Goal: Task Accomplishment & Management: Complete application form

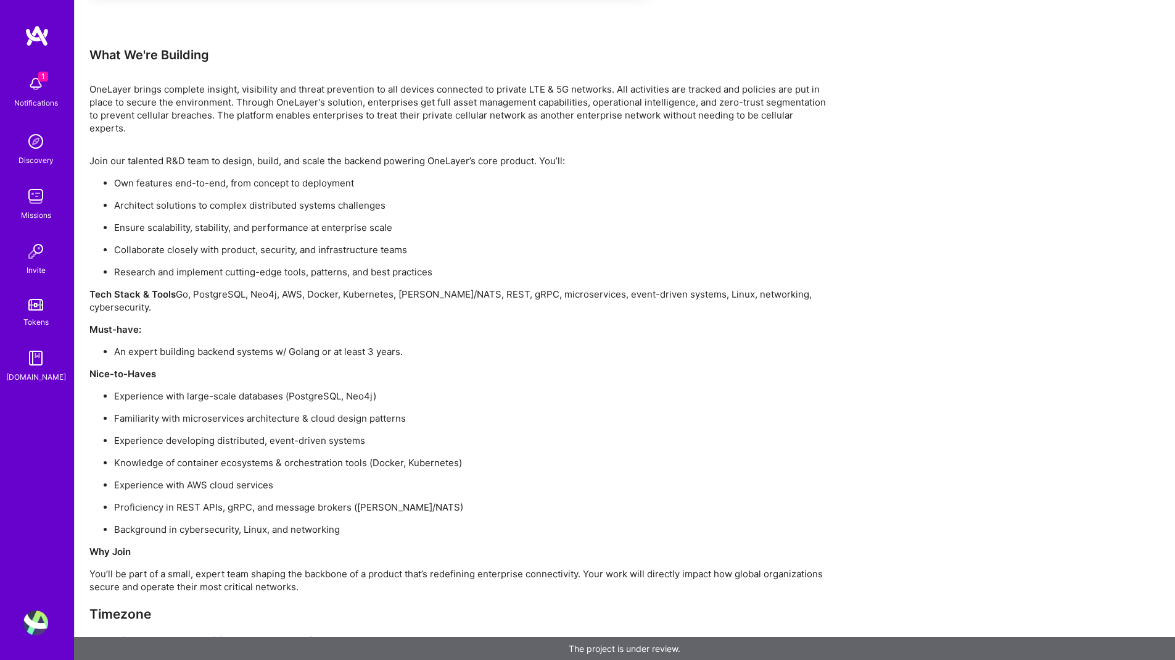
scroll to position [880, 0]
click at [95, 83] on p "OneLayer brings complete insight, visibility and threat prevention to all devic…" at bounding box center [459, 108] width 740 height 52
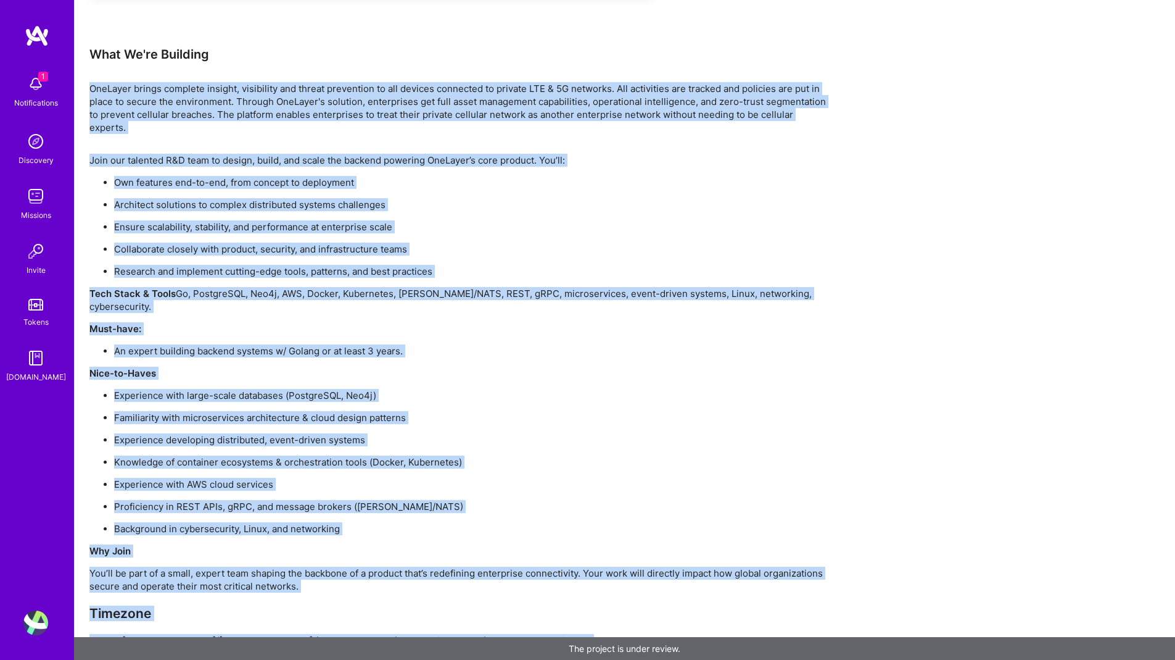
drag, startPoint x: 95, startPoint y: 83, endPoint x: 504, endPoint y: 616, distance: 671.1
copy div "LorEmips dolors ametcons adipisc, elitseddoe tem incidi utlaboreet do mag aliqu…"
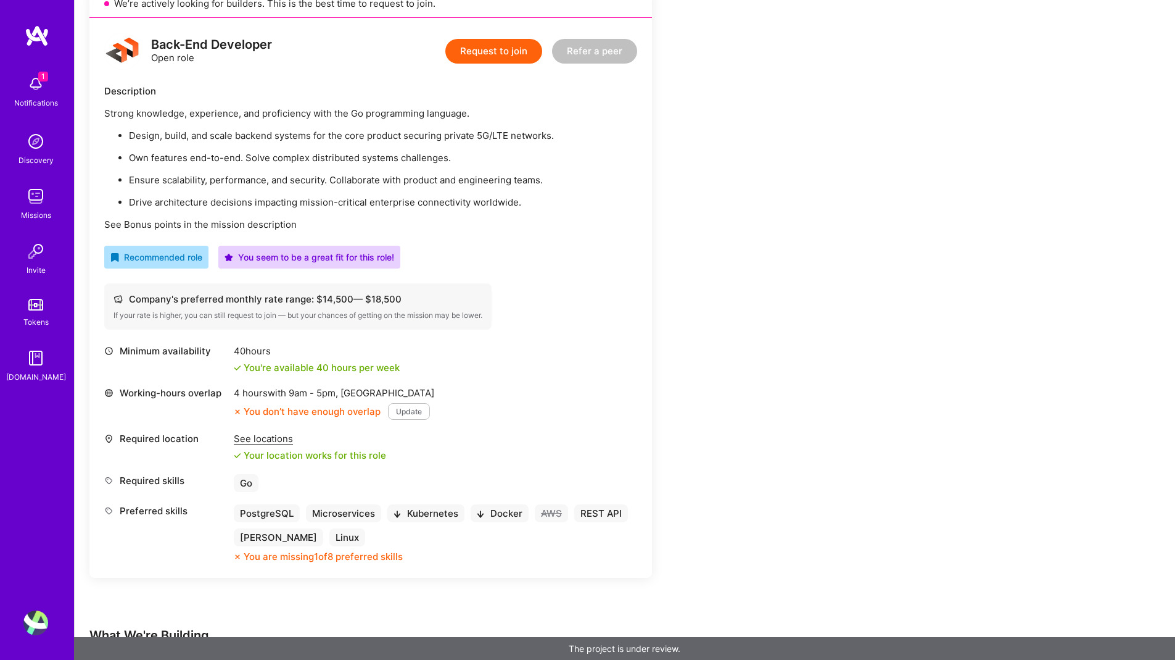
scroll to position [0, 0]
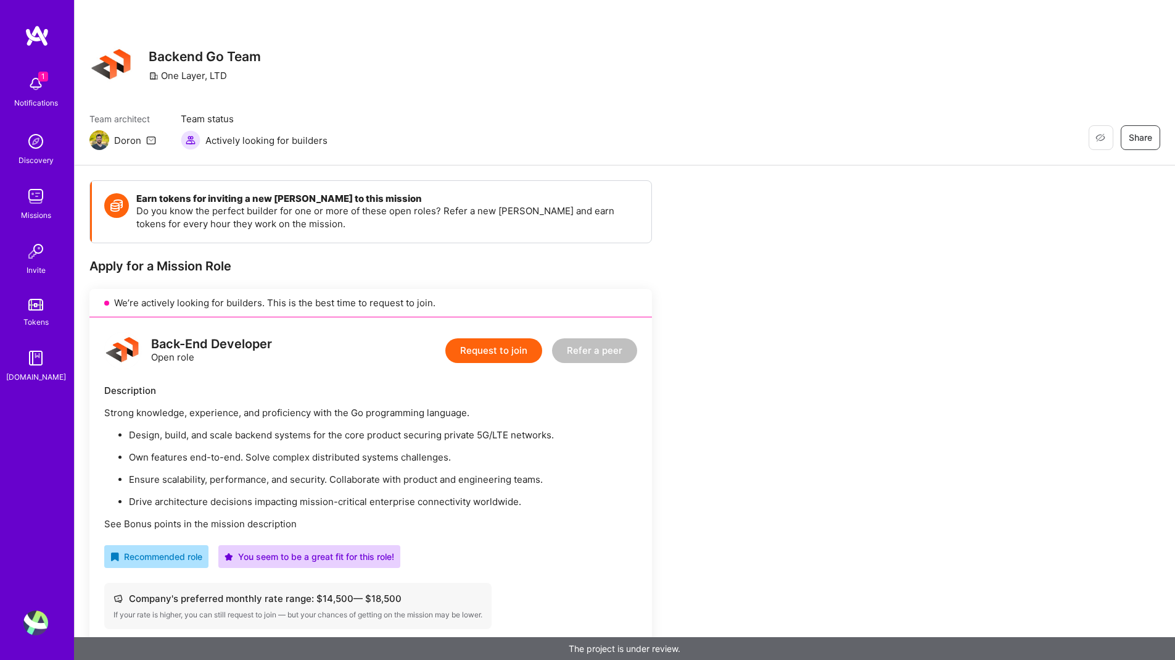
click at [520, 355] on button "Request to join" at bounding box center [494, 350] width 97 height 25
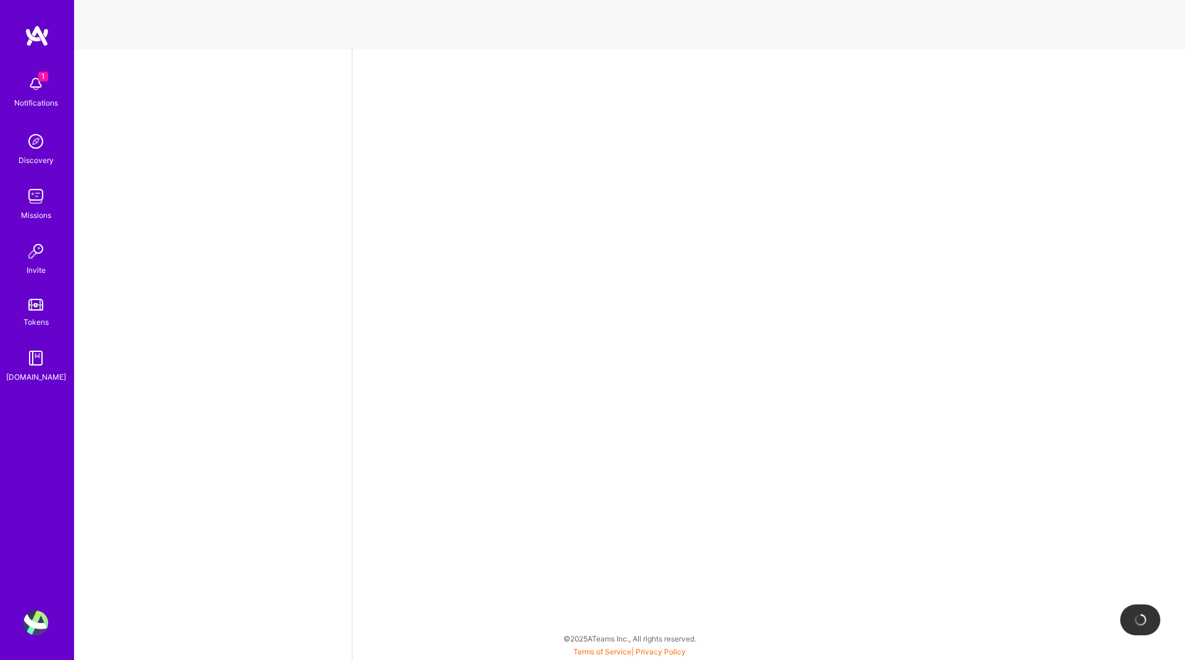
select select "US"
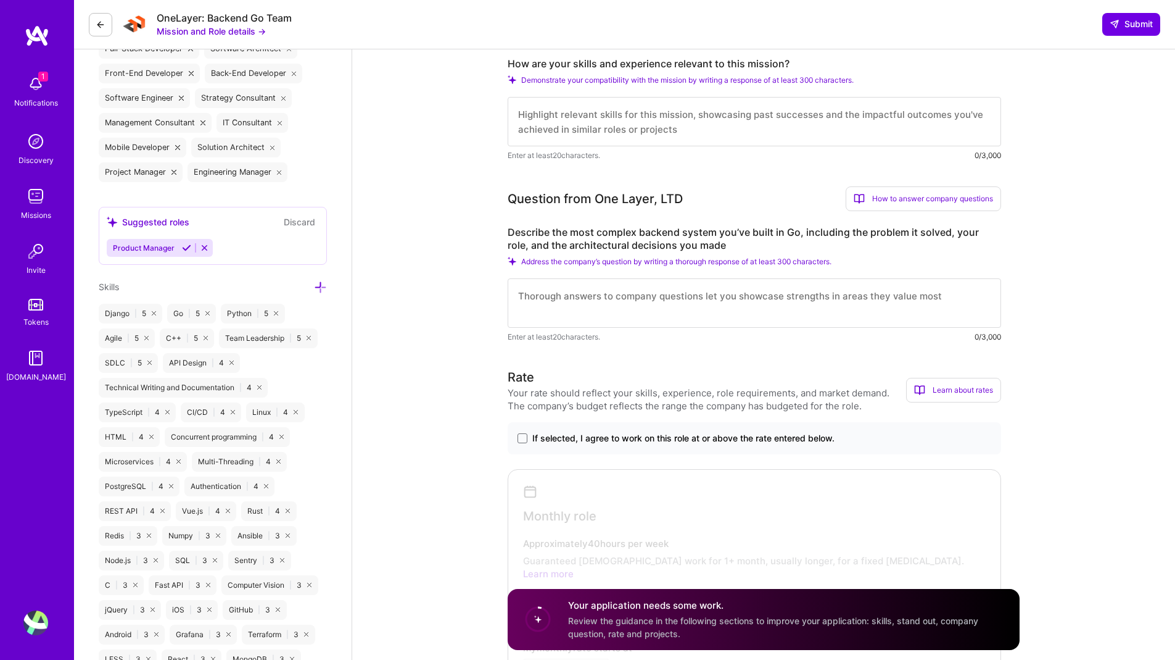
scroll to position [508, 0]
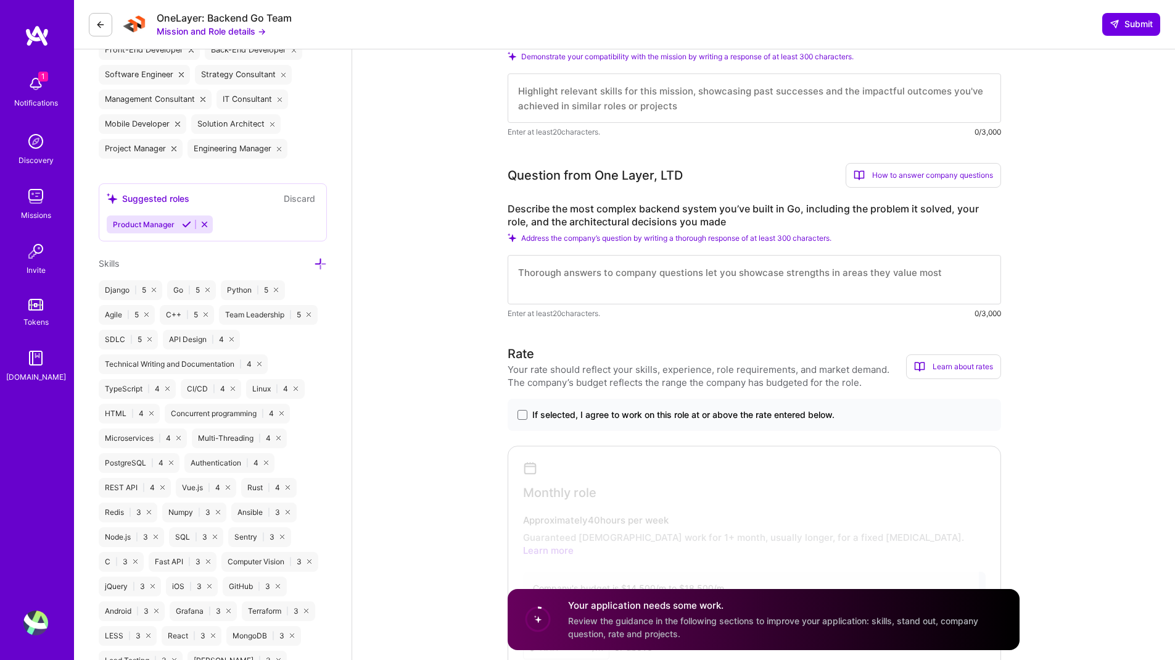
click at [557, 408] on span "If selected, I agree to work on this role at or above the rate entered below." at bounding box center [684, 414] width 302 height 12
click at [0, 0] on input "If selected, I agree to work on this role at or above the rate entered below." at bounding box center [0, 0] width 0 height 0
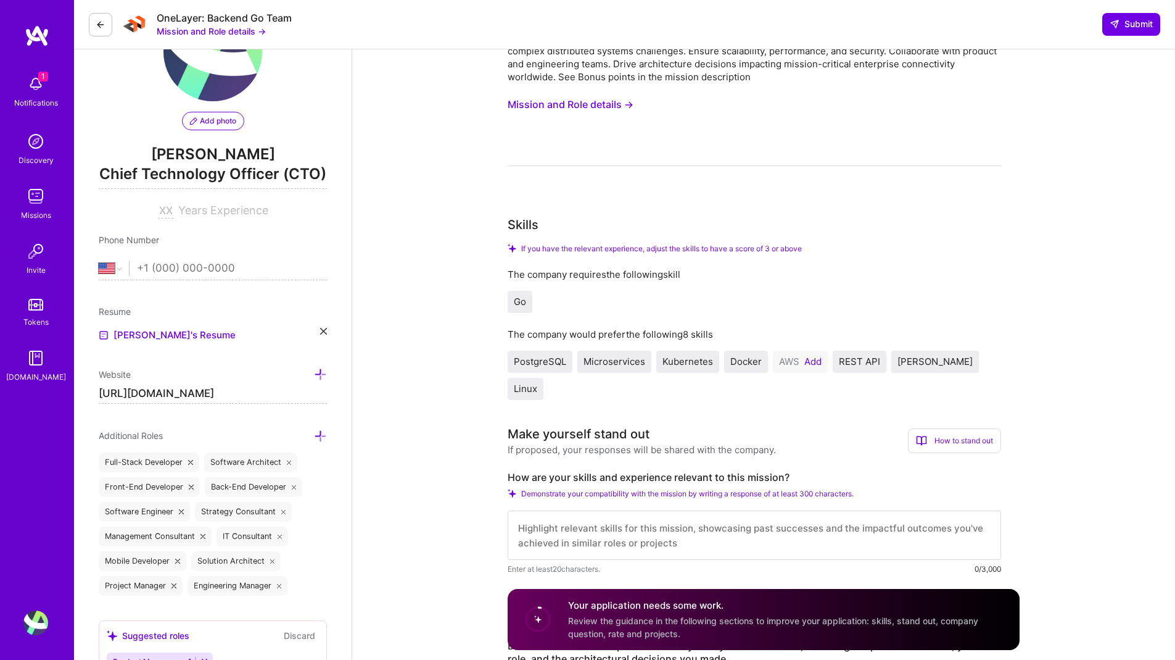
scroll to position [0, 0]
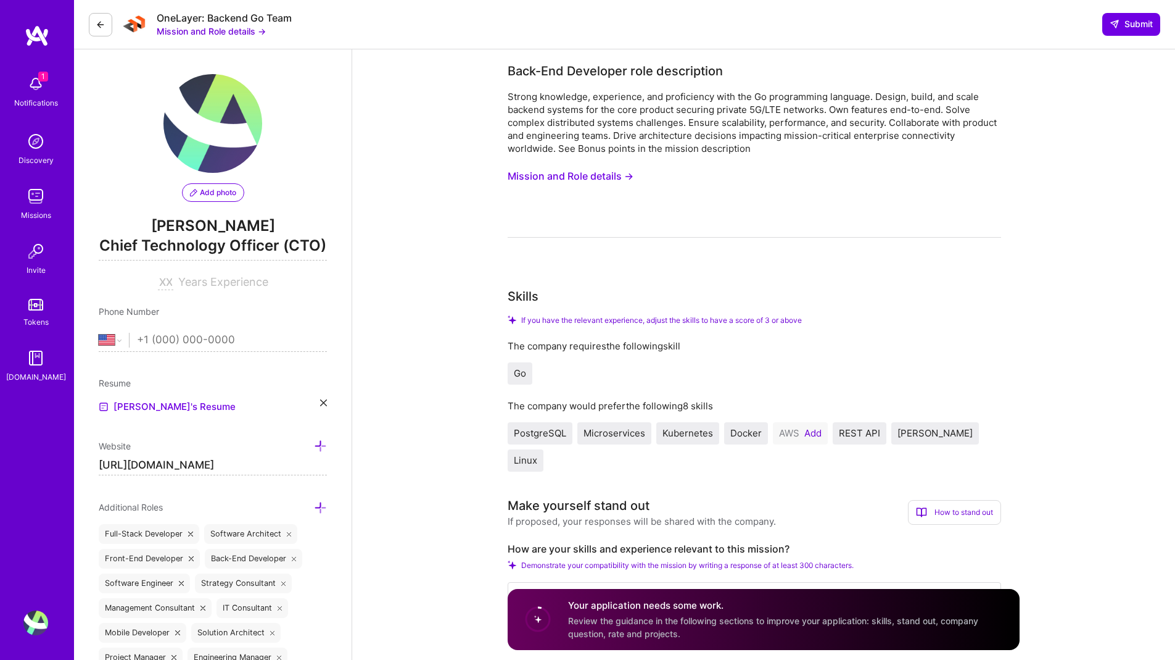
click at [615, 172] on button "Mission and Role details →" at bounding box center [571, 176] width 126 height 23
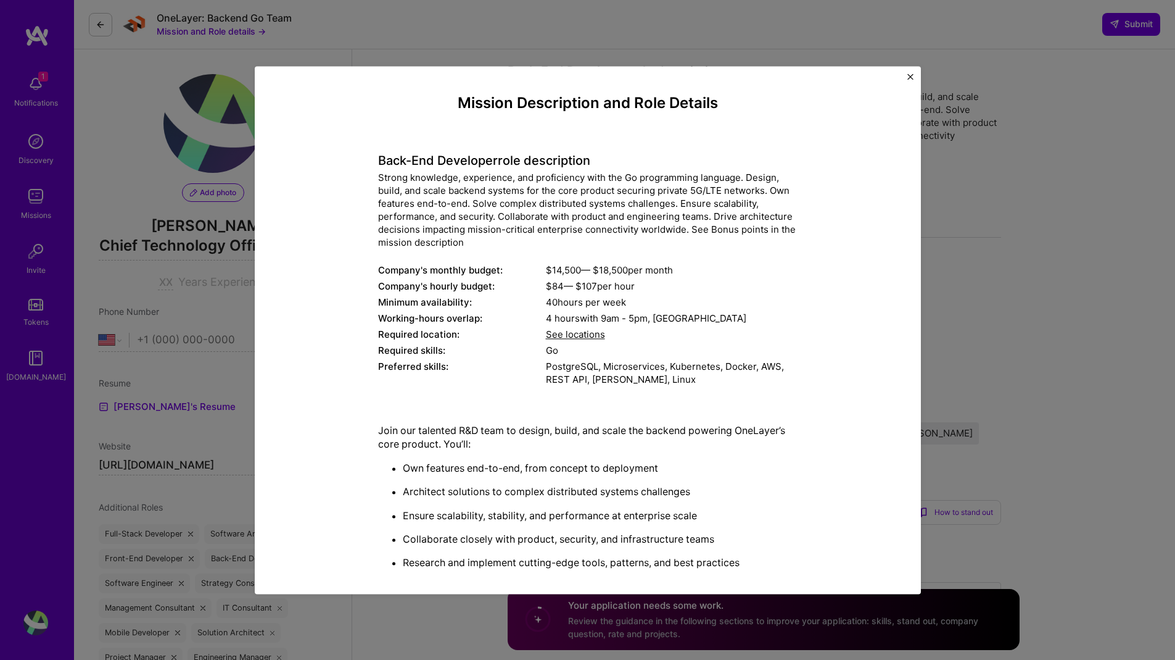
click at [379, 158] on h4 "Back-End Developer role description" at bounding box center [588, 160] width 420 height 15
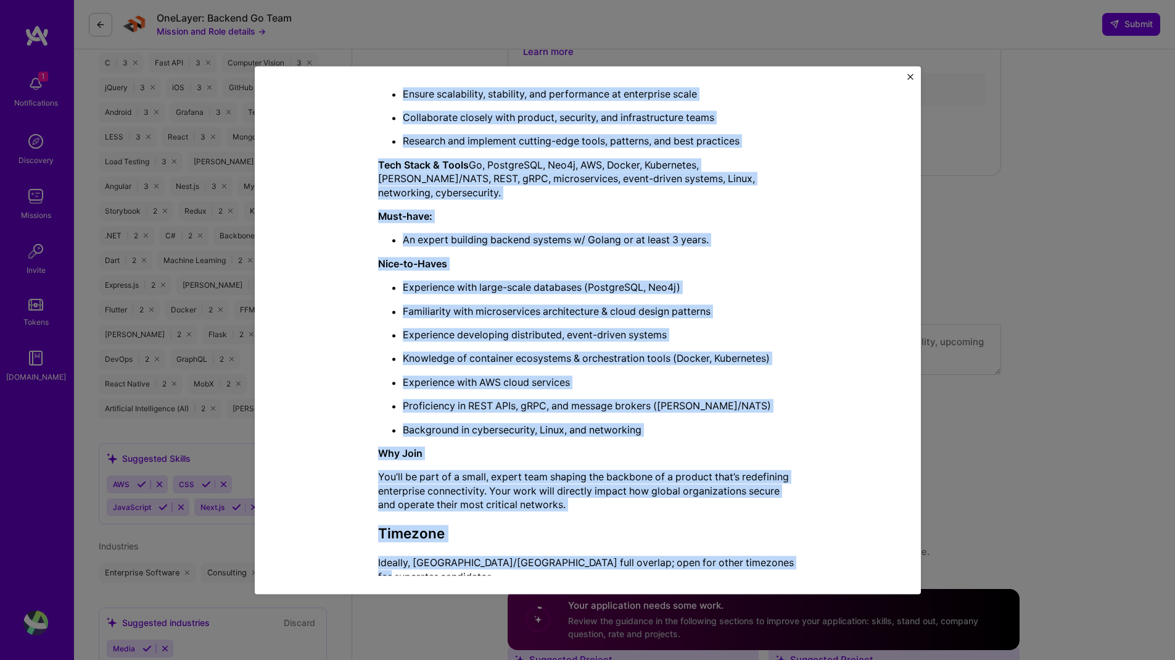
scroll to position [422, 0]
drag, startPoint x: 379, startPoint y: 158, endPoint x: 786, endPoint y: 557, distance: 569.9
click at [786, 557] on div "Mission Description and Role Details Back-End Developer role description Strong…" at bounding box center [588, 132] width 420 height 921
copy div "Lore-Ips Dolorsita cons adipiscinge Seddoe temporinc, utlaboreet, dol magnaaliq…"
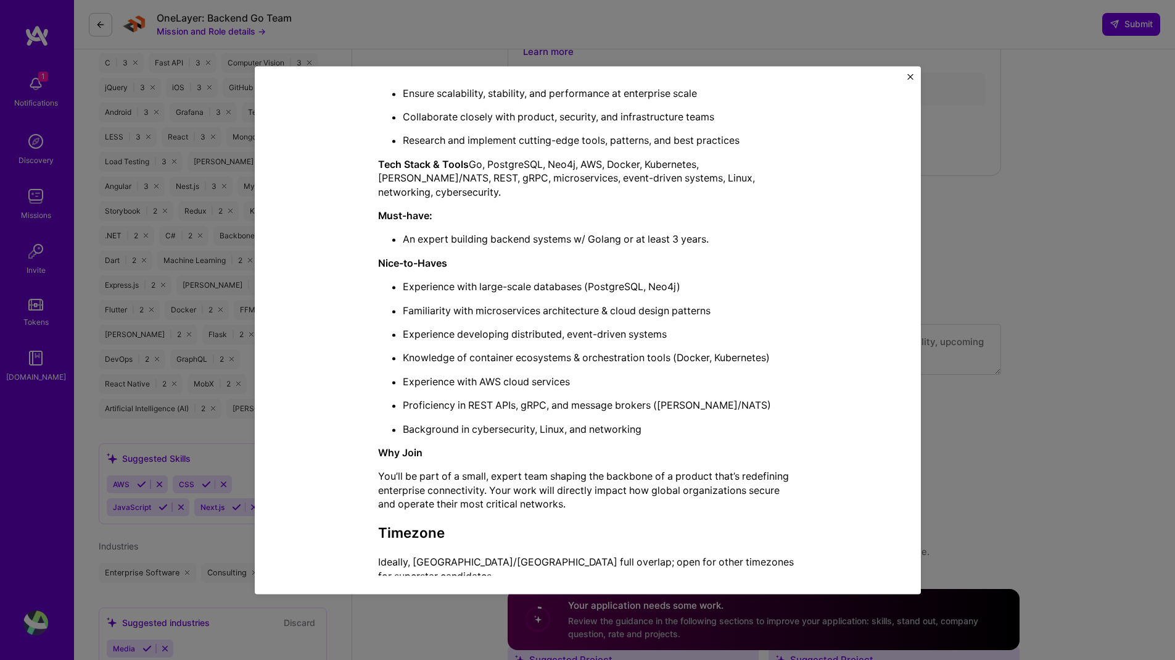
click at [995, 224] on div "Mission Description and Role Details Back-End Developer role description Strong…" at bounding box center [587, 330] width 1175 height 660
click at [908, 78] on img "Close" at bounding box center [911, 76] width 6 height 6
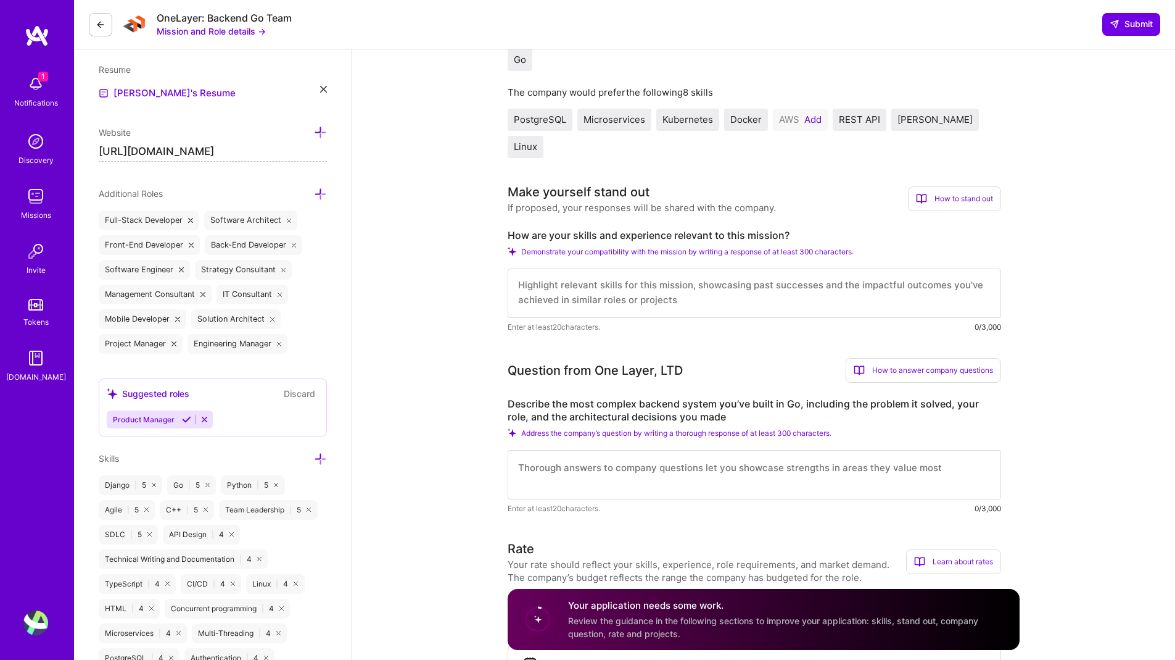
scroll to position [316, 0]
click at [595, 266] on textarea at bounding box center [755, 290] width 494 height 49
paste textarea "# Loremipsumd: Sita-Con Adipisci (El) — SedDoeiu Temp IncIdidu Utla, E’d m aliq…"
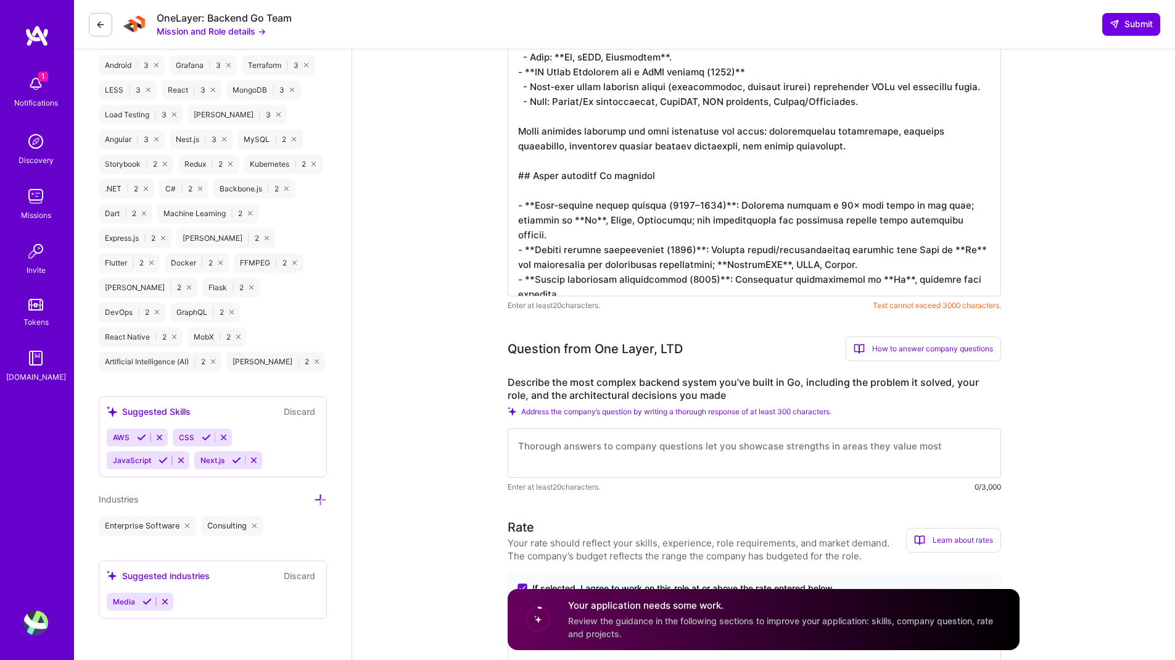
scroll to position [1021, 0]
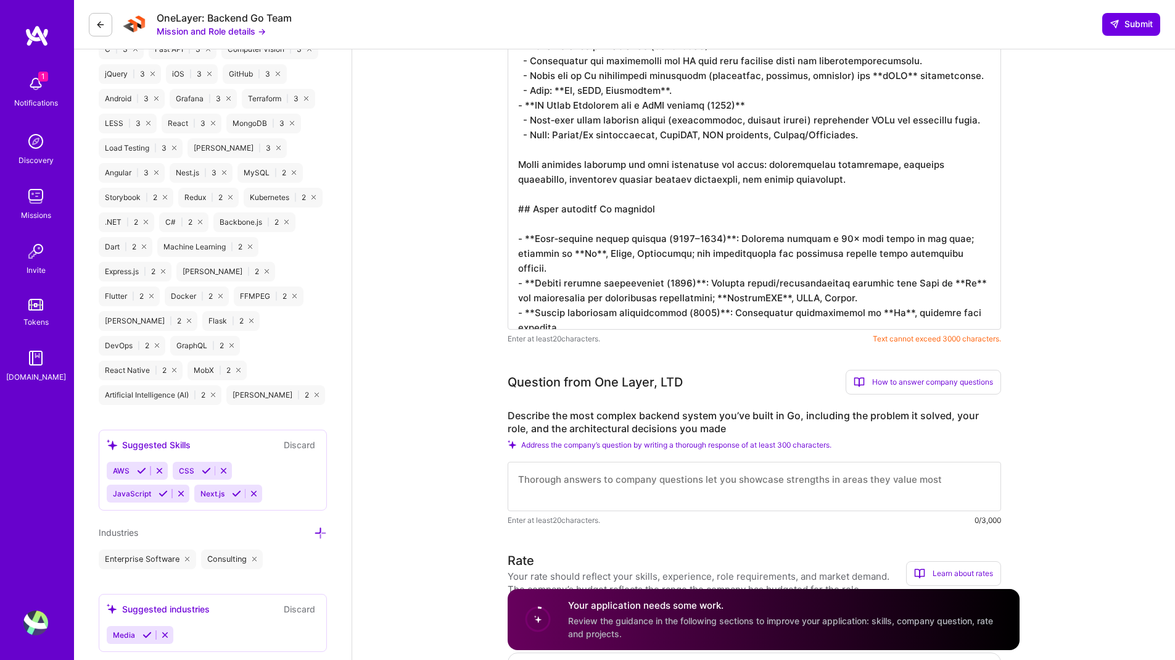
paste textarea "Lore IpsUmdol Sita, Conse-ad ELI, Seddoeiu Temporinc, utl Etdolo Ma aliquaeni a…"
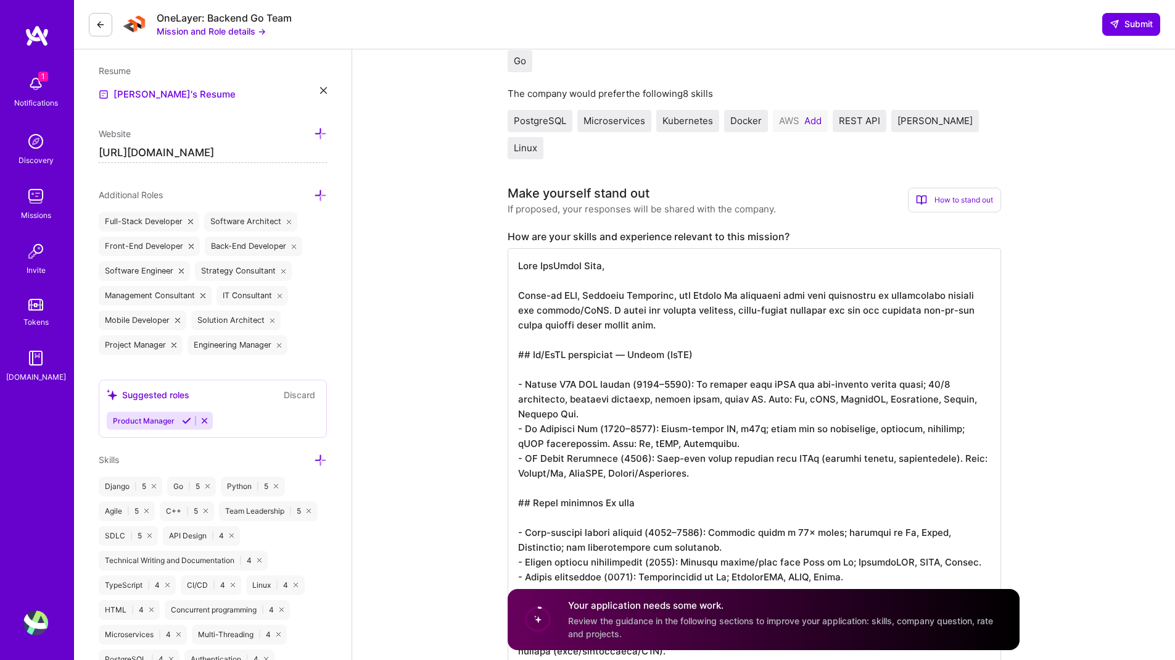
scroll to position [330, 0]
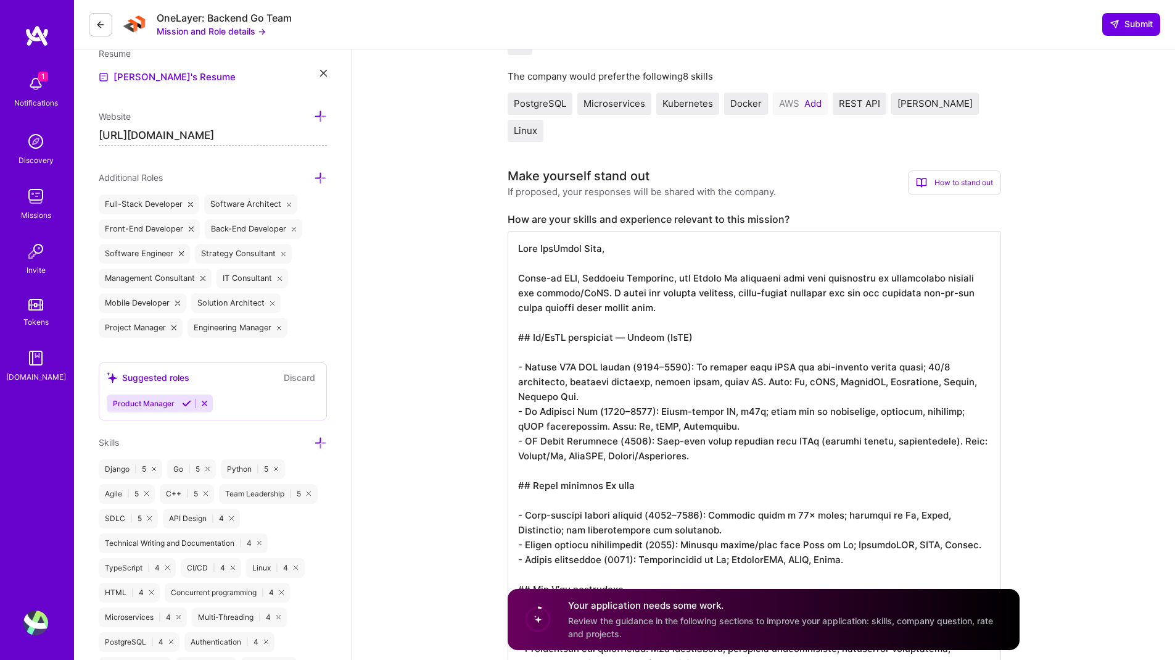
click at [576, 249] on textarea at bounding box center [755, 574] width 494 height 686
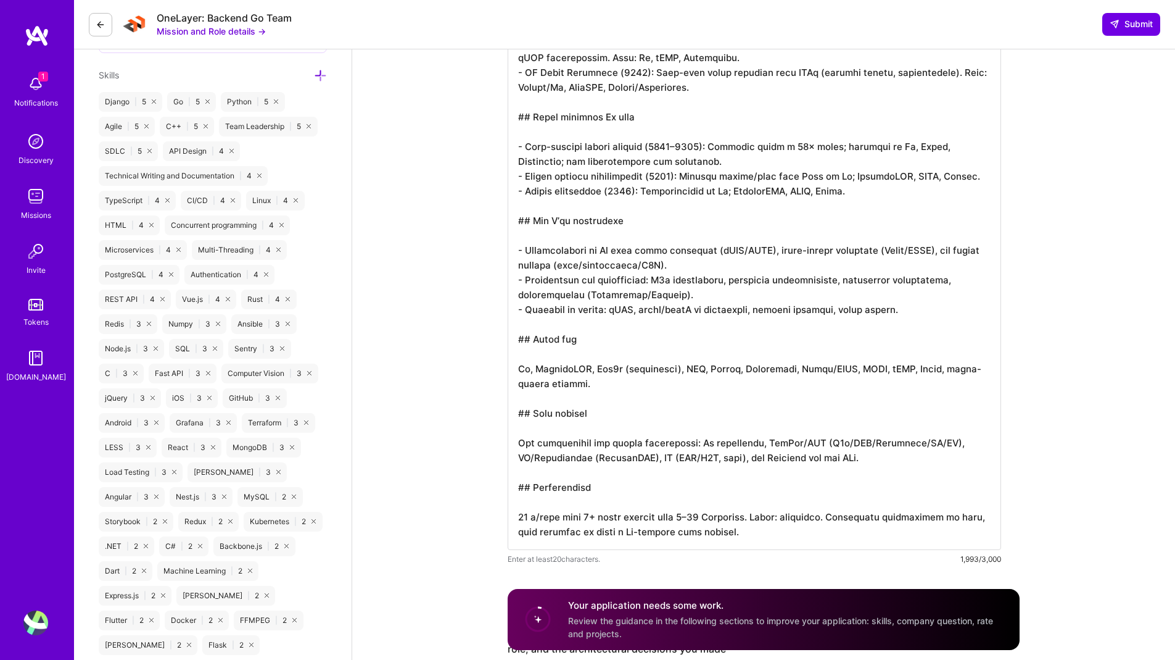
scroll to position [710, 0]
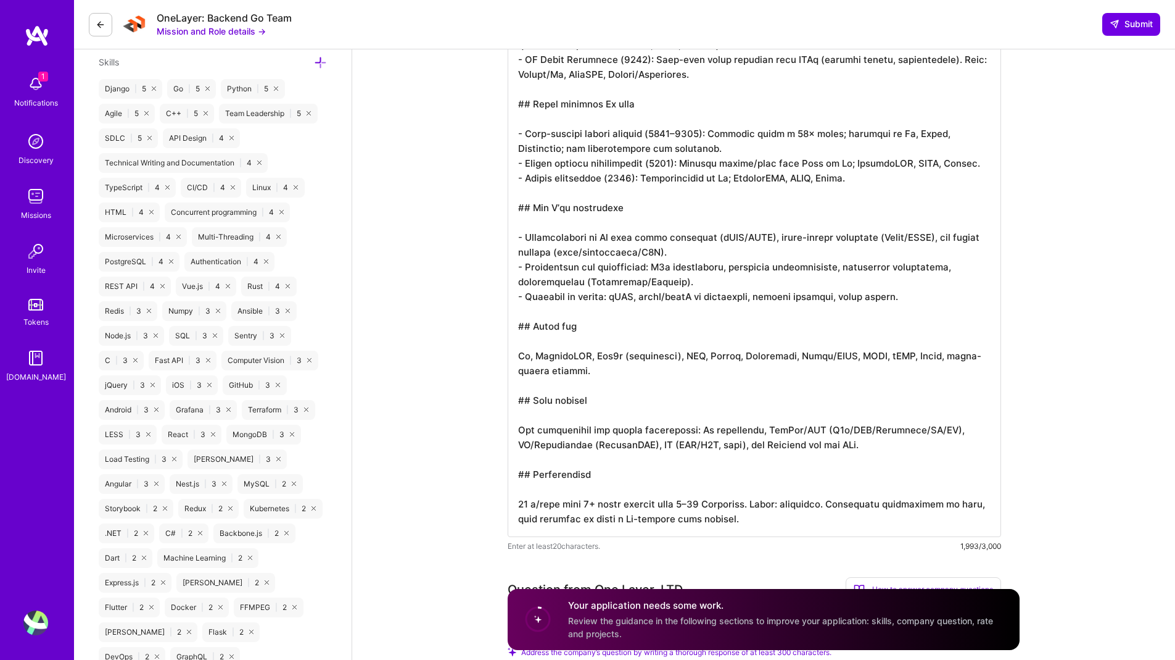
click at [710, 268] on textarea at bounding box center [755, 194] width 494 height 686
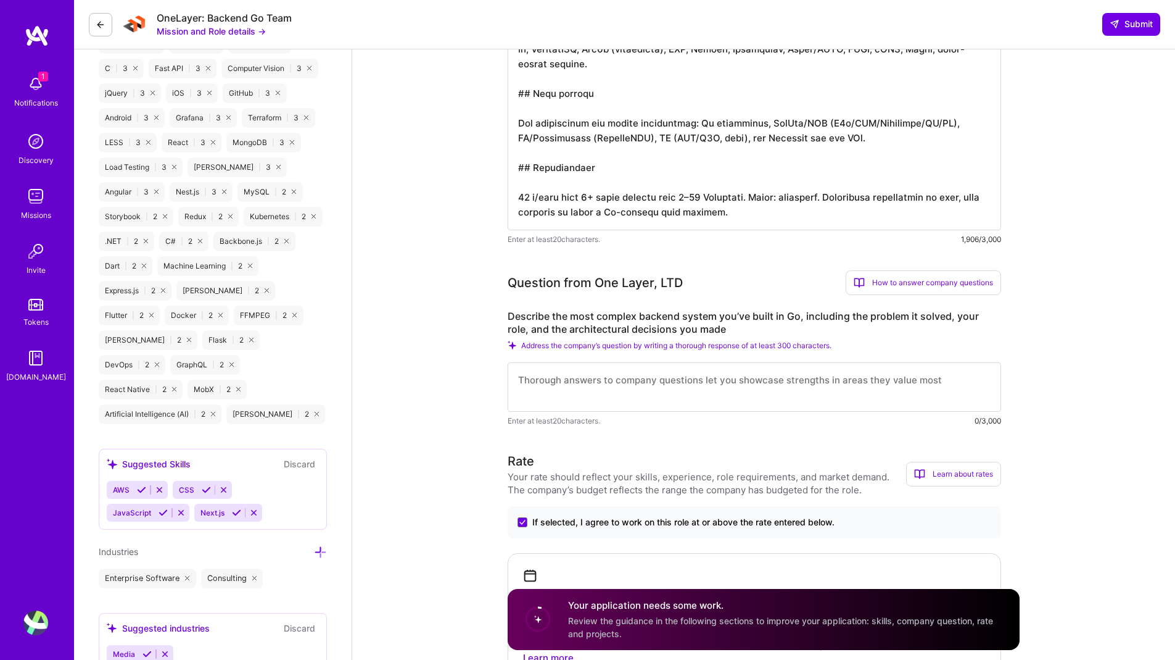
scroll to position [1035, 0]
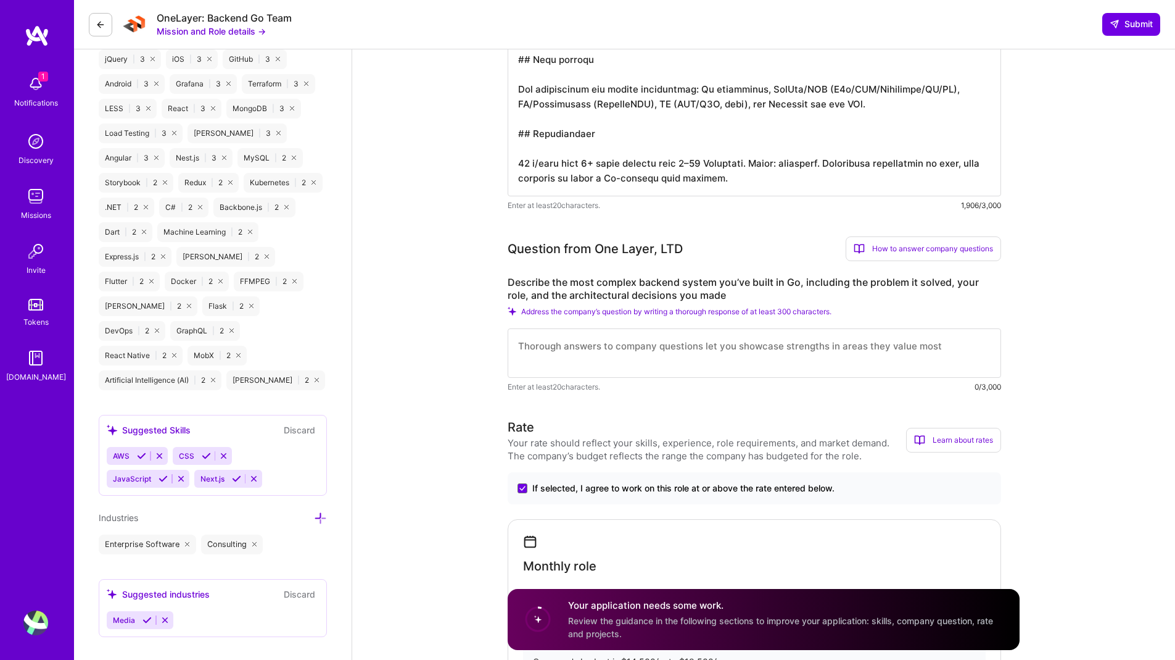
type textarea "Lore IpsUmdol Sita, C ad e Seddoeiu Temporinc, utl Etdolo Ma aliquaeni admi ven…"
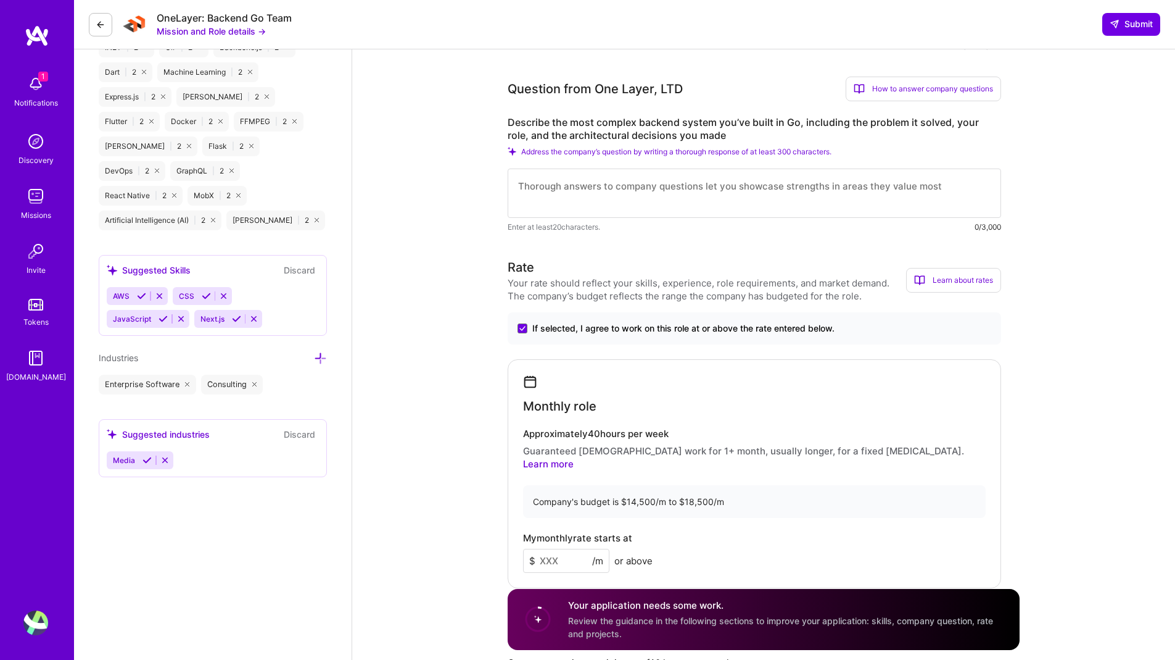
scroll to position [1193, 0]
click at [594, 170] on textarea at bounding box center [755, 194] width 494 height 49
paste textarea "Loremi D2S AME‑consec adipisci (ElIT). Seddo eius tempo incididuntu la ETD magn…"
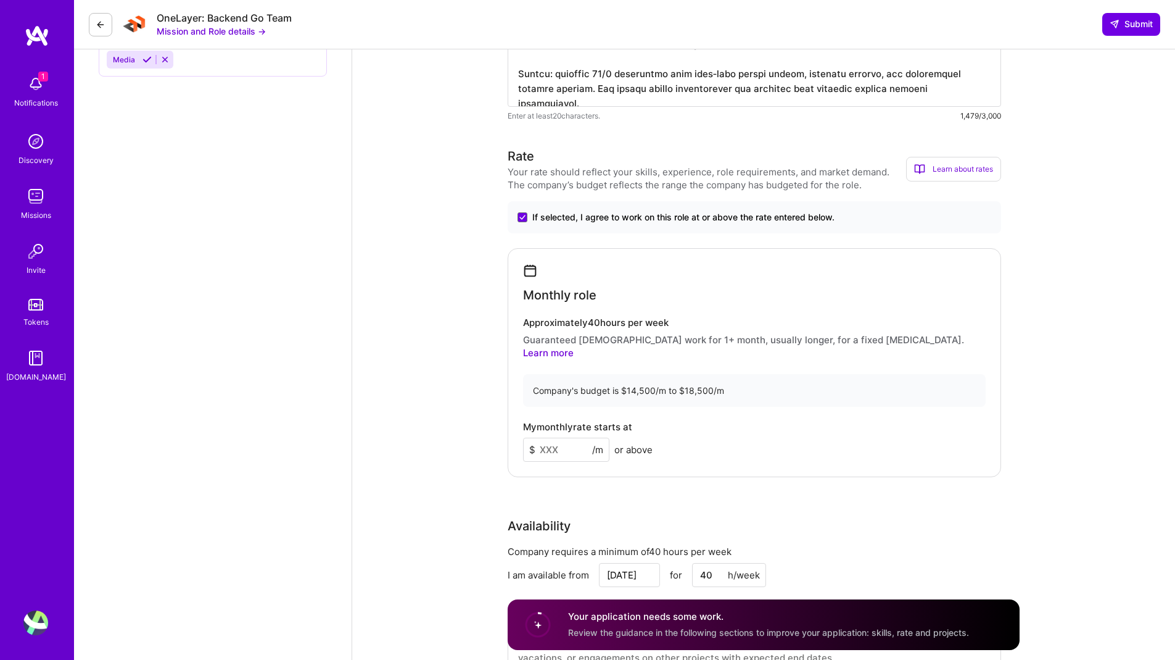
scroll to position [1598, 0]
type textarea "Loremi D2S AME‑consec adipisci (ElIT). Seddo eius tempo incididuntu la ETD magn…"
click at [573, 435] on input at bounding box center [566, 447] width 86 height 24
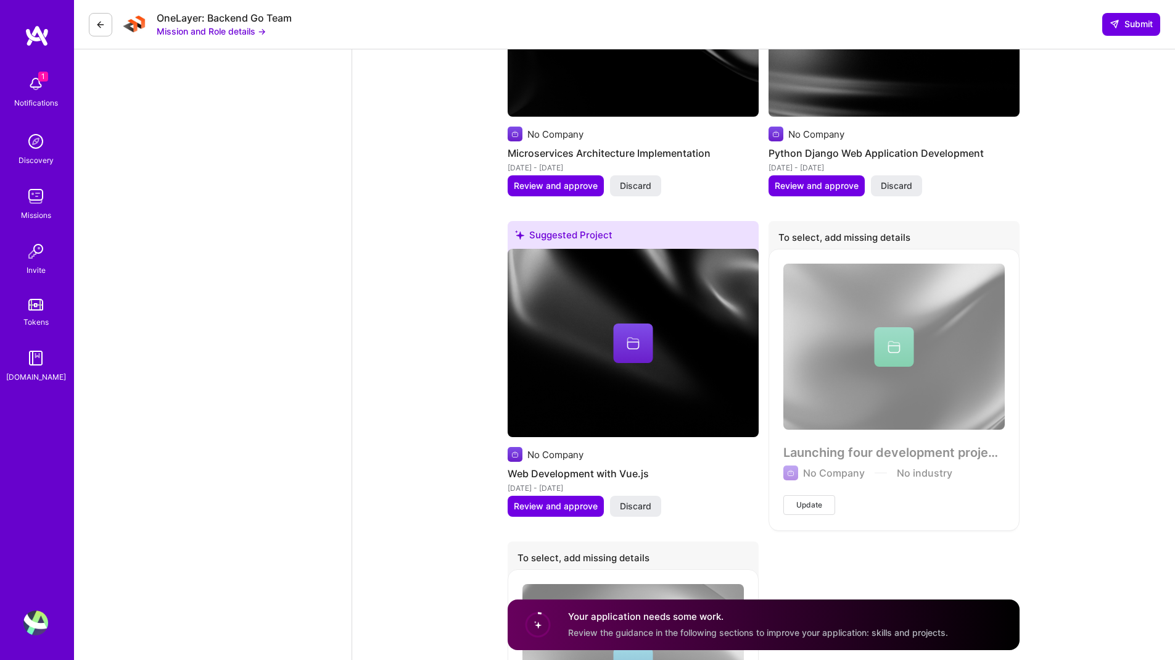
scroll to position [3200, 0]
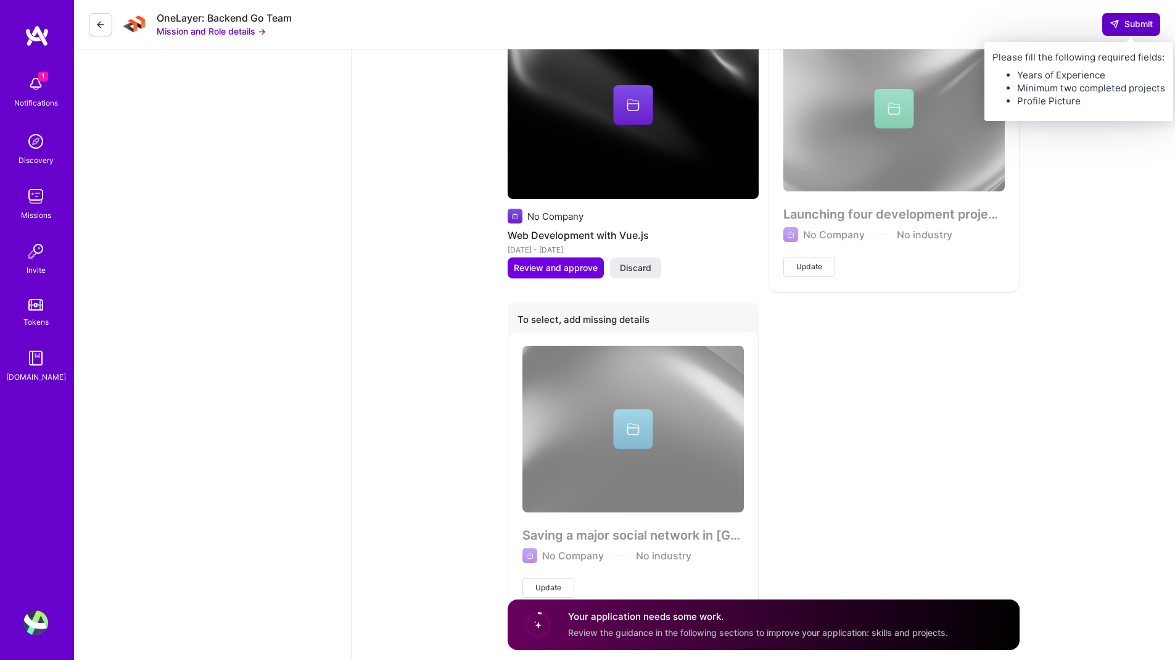
type input "12000"
click at [1119, 20] on span "Submit" at bounding box center [1131, 24] width 43 height 12
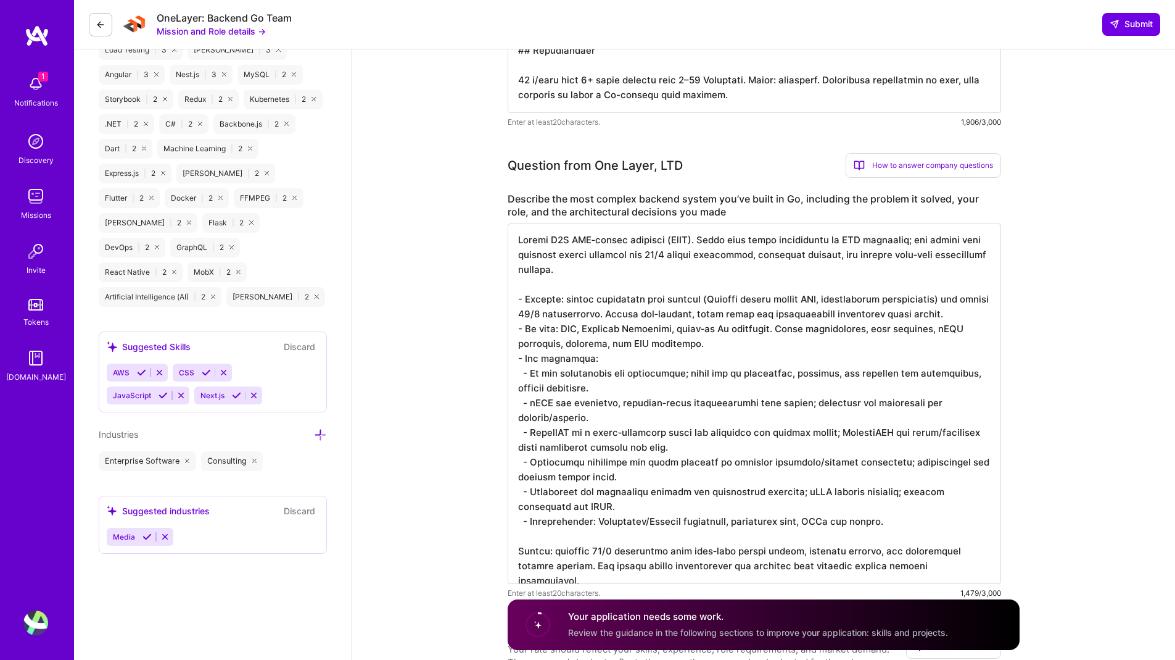
scroll to position [1121, 0]
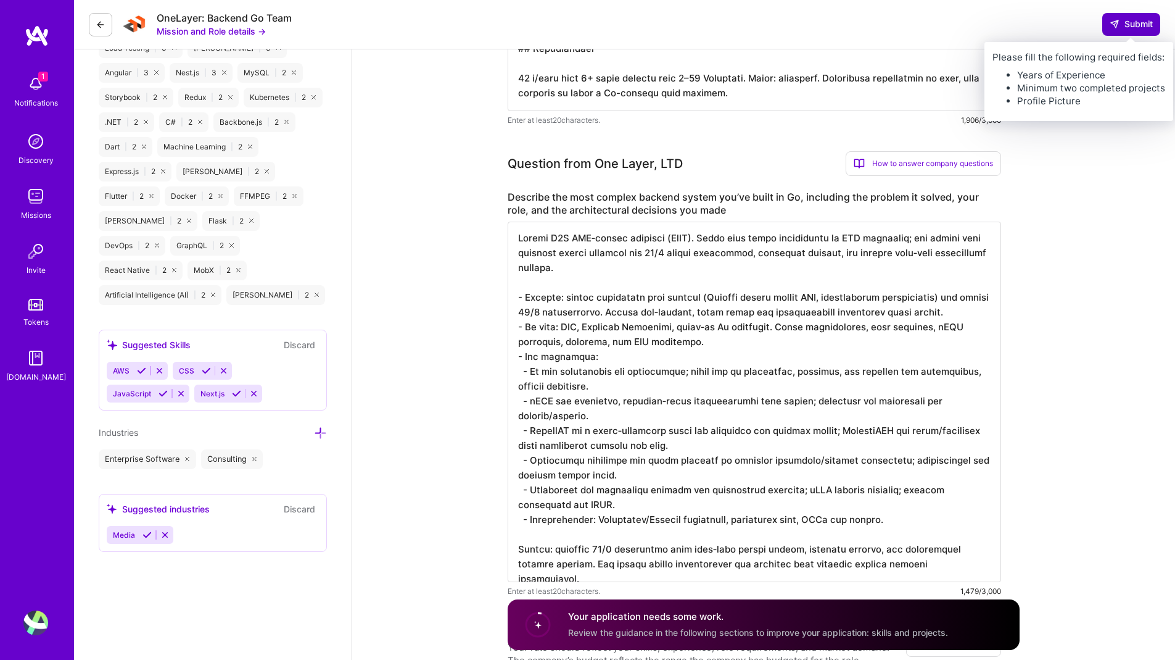
click at [1129, 27] on span "Submit" at bounding box center [1131, 24] width 43 height 12
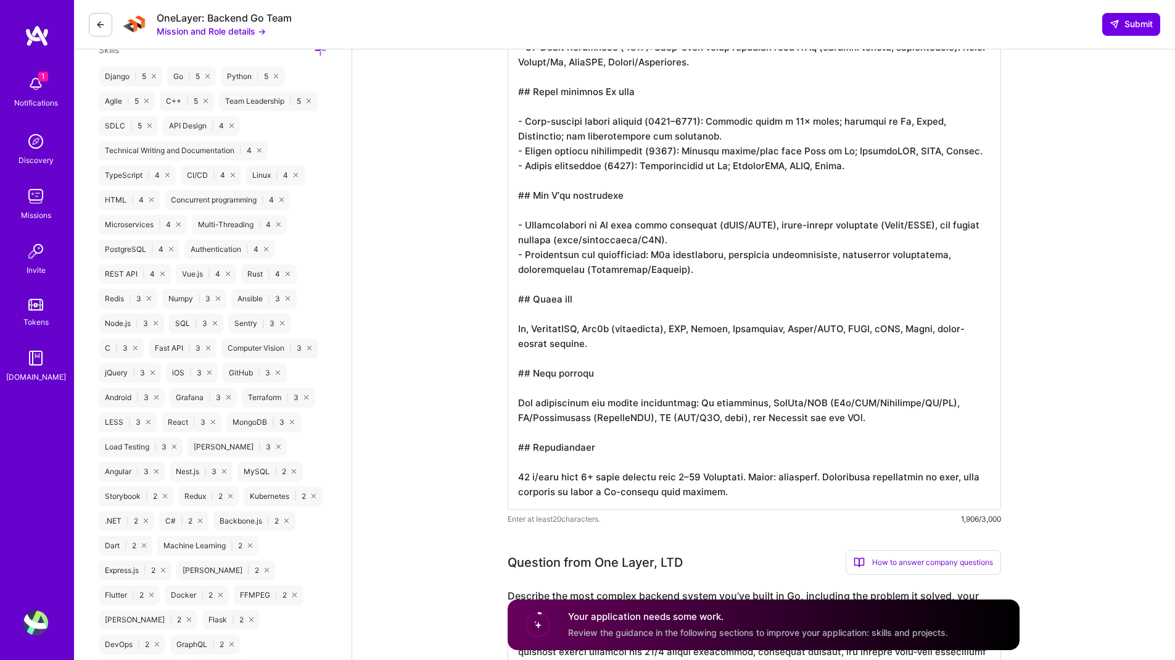
scroll to position [0, 0]
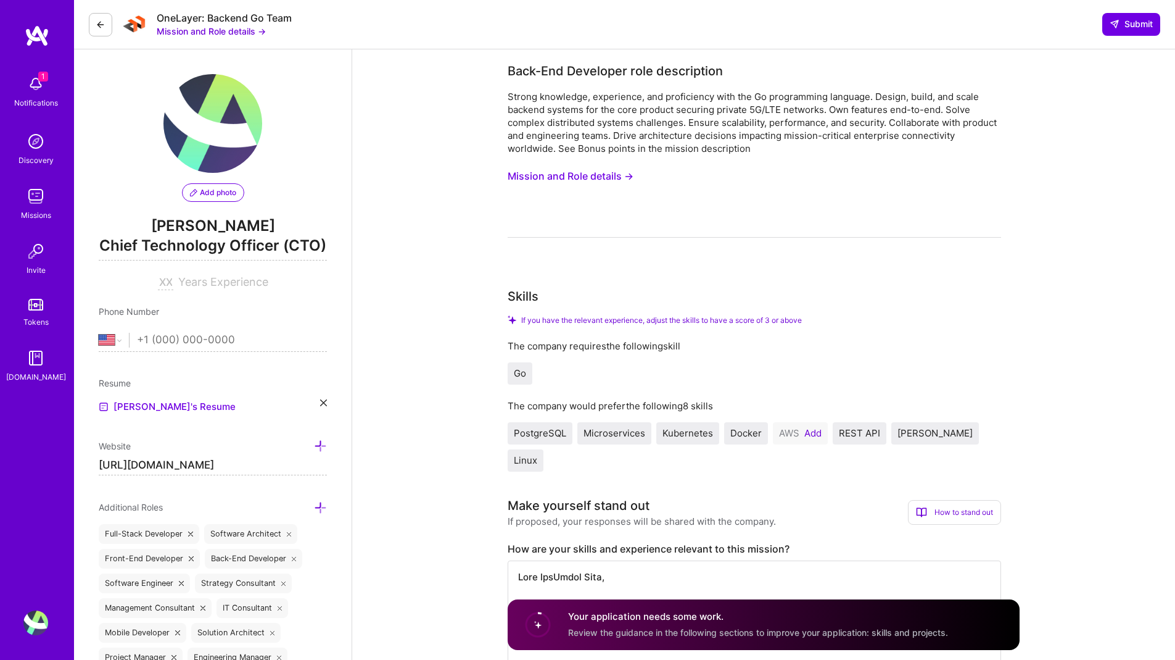
click at [219, 194] on span "Add photo" at bounding box center [213, 192] width 46 height 11
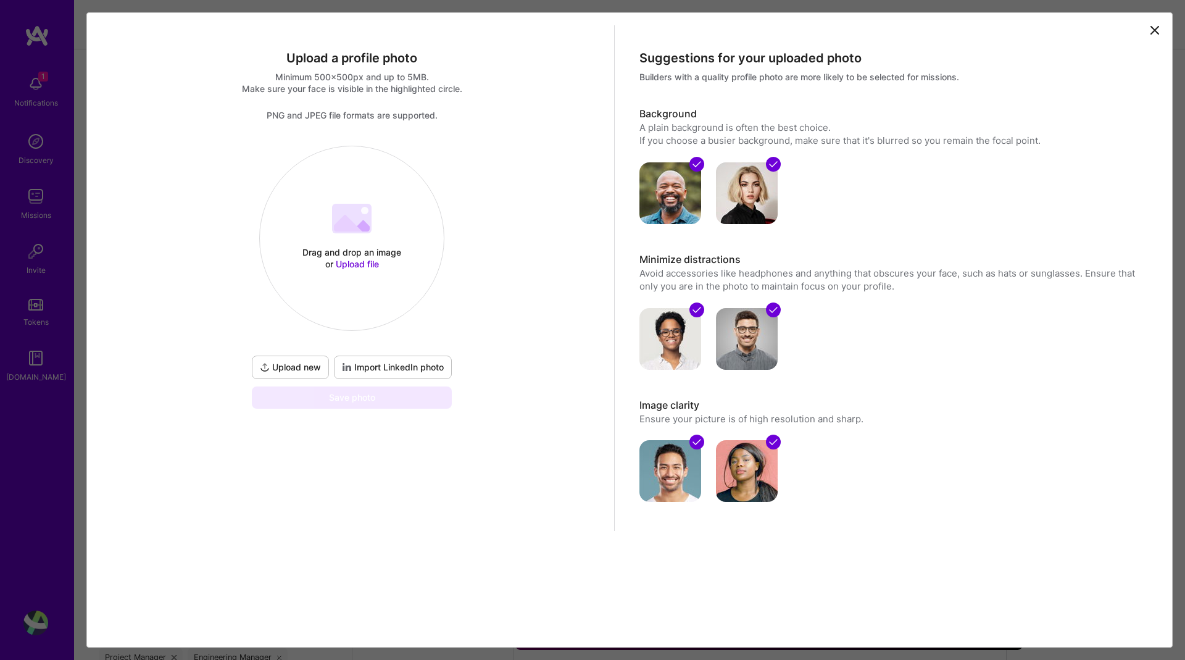
click at [359, 239] on div "Drag and drop an image or Upload file Upload file" at bounding box center [352, 238] width 184 height 131
click at [388, 367] on span "Import LinkedIn photo" at bounding box center [393, 367] width 102 height 12
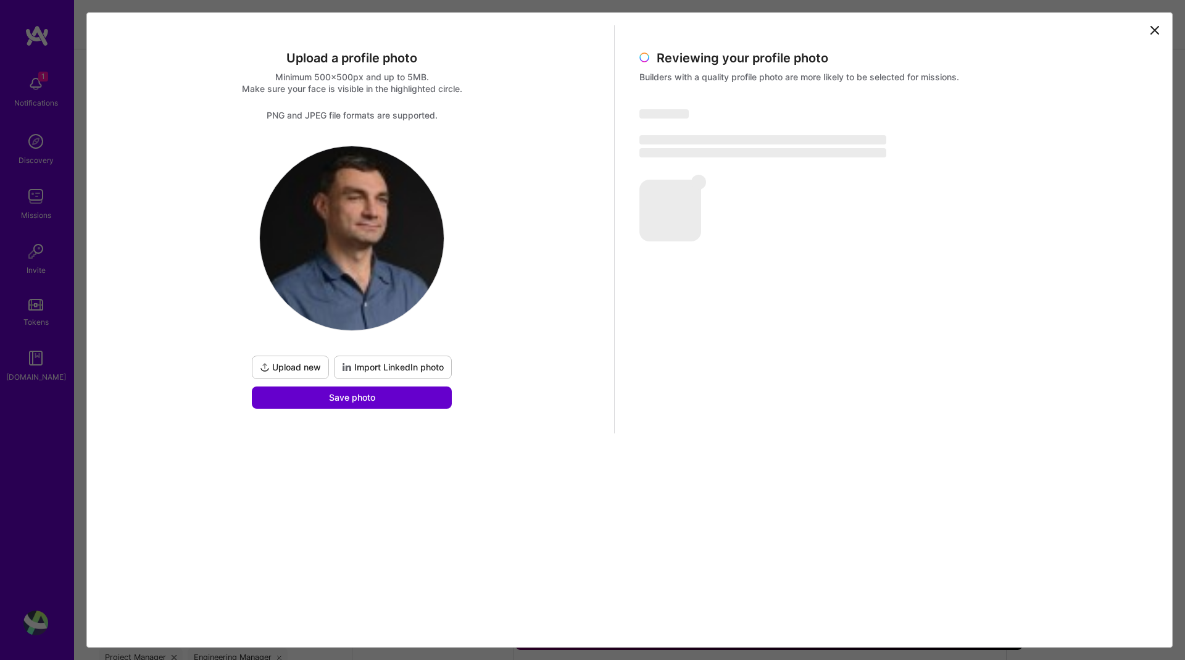
click at [396, 400] on button "Save photo" at bounding box center [352, 397] width 200 height 22
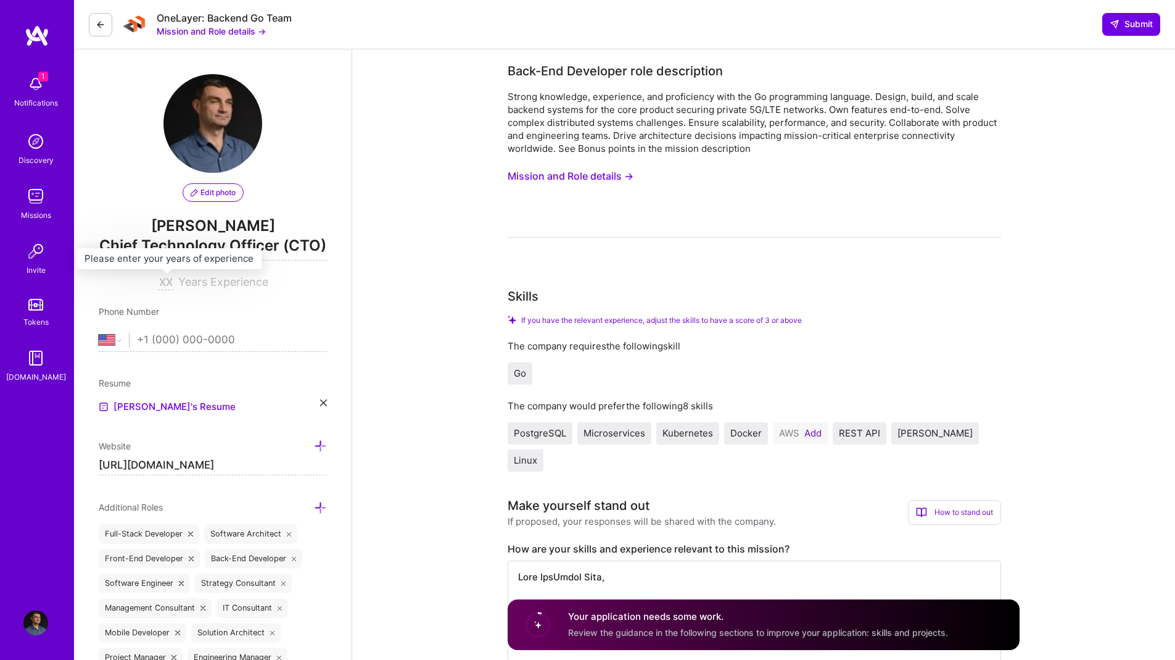
click at [175, 283] on div at bounding box center [168, 281] width 20 height 13
click at [165, 281] on input at bounding box center [165, 282] width 15 height 15
type input "18"
click at [153, 338] on input "tel" at bounding box center [232, 340] width 190 height 36
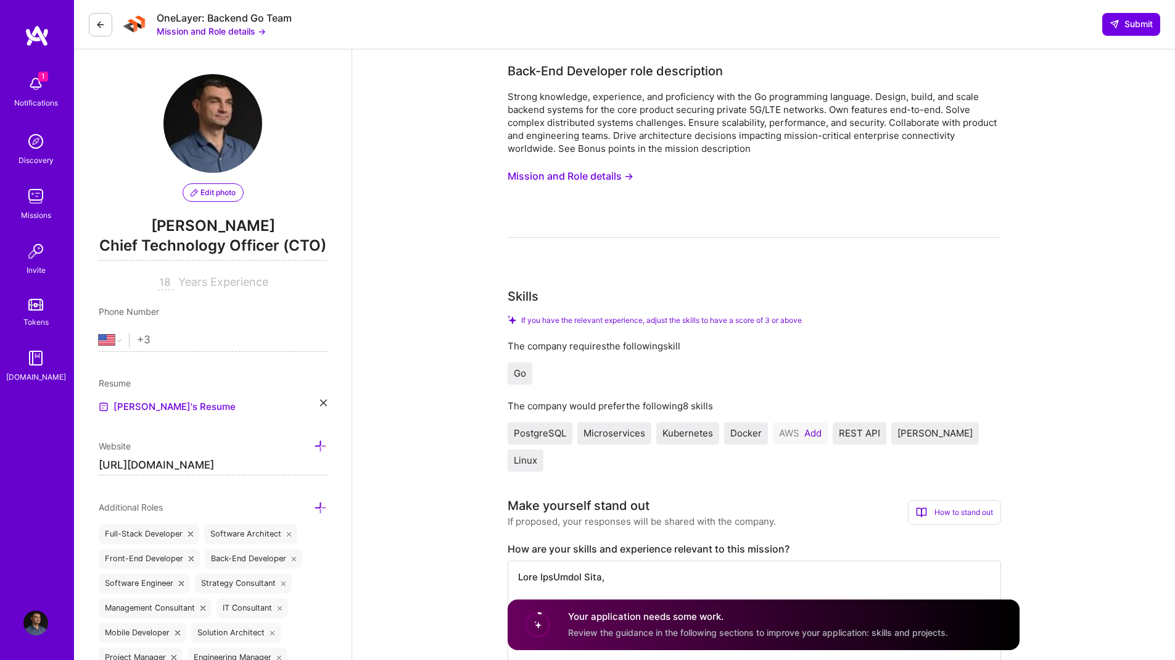
type input "+38"
select select "RS"
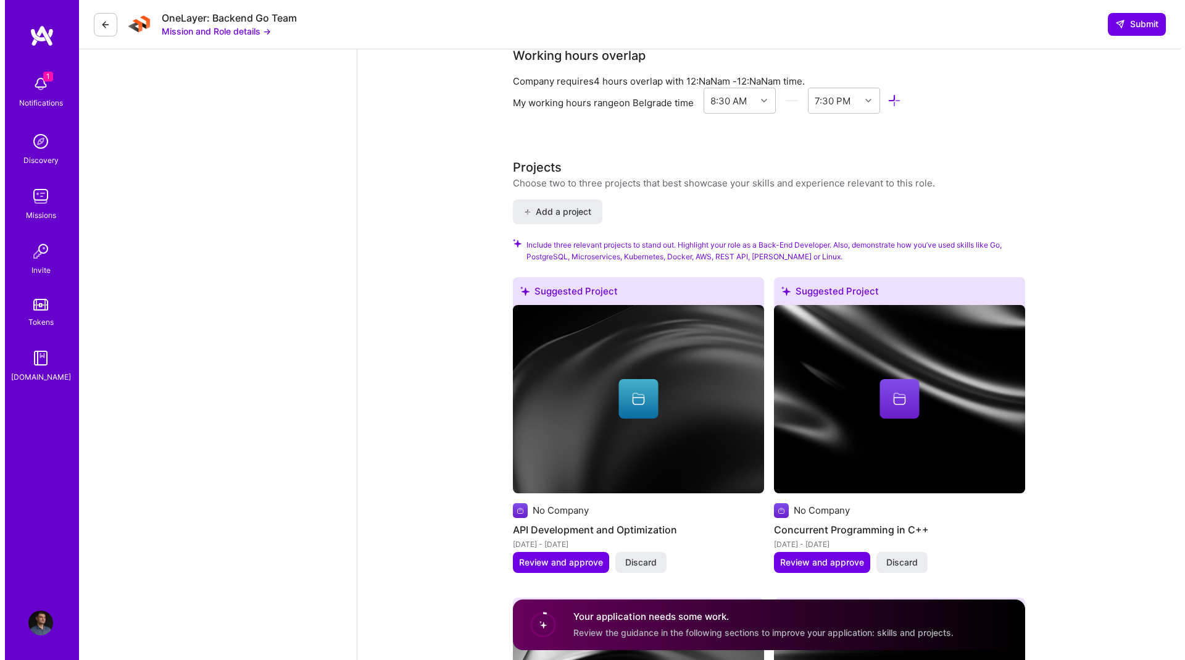
scroll to position [2261, 0]
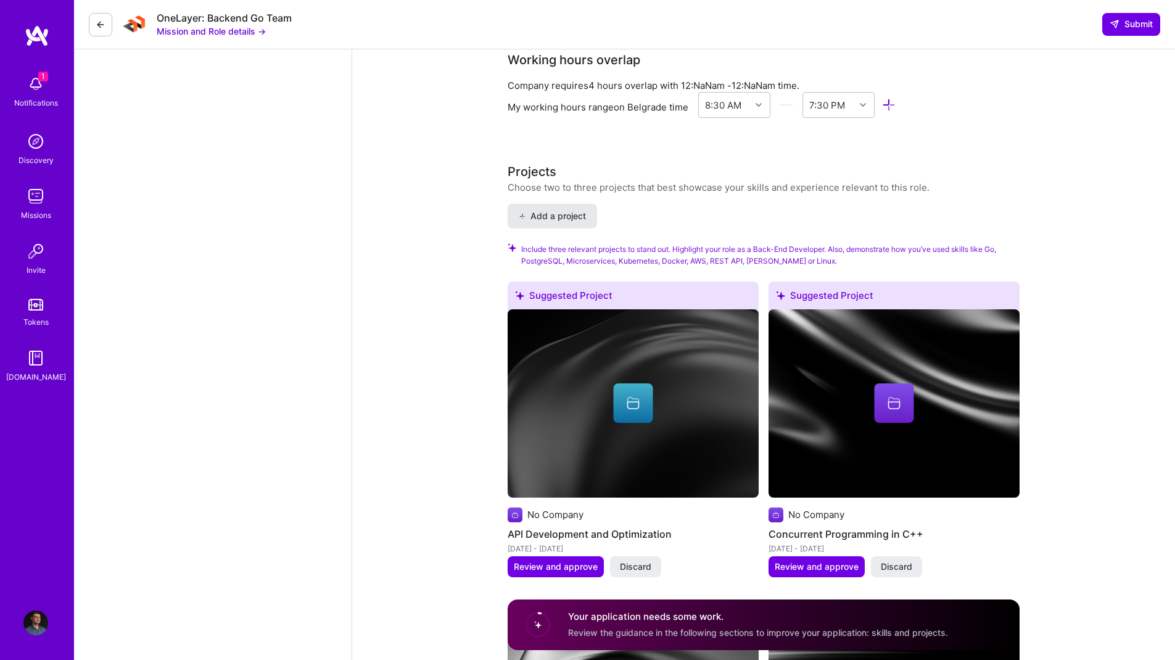
type input "[PHONE_NUMBER]"
click at [574, 210] on span "Add a project" at bounding box center [552, 216] width 67 height 12
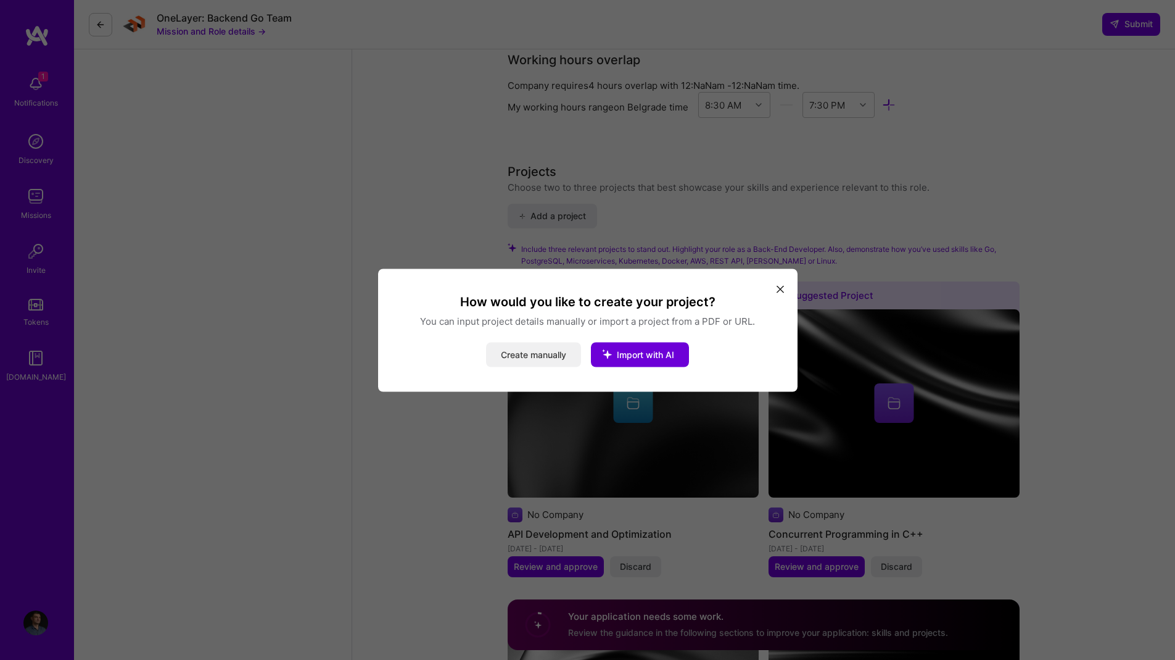
click at [547, 349] on button "Create manually" at bounding box center [533, 354] width 95 height 25
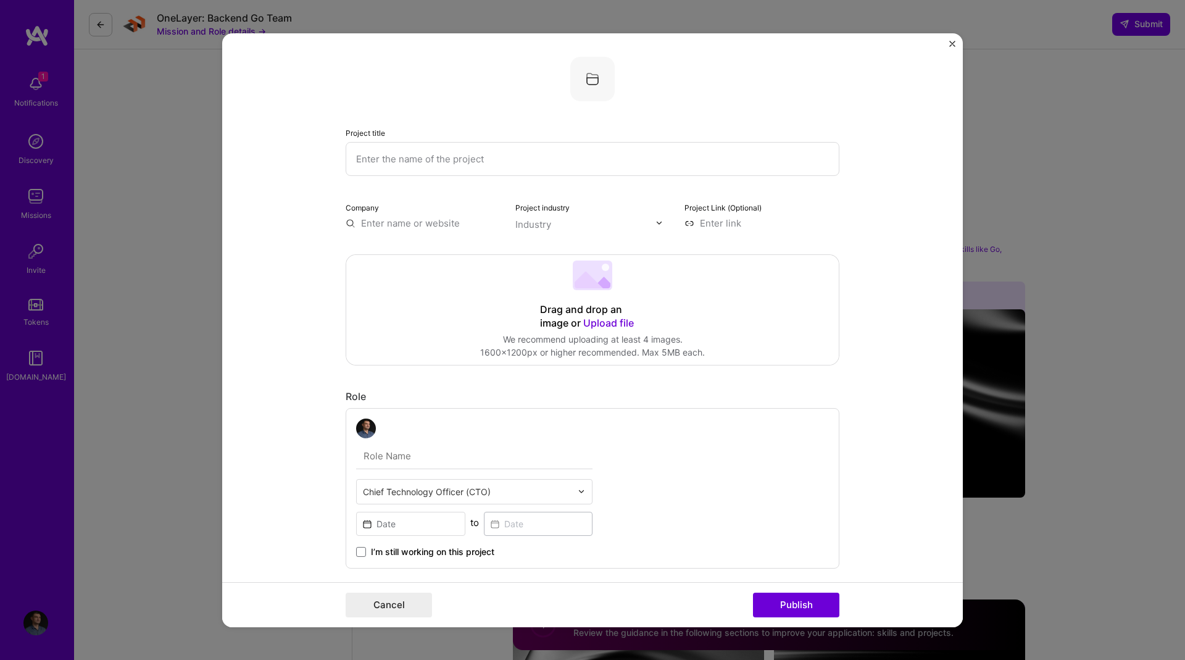
scroll to position [0, 0]
click at [380, 167] on input "text" at bounding box center [593, 160] width 494 height 34
click at [591, 86] on img at bounding box center [592, 79] width 44 height 44
click at [465, 162] on input "text" at bounding box center [593, 160] width 494 height 34
paste input "Freeje C2C SIM Rental Platform (VoIP)"
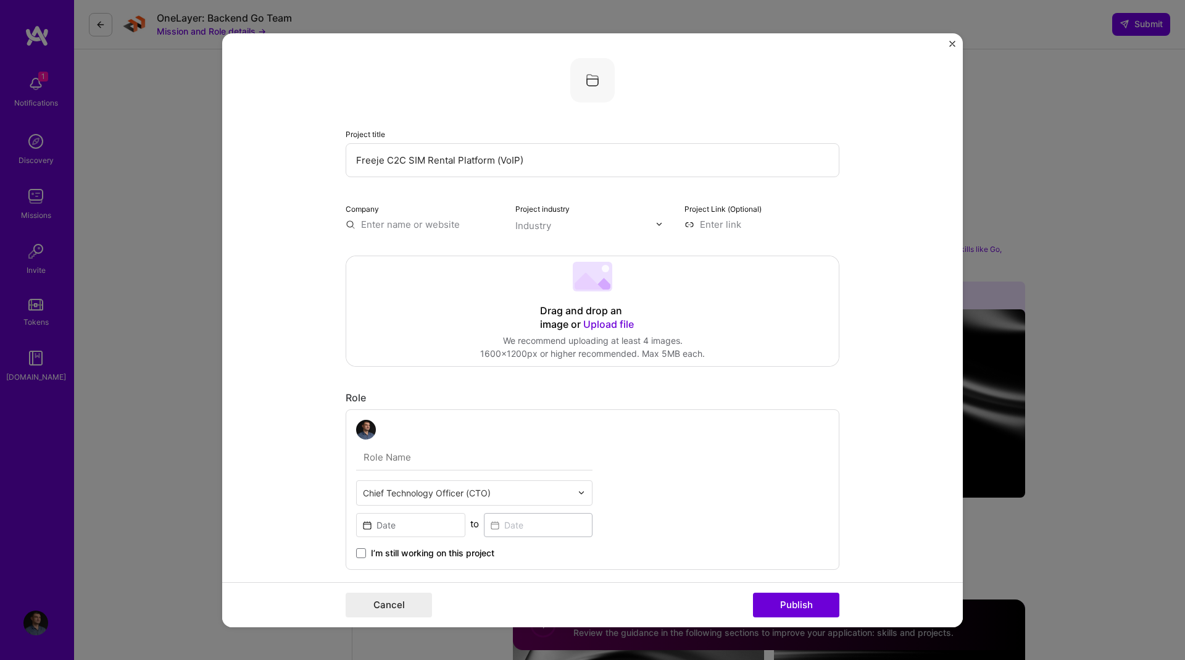
type input "Freeje C2C SIM Rental Platform (VoIP)"
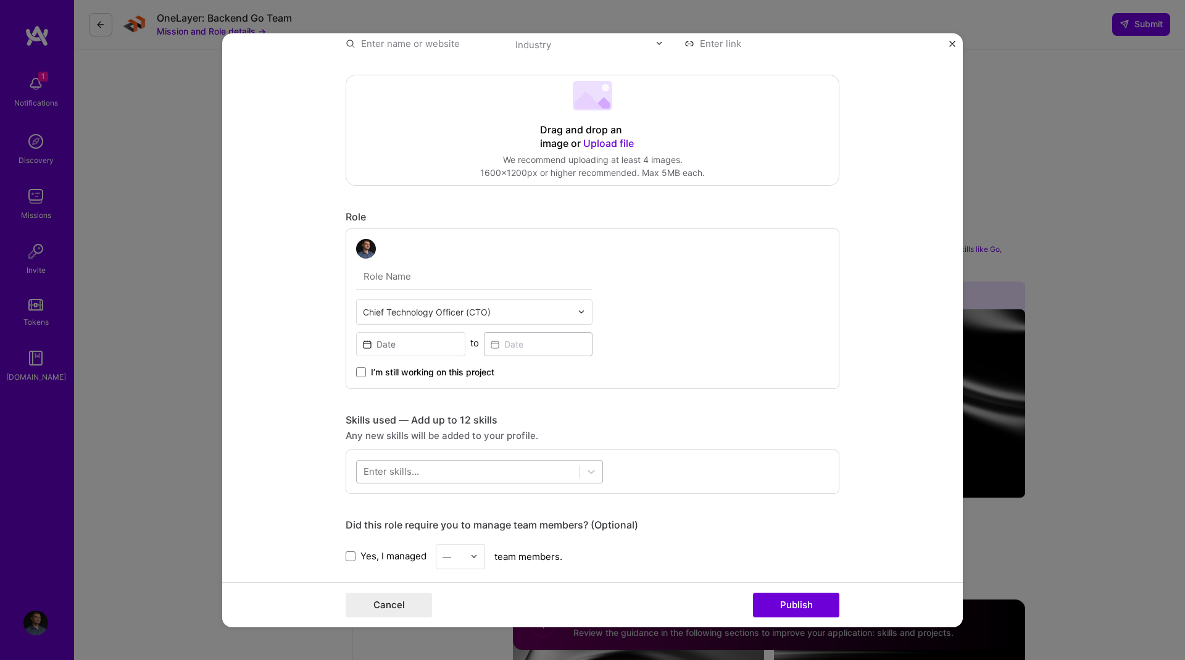
scroll to position [183, 0]
click at [406, 346] on input at bounding box center [410, 342] width 109 height 24
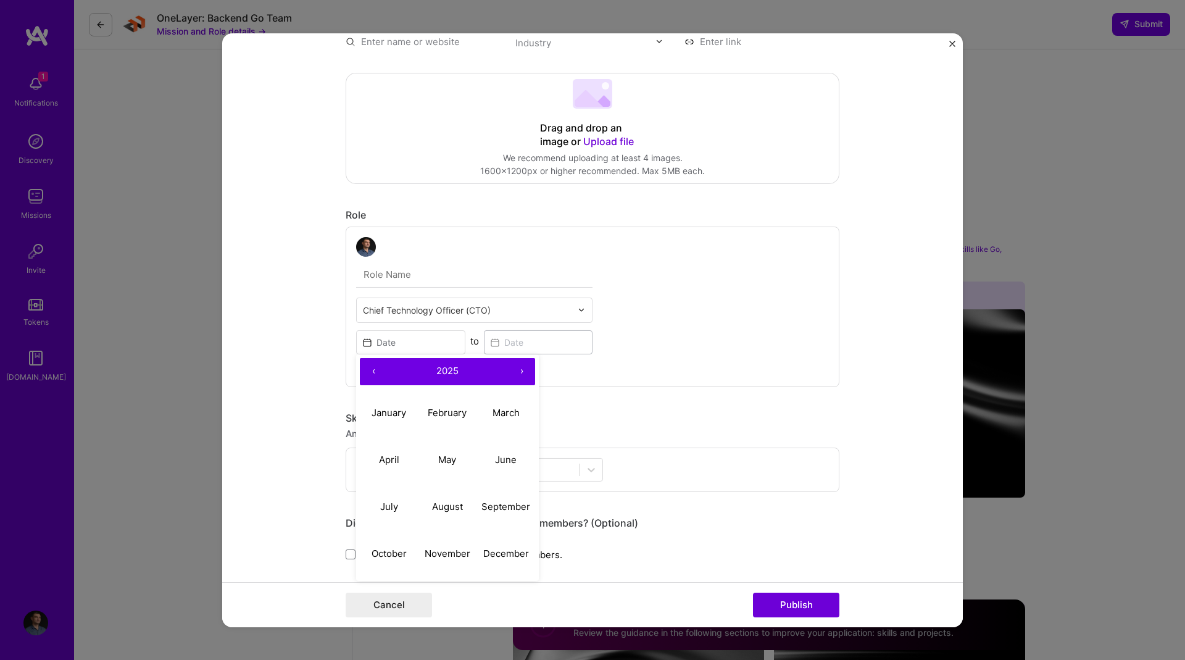
click at [364, 369] on button "‹" at bounding box center [373, 370] width 27 height 27
click at [368, 371] on button "‹" at bounding box center [373, 370] width 27 height 27
click at [447, 421] on button "February" at bounding box center [447, 412] width 59 height 47
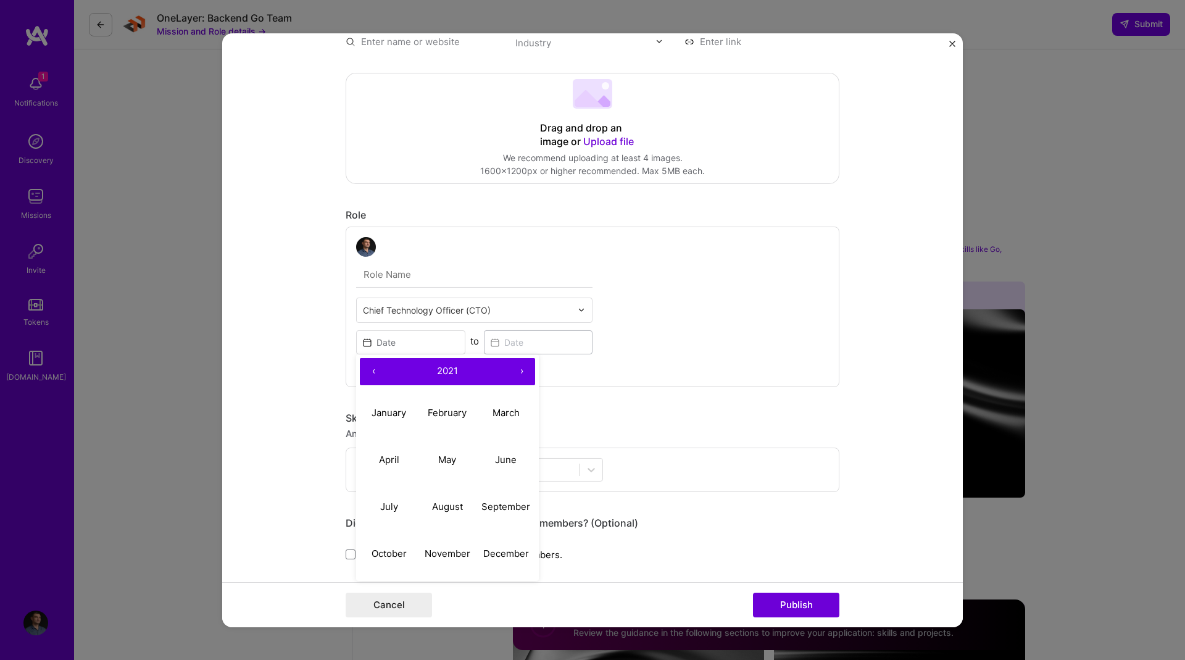
type input "[DATE]"
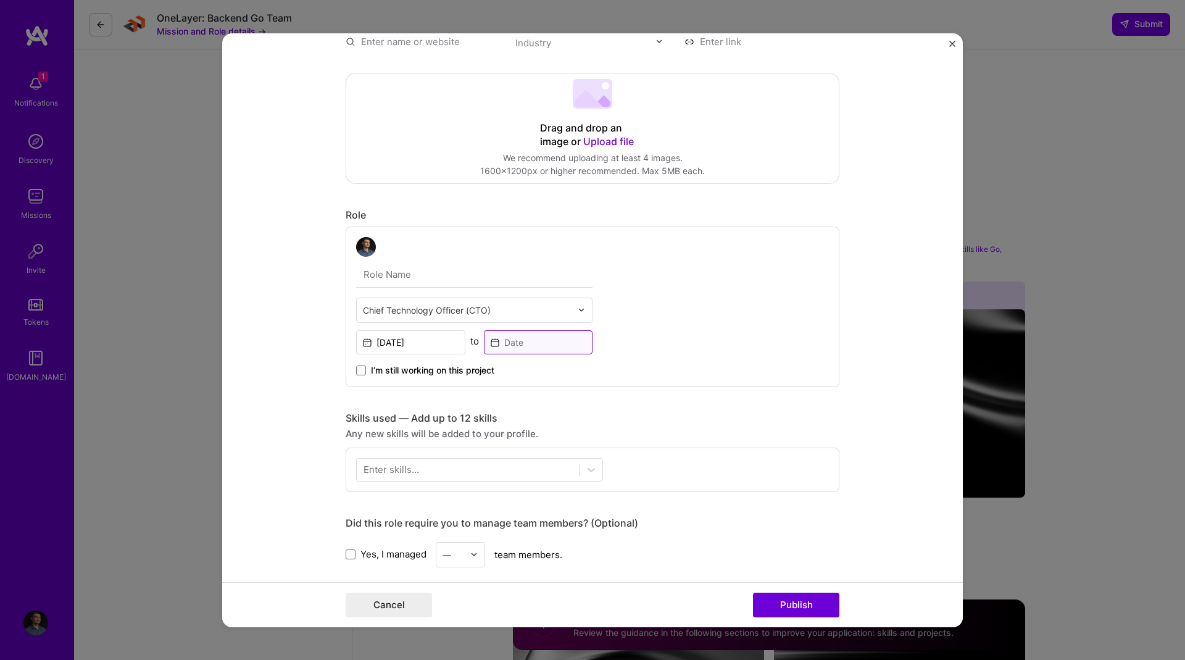
click at [556, 342] on input at bounding box center [538, 342] width 109 height 24
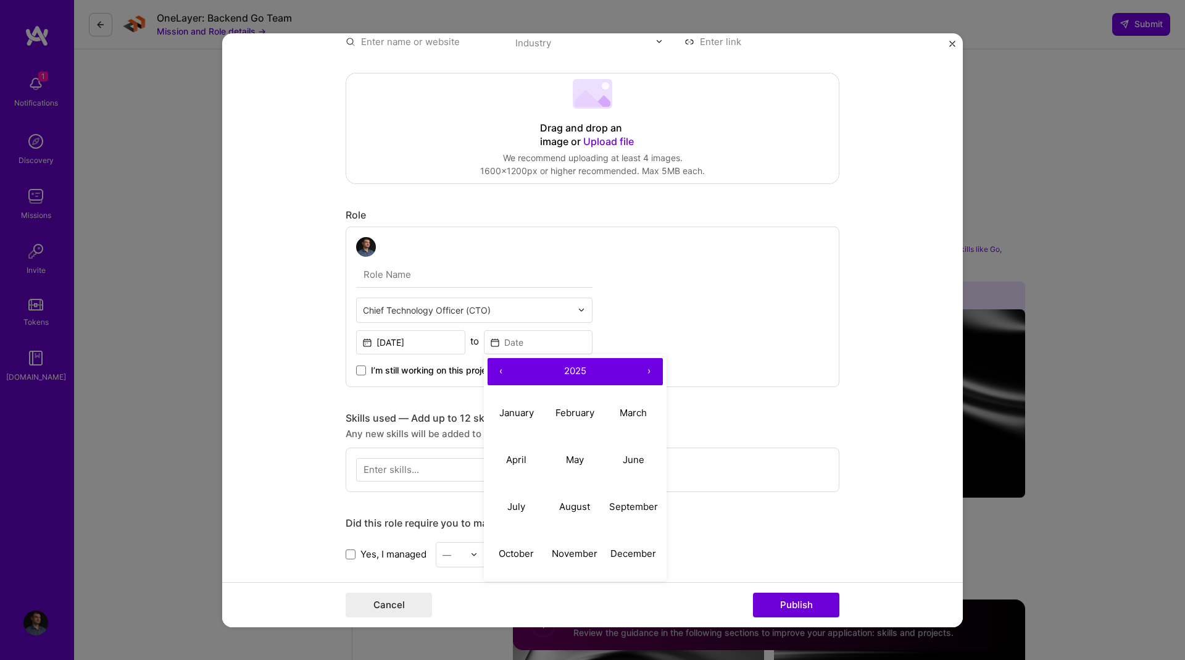
click at [500, 368] on button "‹" at bounding box center [500, 370] width 27 height 27
click at [568, 446] on button "May" at bounding box center [574, 459] width 59 height 47
type input "[DATE]"
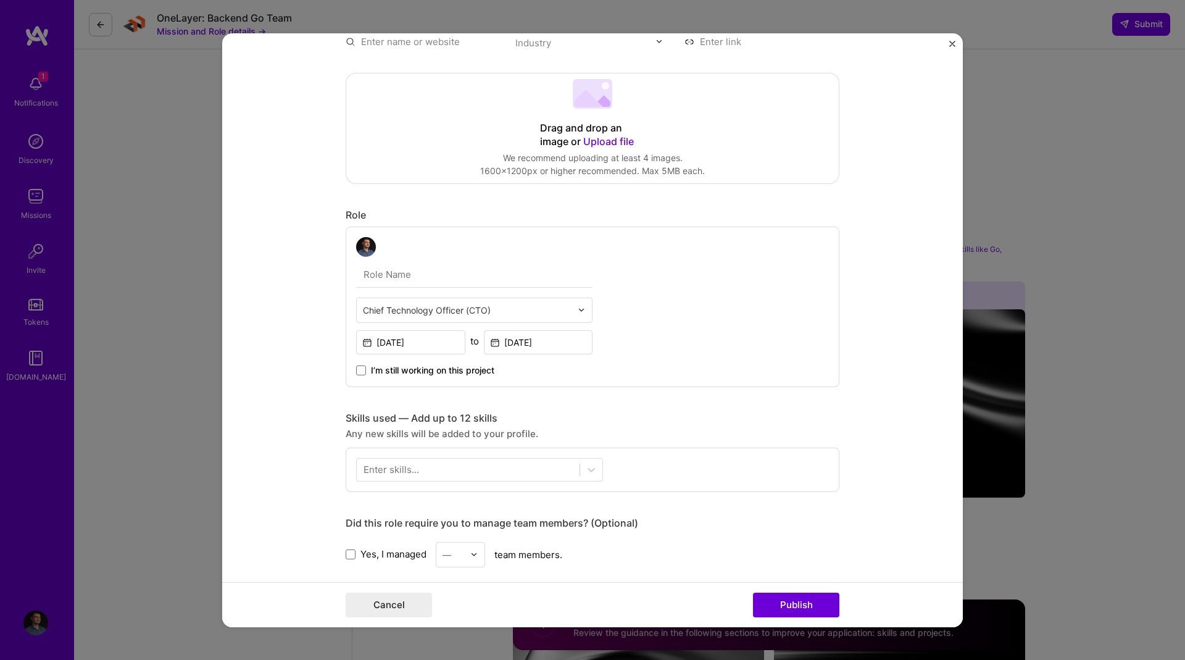
click at [393, 371] on span "I’m still working on this project" at bounding box center [432, 369] width 123 height 12
click at [0, 0] on input "I’m still working on this project" at bounding box center [0, 0] width 0 height 0
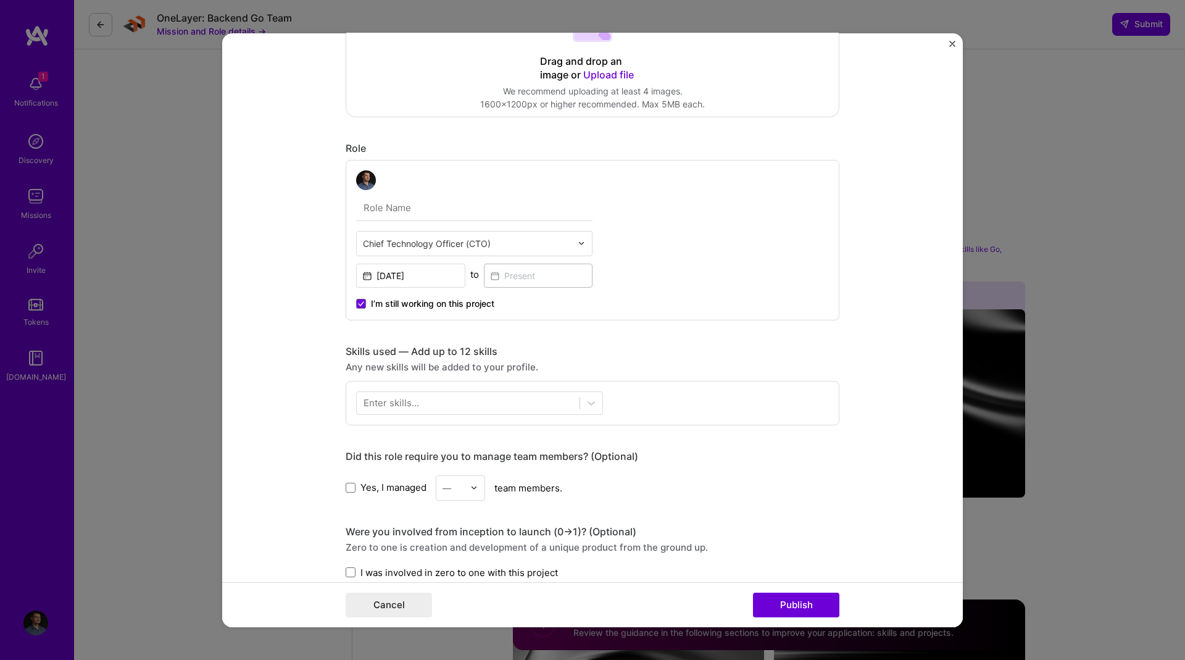
scroll to position [291, 0]
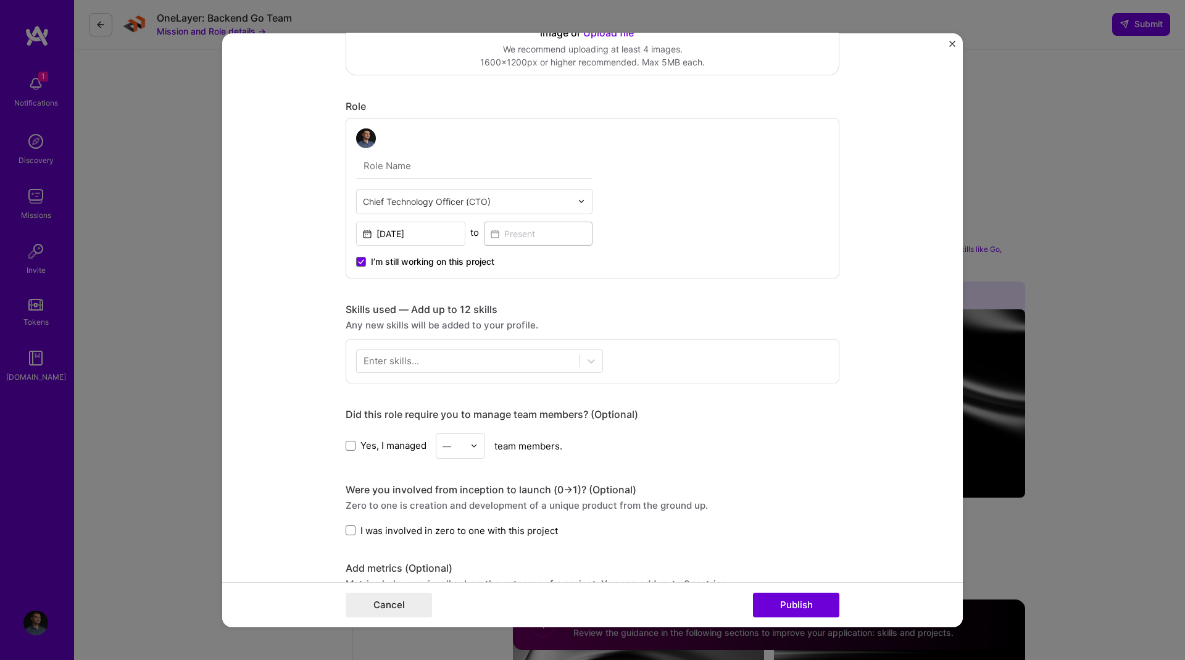
click at [418, 260] on span "I’m still working on this project" at bounding box center [432, 261] width 123 height 12
click at [0, 0] on input "I’m still working on this project" at bounding box center [0, 0] width 0 height 0
click at [536, 237] on input at bounding box center [538, 233] width 109 height 24
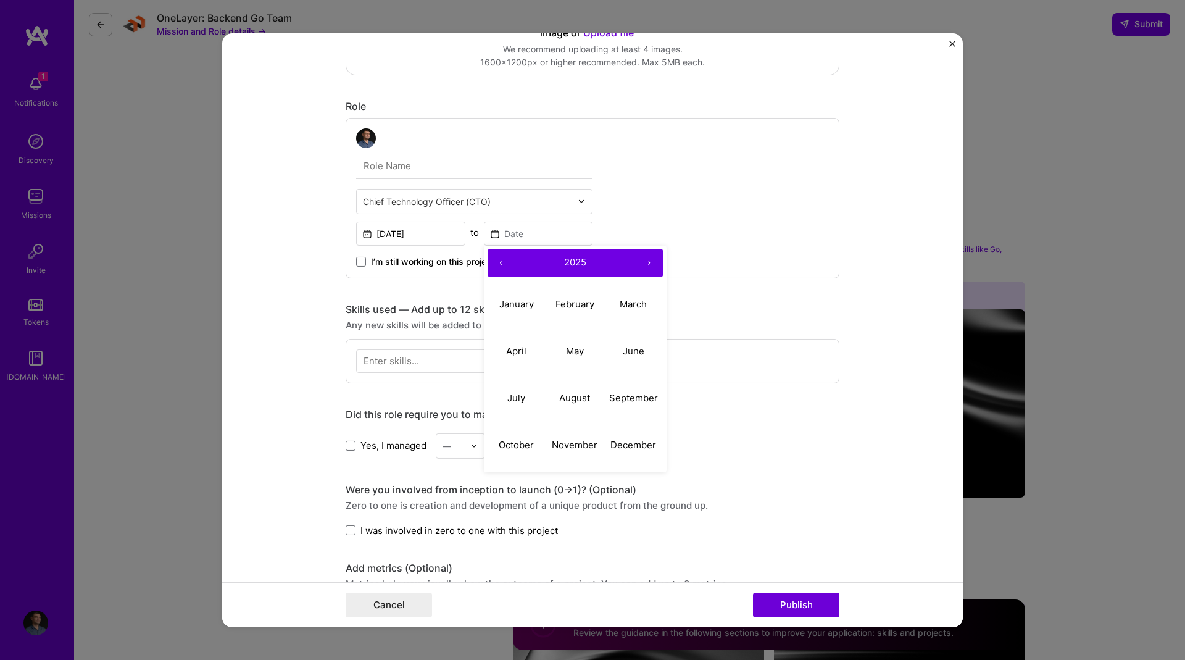
click at [487, 260] on button "‹" at bounding box center [500, 262] width 27 height 27
click at [562, 310] on button "February" at bounding box center [574, 304] width 59 height 47
type input "[DATE]"
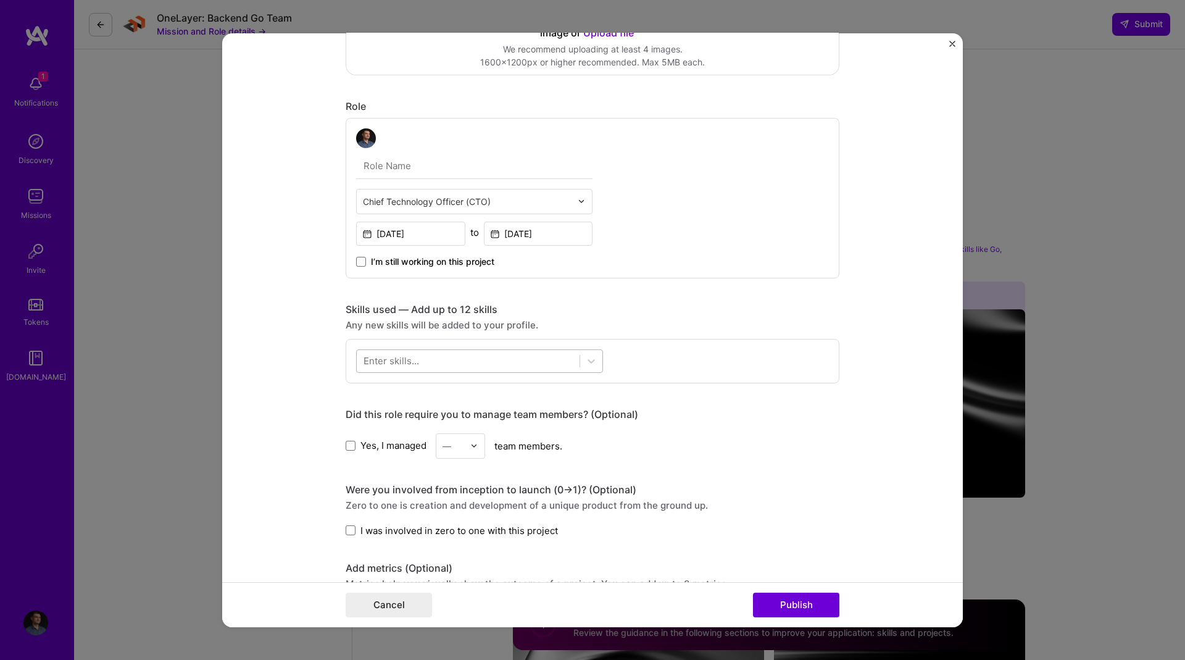
click at [430, 359] on div at bounding box center [468, 360] width 223 height 20
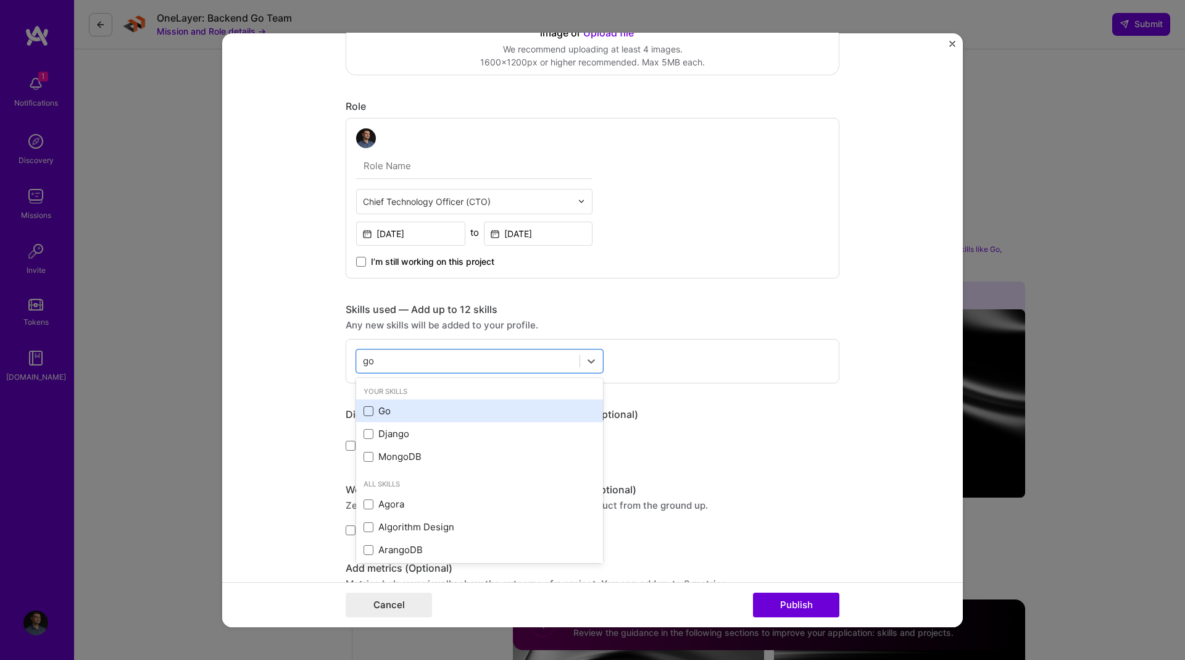
click at [368, 407] on span at bounding box center [368, 411] width 10 height 10
click at [0, 0] on input "checkbox" at bounding box center [0, 0] width 0 height 0
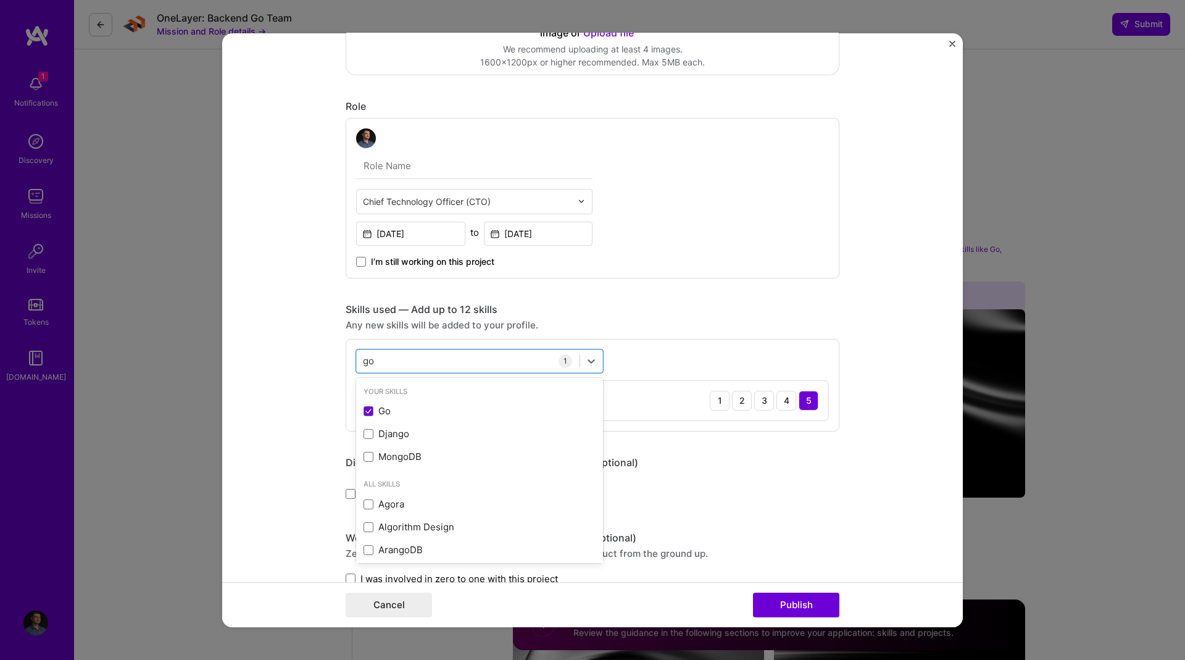
type input "g"
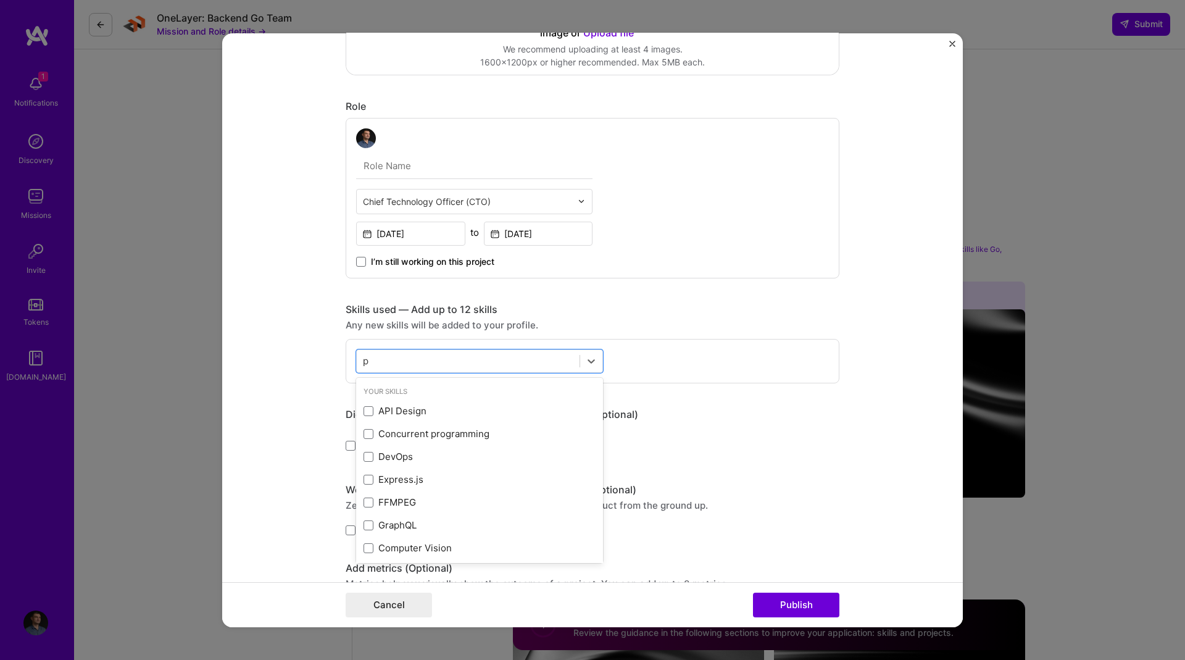
type input "po"
click at [418, 404] on div "PostgreSQL" at bounding box center [479, 410] width 232 height 13
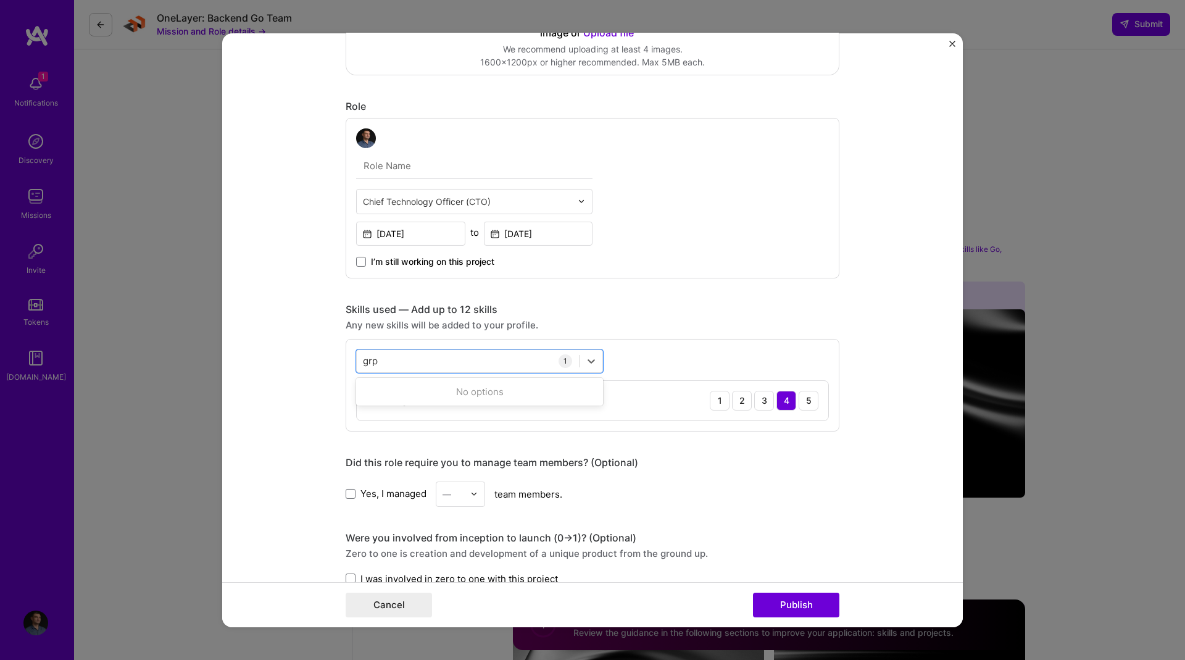
type input "grpc"
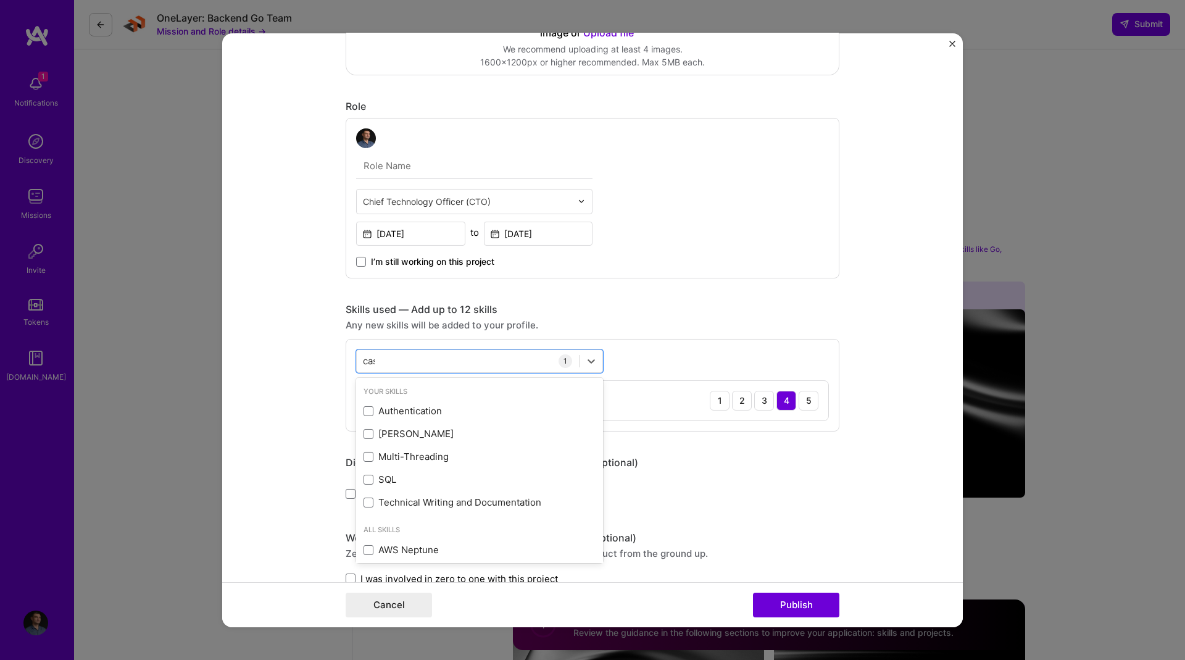
type input "cass"
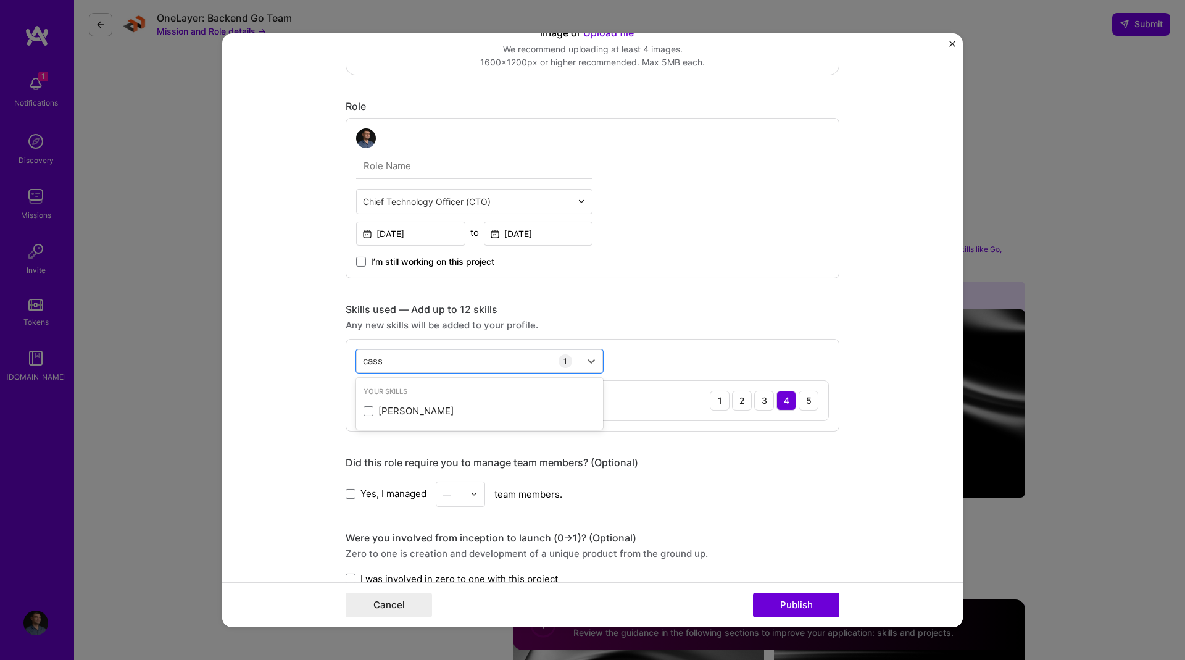
click at [489, 403] on div "[PERSON_NAME]" at bounding box center [479, 410] width 247 height 23
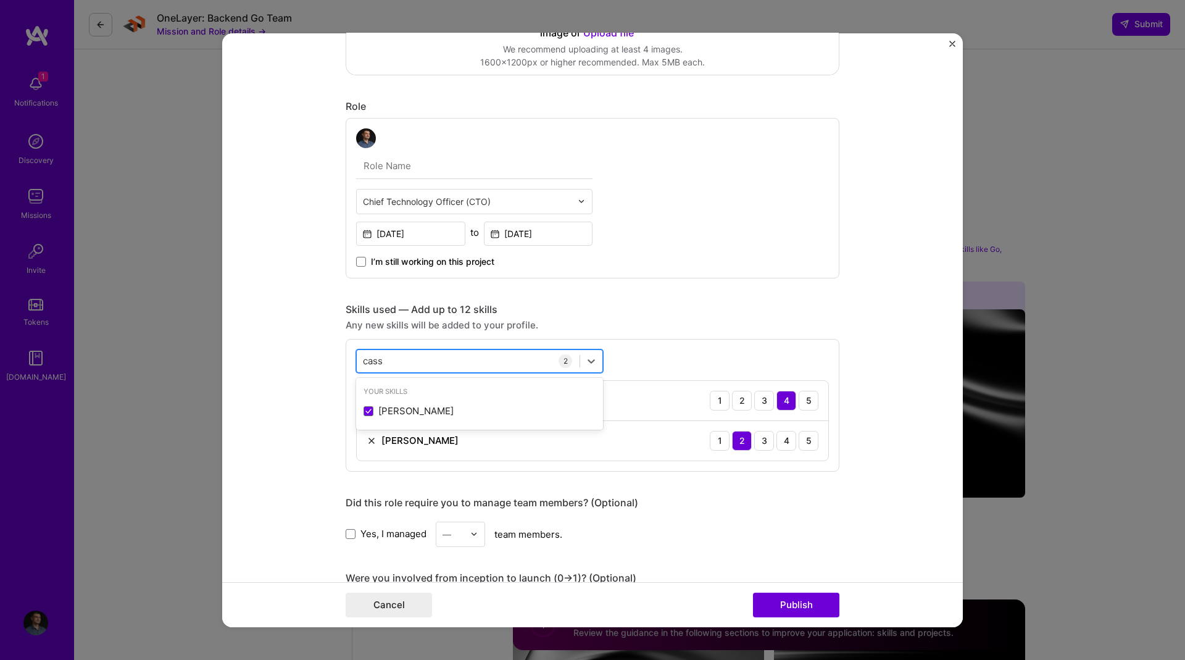
click at [396, 362] on div "[PERSON_NAME]" at bounding box center [468, 360] width 223 height 20
click at [443, 412] on div "Microservices" at bounding box center [479, 410] width 232 height 13
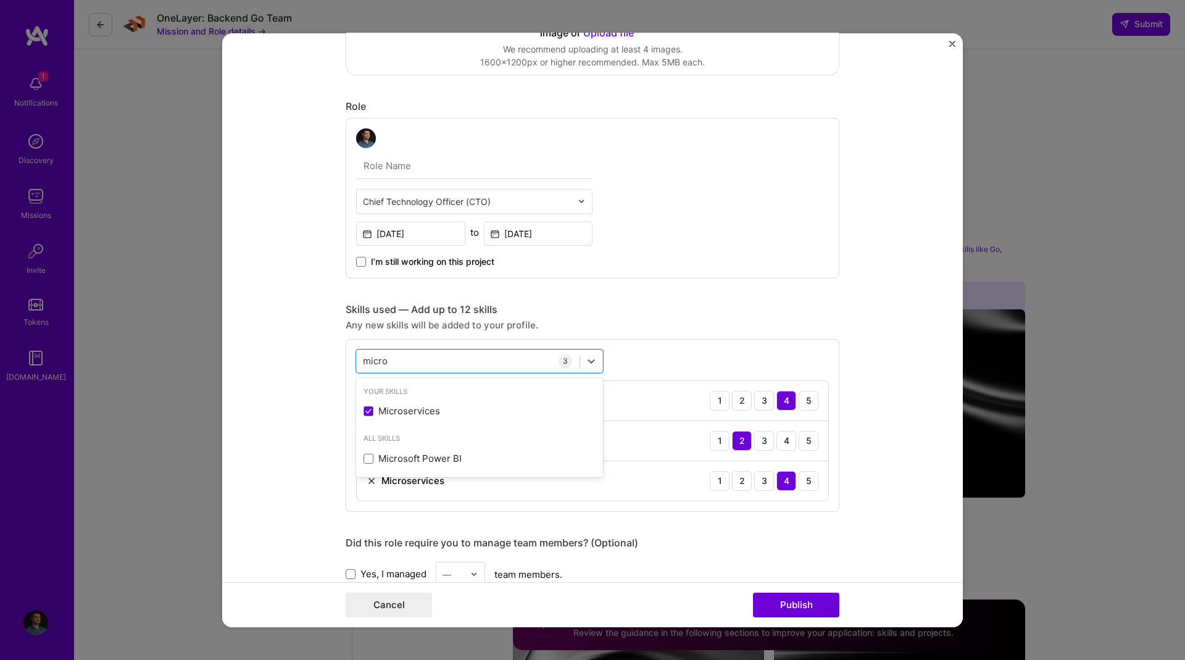
click at [636, 357] on div "option Microservices, selected. option Microservices selected, 0 of 2. 2 result…" at bounding box center [593, 424] width 494 height 173
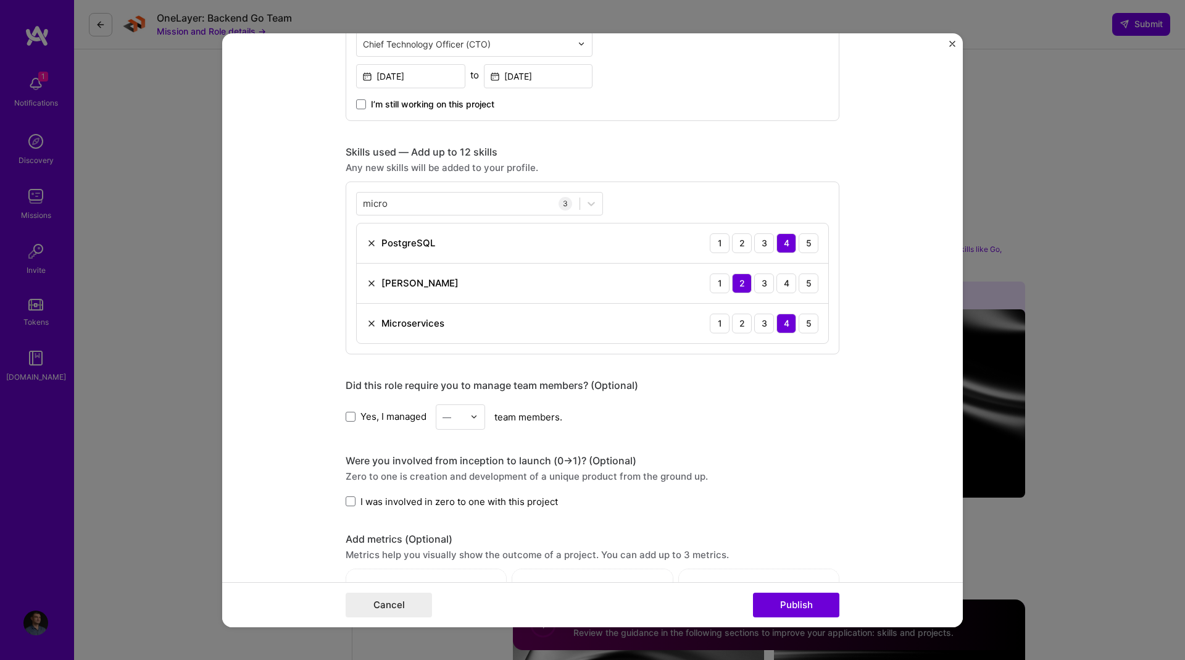
scroll to position [469, 0]
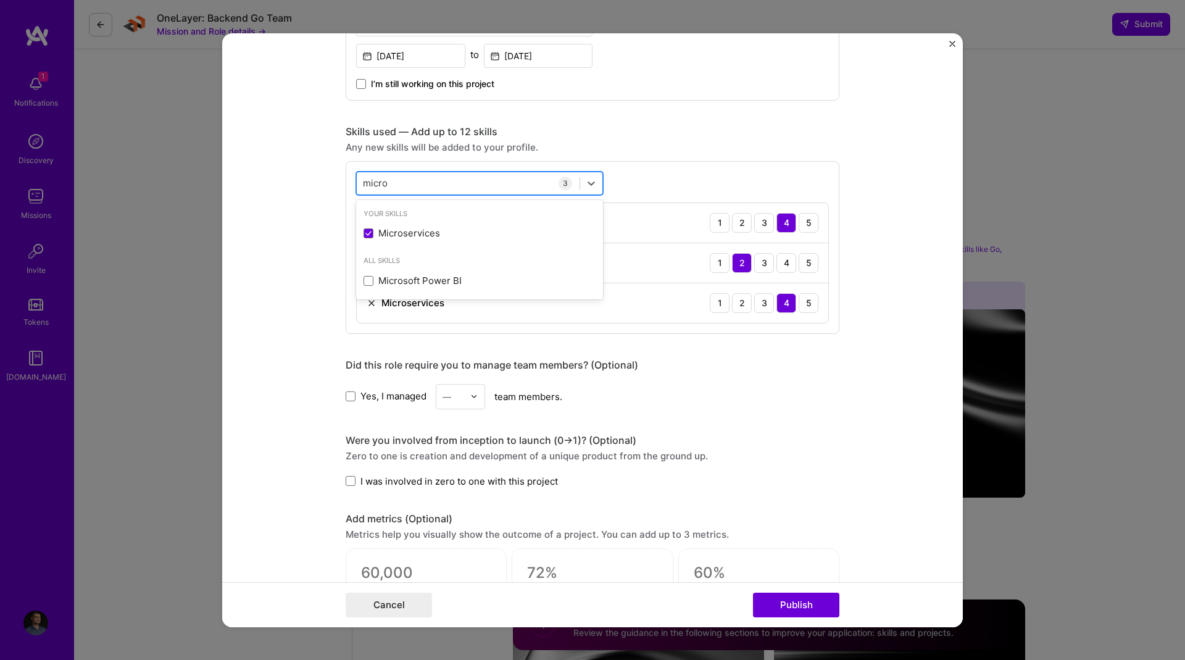
click at [375, 183] on input "micro" at bounding box center [375, 182] width 25 height 13
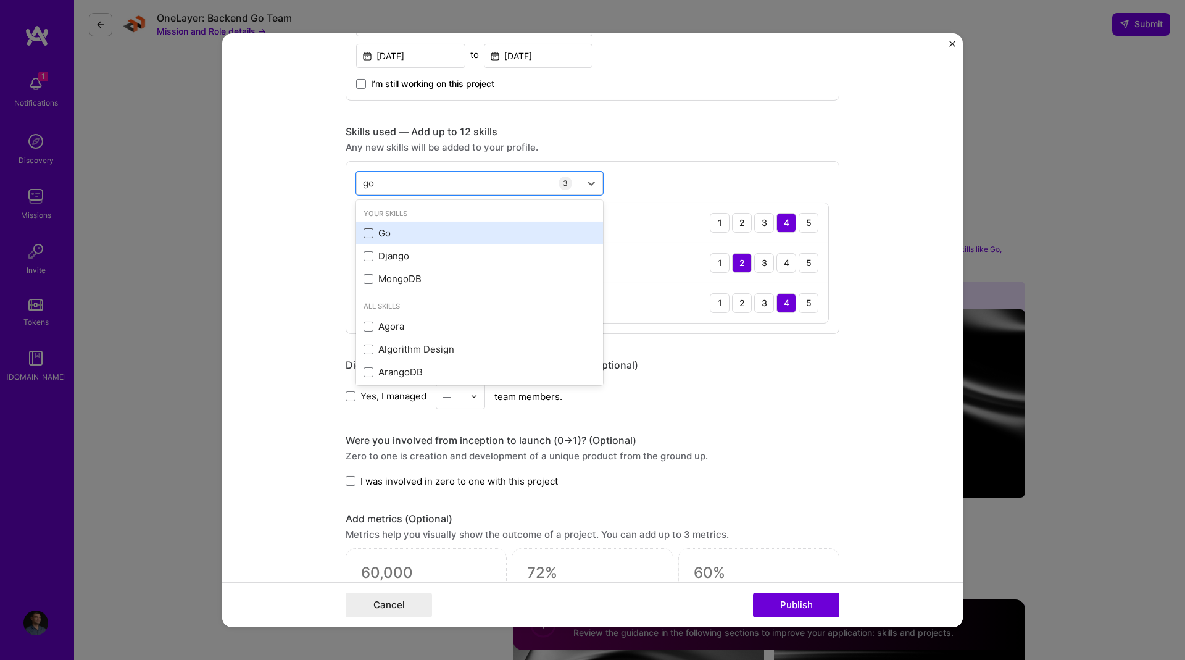
click at [365, 235] on span at bounding box center [368, 233] width 10 height 10
click at [0, 0] on input "checkbox" at bounding box center [0, 0] width 0 height 0
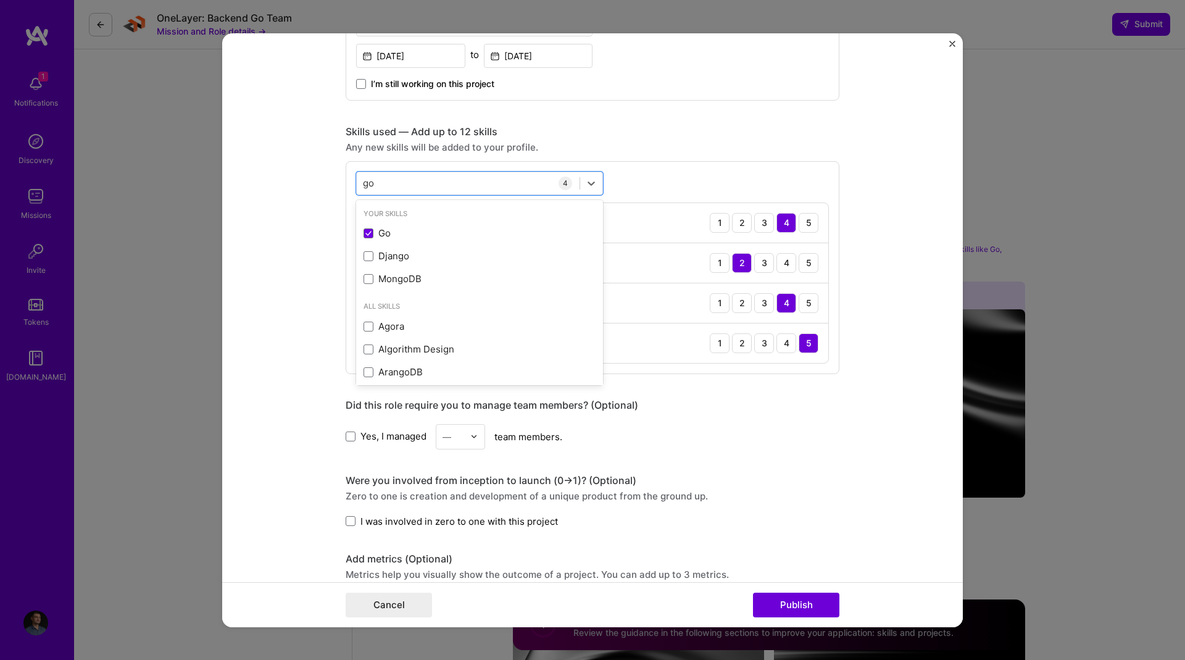
type input "go"
click at [661, 165] on div "option Go, selected. option Go selected, 0 of 2. 10 results available for searc…" at bounding box center [593, 266] width 494 height 213
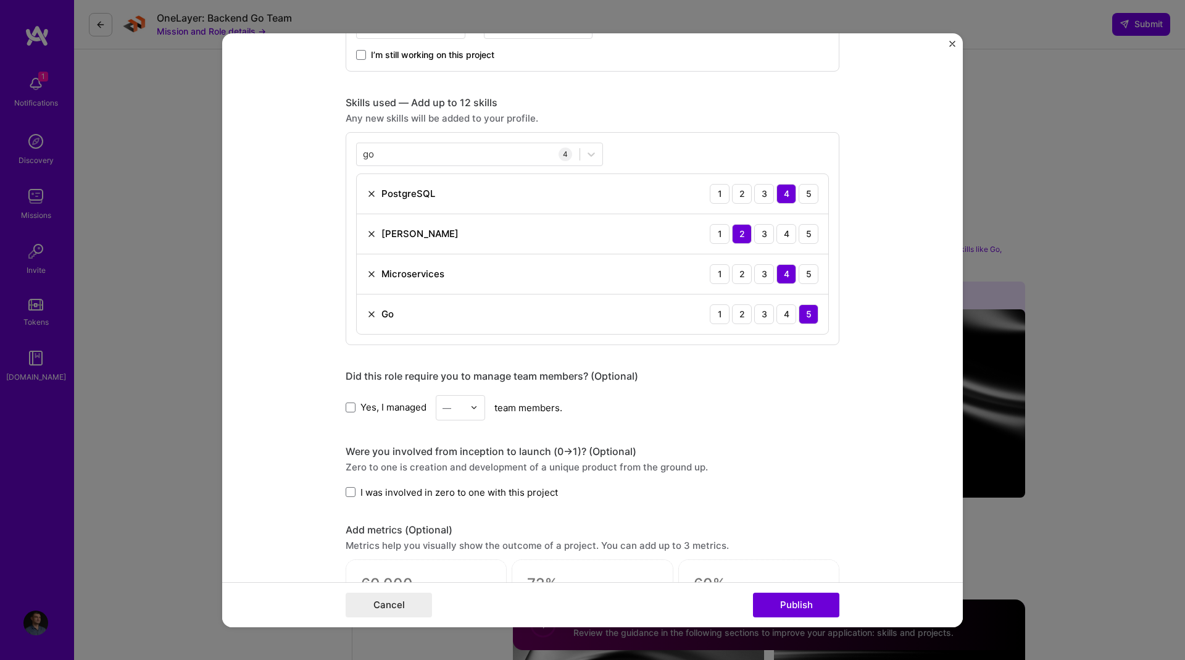
scroll to position [538, 0]
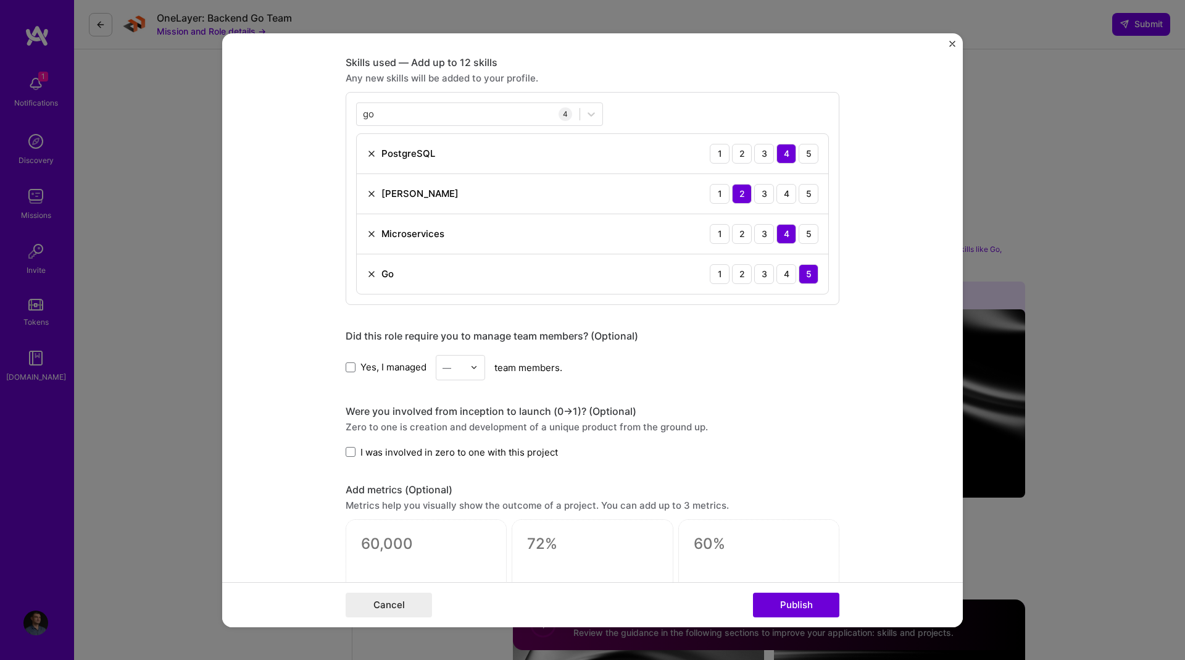
click at [370, 367] on span "Yes, I managed" at bounding box center [393, 366] width 66 height 13
click at [0, 0] on input "Yes, I managed" at bounding box center [0, 0] width 0 height 0
click at [455, 371] on input "text" at bounding box center [453, 366] width 22 height 13
click at [452, 563] on div "8" at bounding box center [460, 559] width 42 height 23
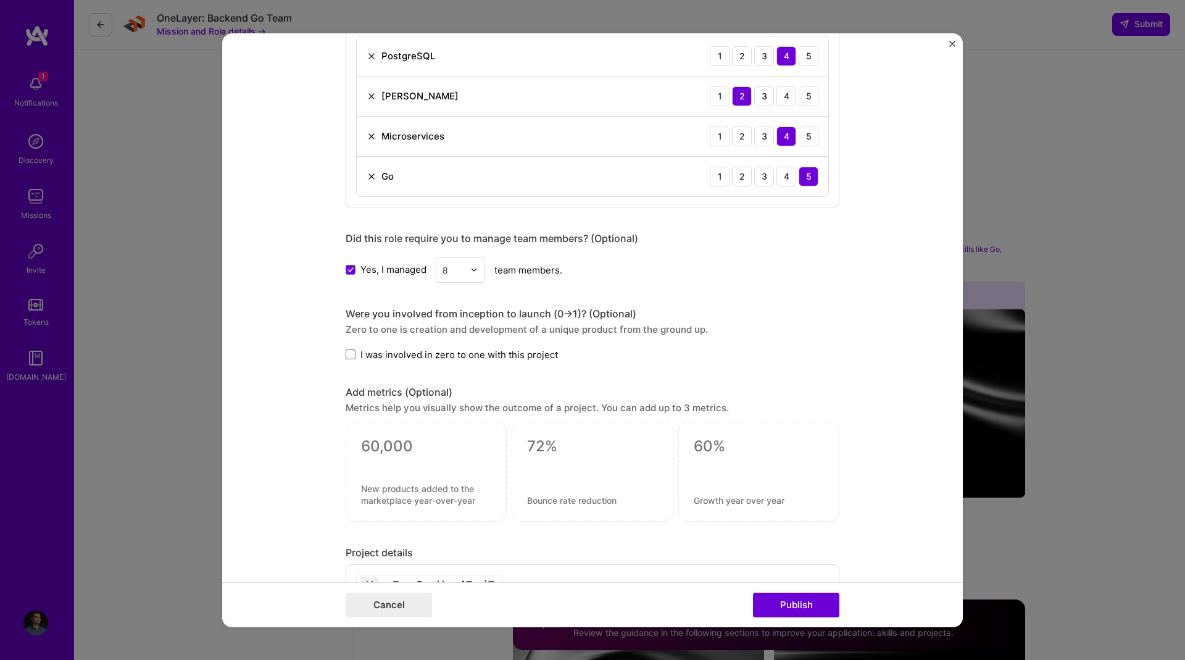
scroll to position [696, 0]
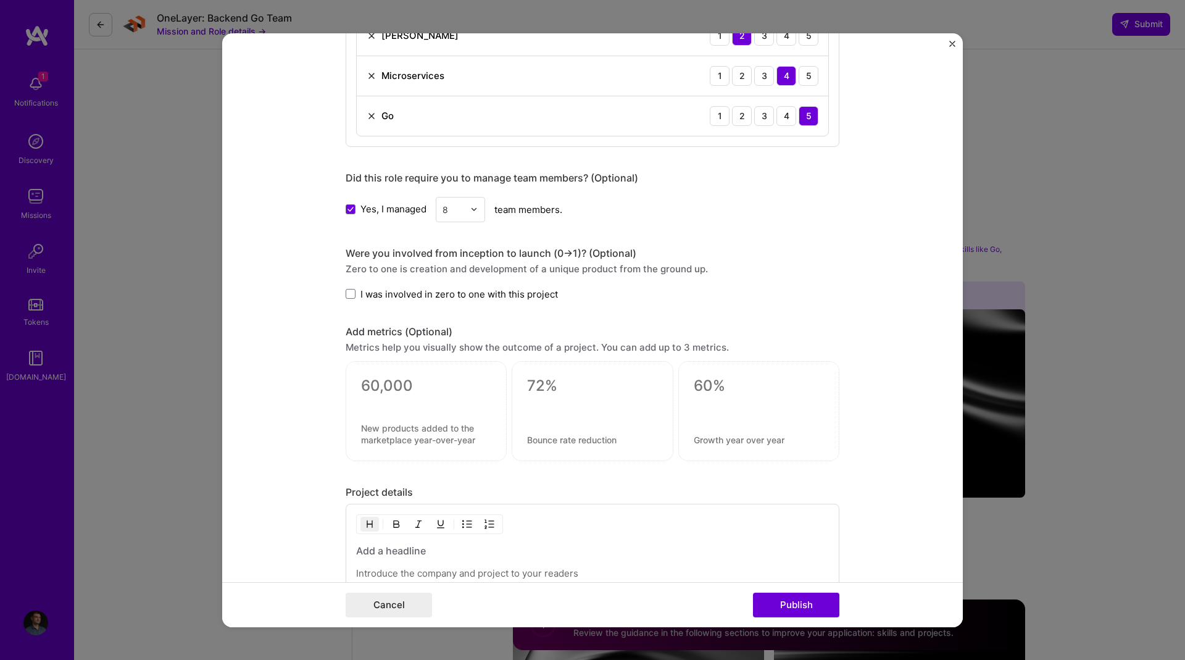
click at [410, 295] on span "I was involved in zero to one with this project" at bounding box center [458, 293] width 197 height 13
click at [0, 0] on input "I was involved in zero to one with this project" at bounding box center [0, 0] width 0 height 0
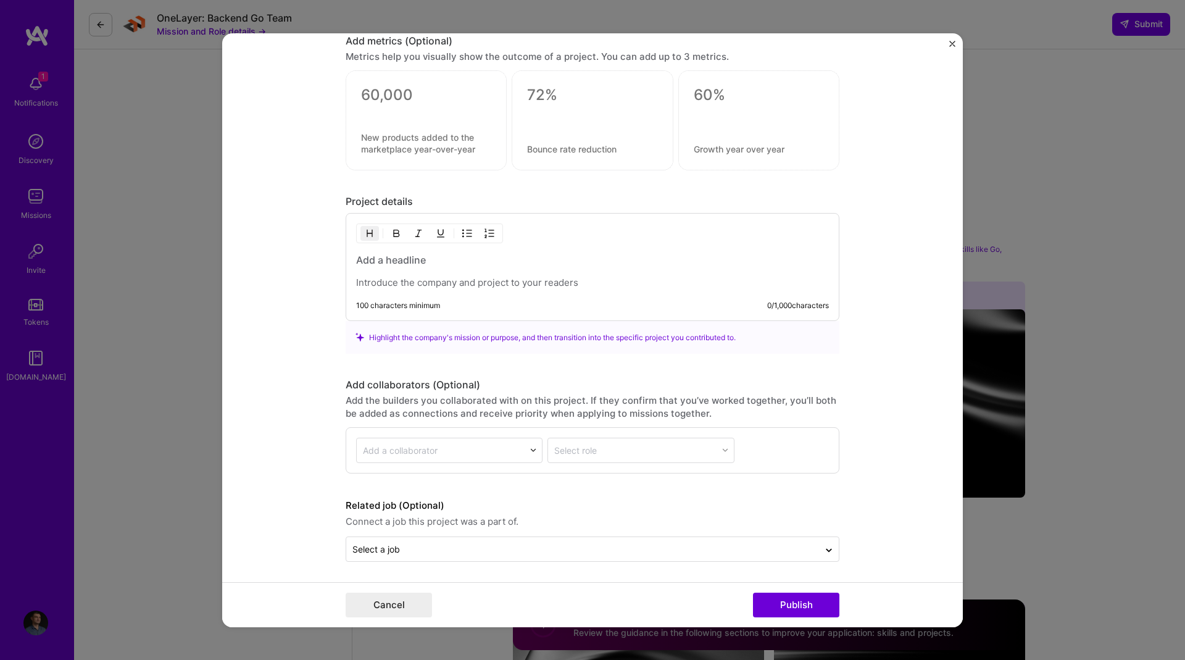
scroll to position [987, 0]
click at [446, 276] on p at bounding box center [592, 282] width 473 height 12
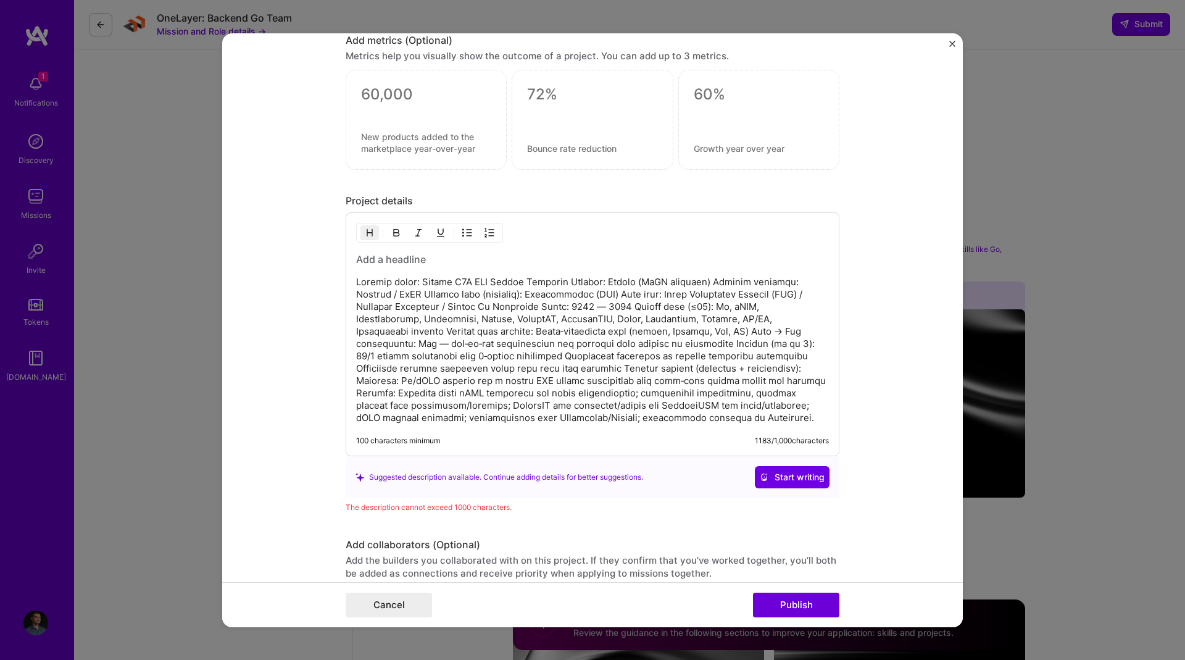
click at [381, 260] on h3 at bounding box center [592, 259] width 473 height 14
click at [464, 301] on p at bounding box center [592, 350] width 473 height 148
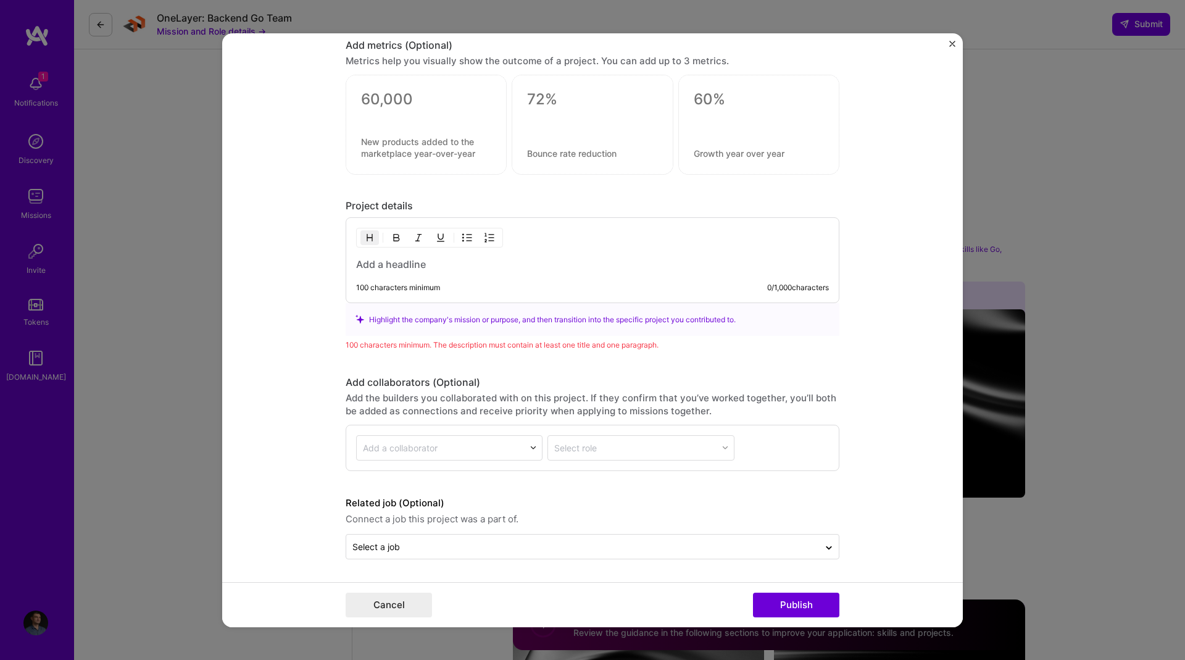
scroll to position [982, 0]
click at [444, 284] on div "100 characters minimum 0 / 1,000 characters" at bounding box center [592, 288] width 473 height 10
click at [418, 287] on div "100 characters minimum" at bounding box center [398, 288] width 84 height 10
click at [404, 284] on div "100 characters minimum" at bounding box center [398, 288] width 84 height 10
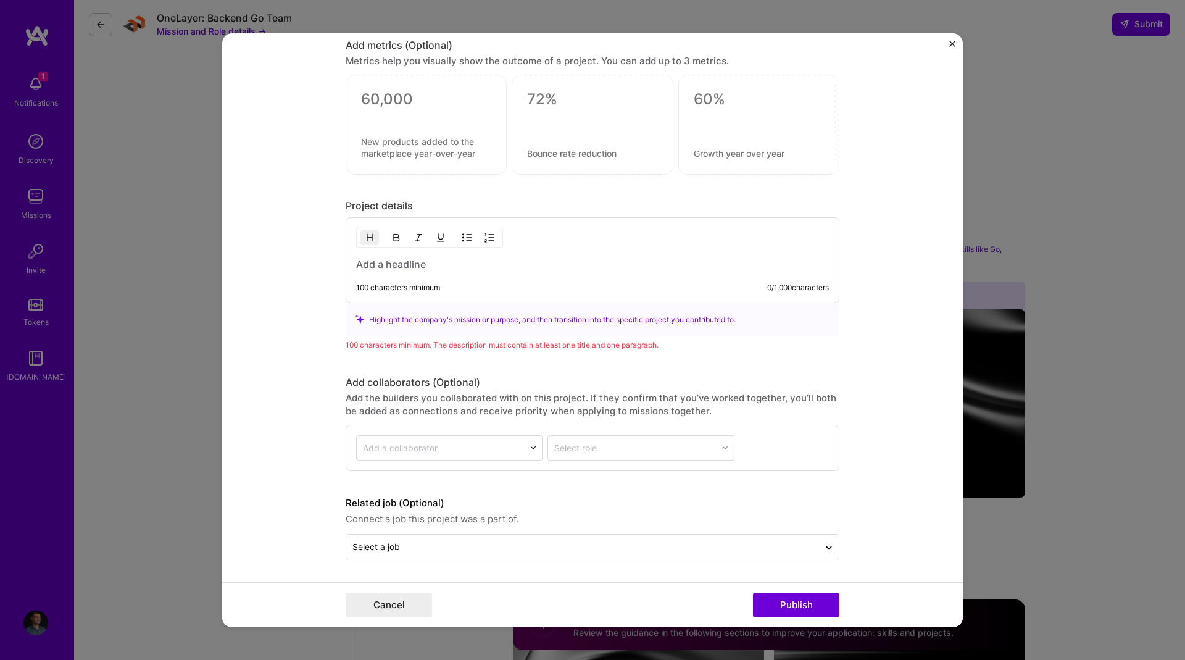
click at [389, 267] on h3 at bounding box center [592, 264] width 473 height 14
click at [407, 262] on h3 at bounding box center [592, 264] width 473 height 14
click at [472, 283] on div "100 characters minimum 37 / 1,000 characters" at bounding box center [592, 288] width 473 height 10
click at [568, 263] on h3 "Freeje C2C SIM Rental Platform (VoIP)" at bounding box center [592, 264] width 473 height 14
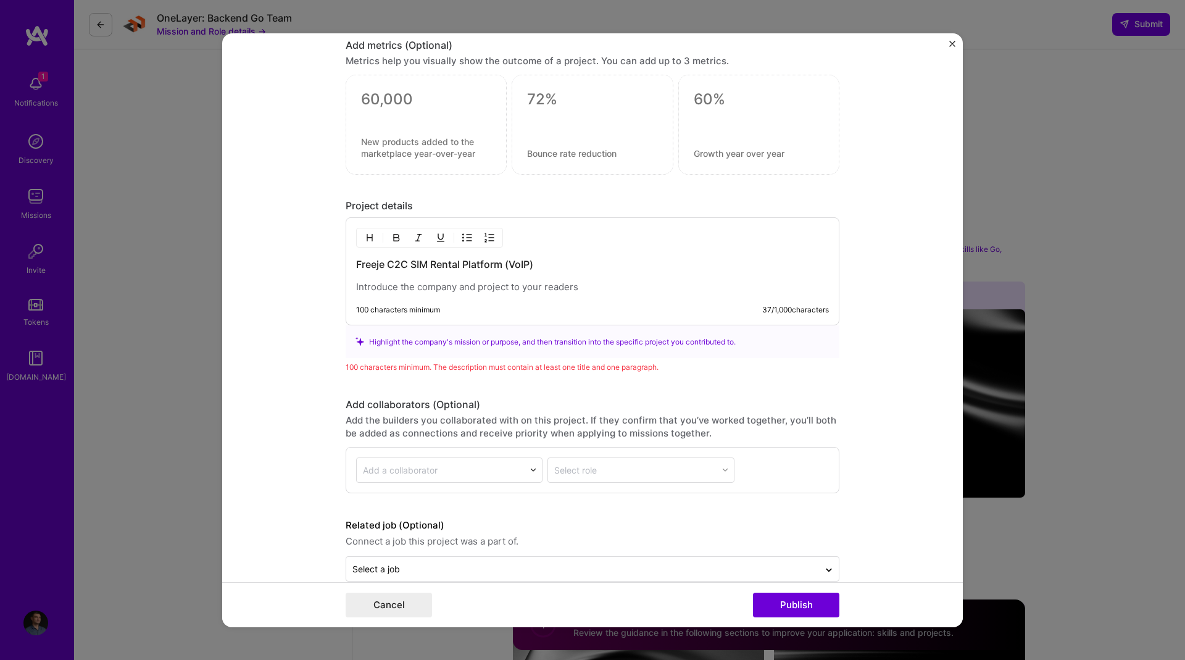
click at [389, 292] on p at bounding box center [592, 287] width 473 height 12
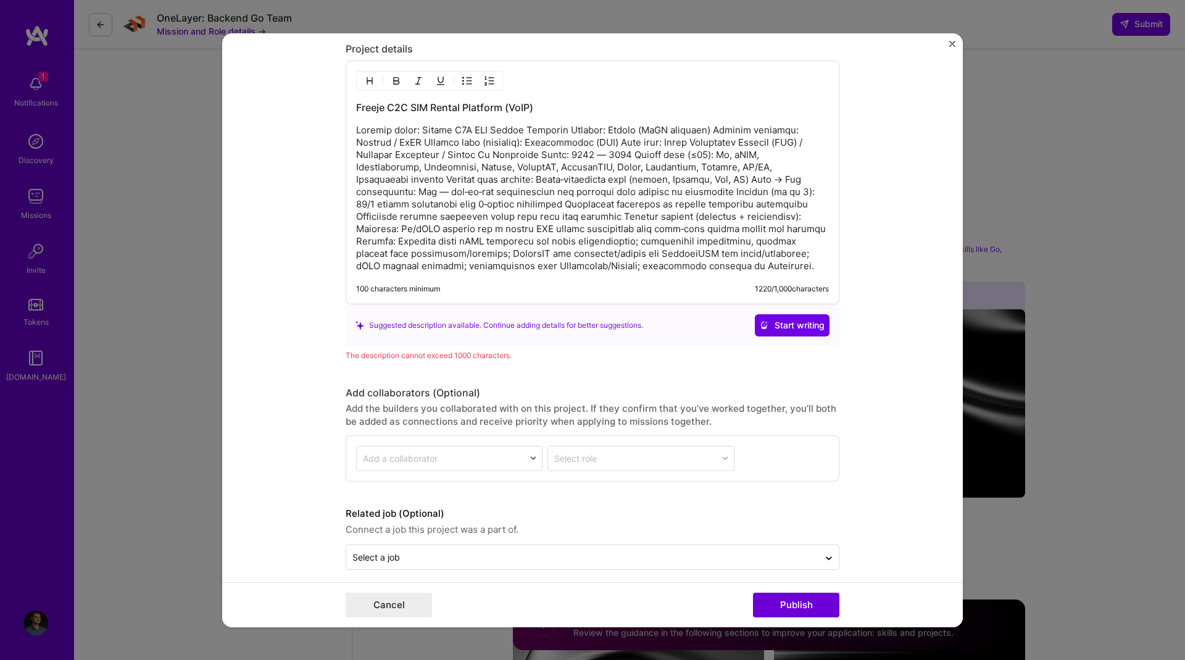
scroll to position [1150, 0]
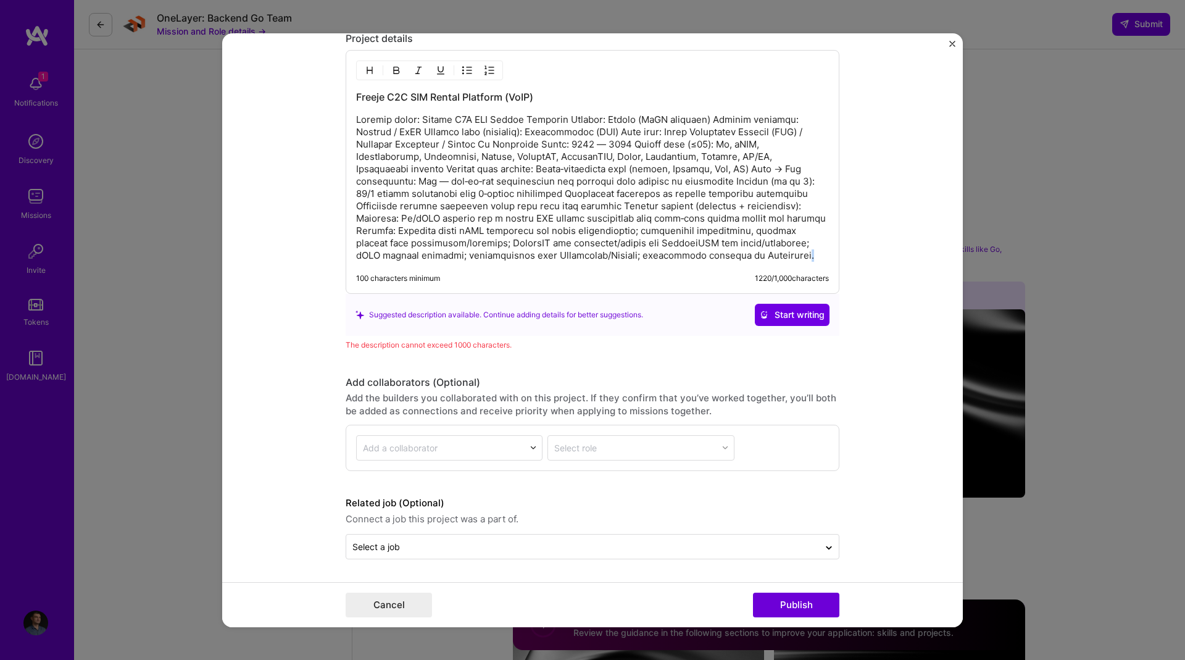
drag, startPoint x: 739, startPoint y: 257, endPoint x: 724, endPoint y: 251, distance: 15.8
click at [724, 251] on p at bounding box center [592, 188] width 473 height 148
click at [494, 230] on p at bounding box center [592, 188] width 473 height 148
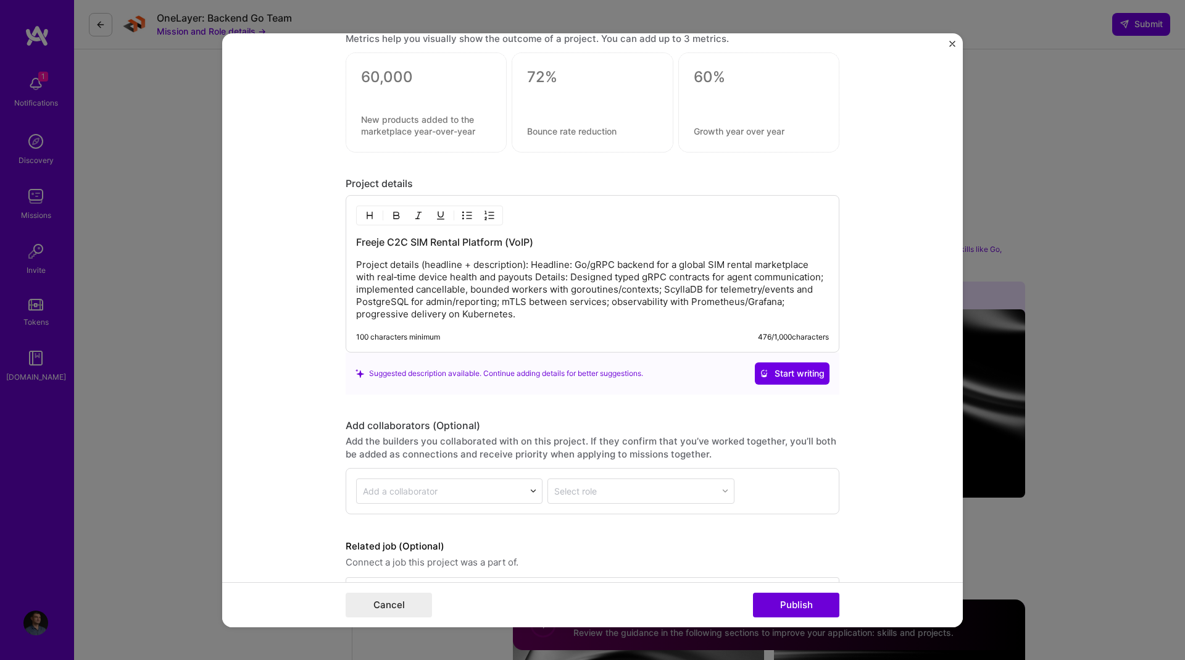
scroll to position [1048, 0]
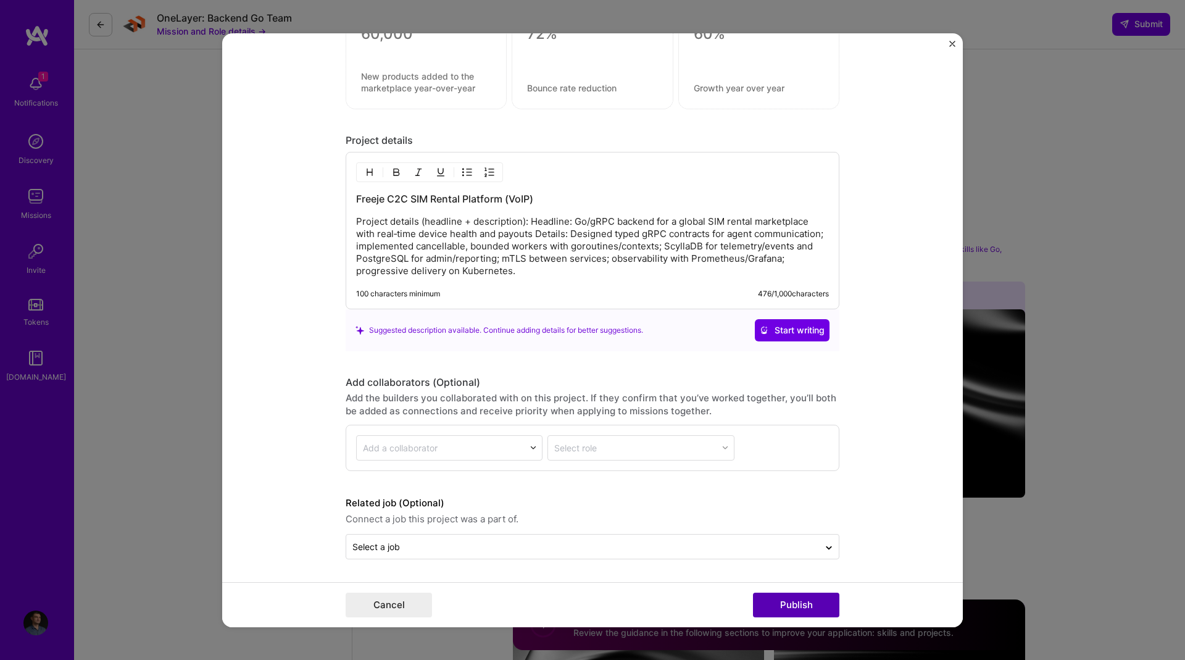
click at [783, 607] on button "Publish" at bounding box center [796, 604] width 86 height 25
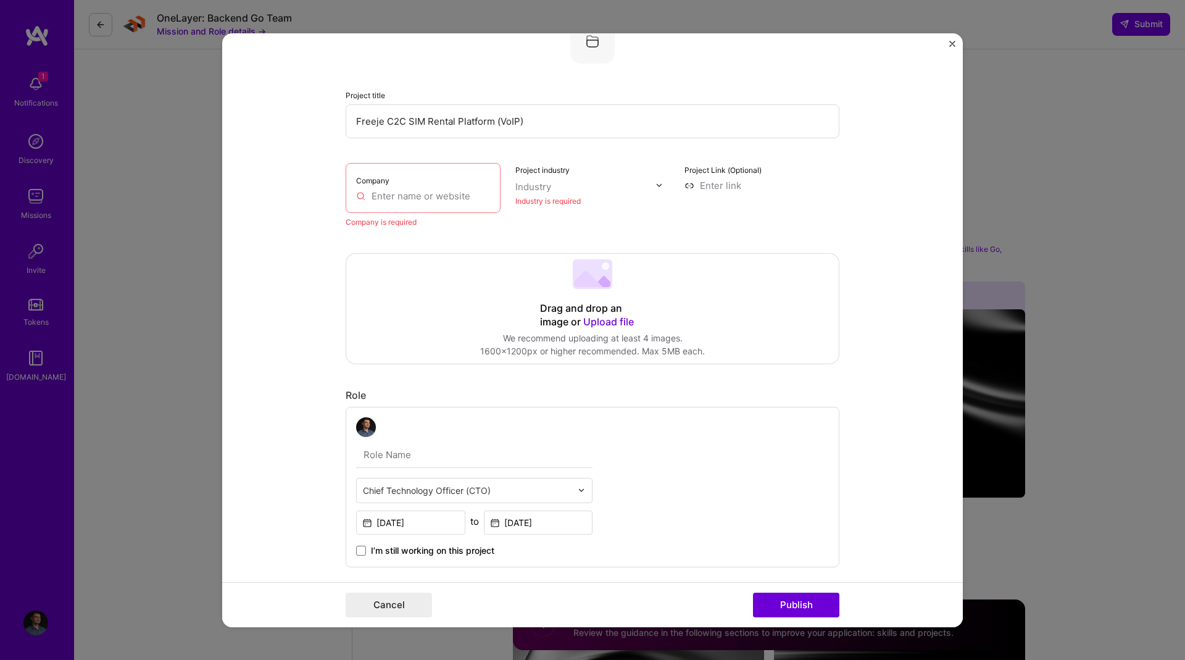
scroll to position [25, 0]
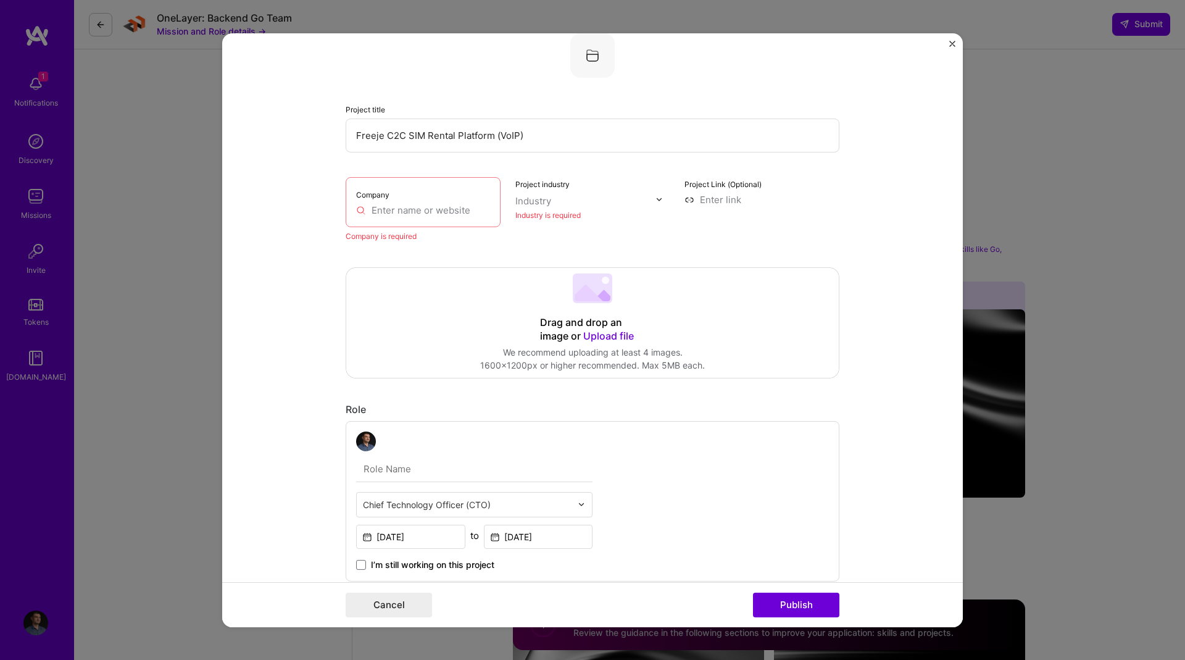
click at [441, 209] on input "text" at bounding box center [423, 209] width 134 height 13
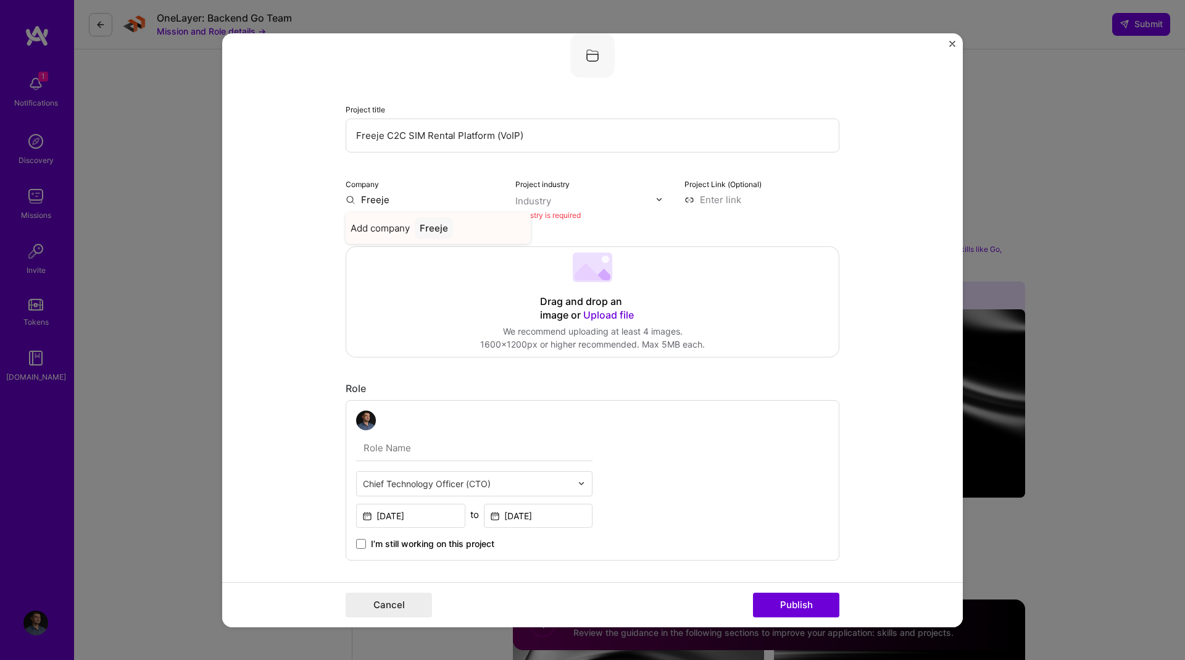
type input "Freeje"
click at [470, 230] on div "Add company Freeje" at bounding box center [438, 227] width 185 height 31
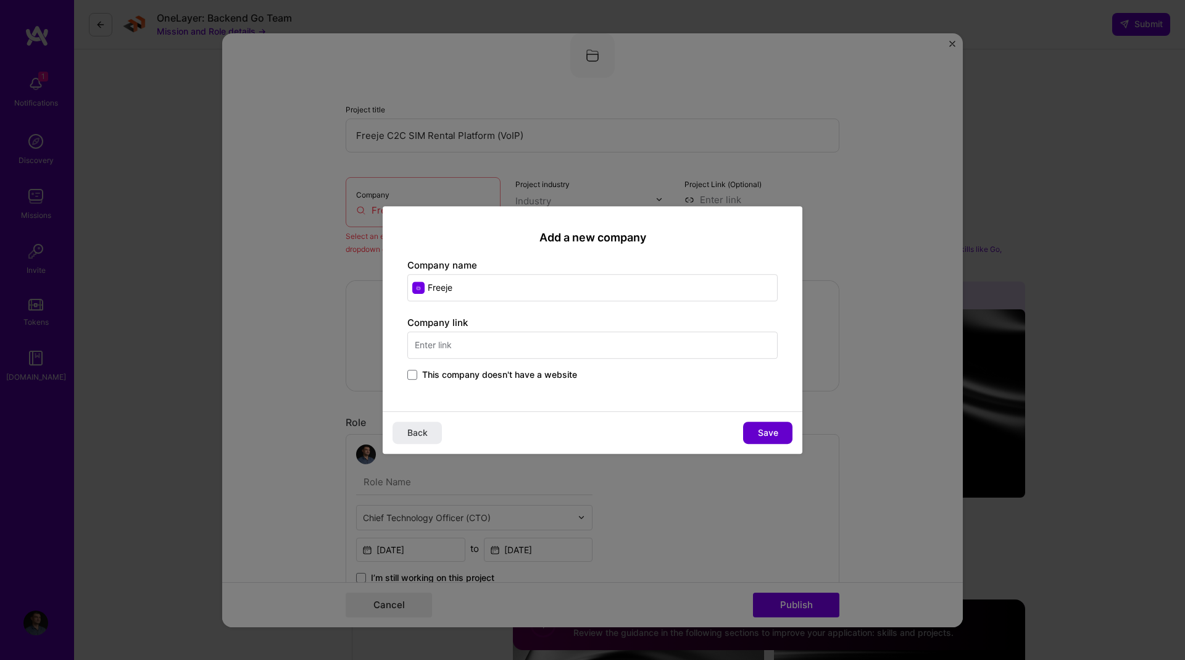
click at [750, 425] on button "Save" at bounding box center [767, 432] width 49 height 22
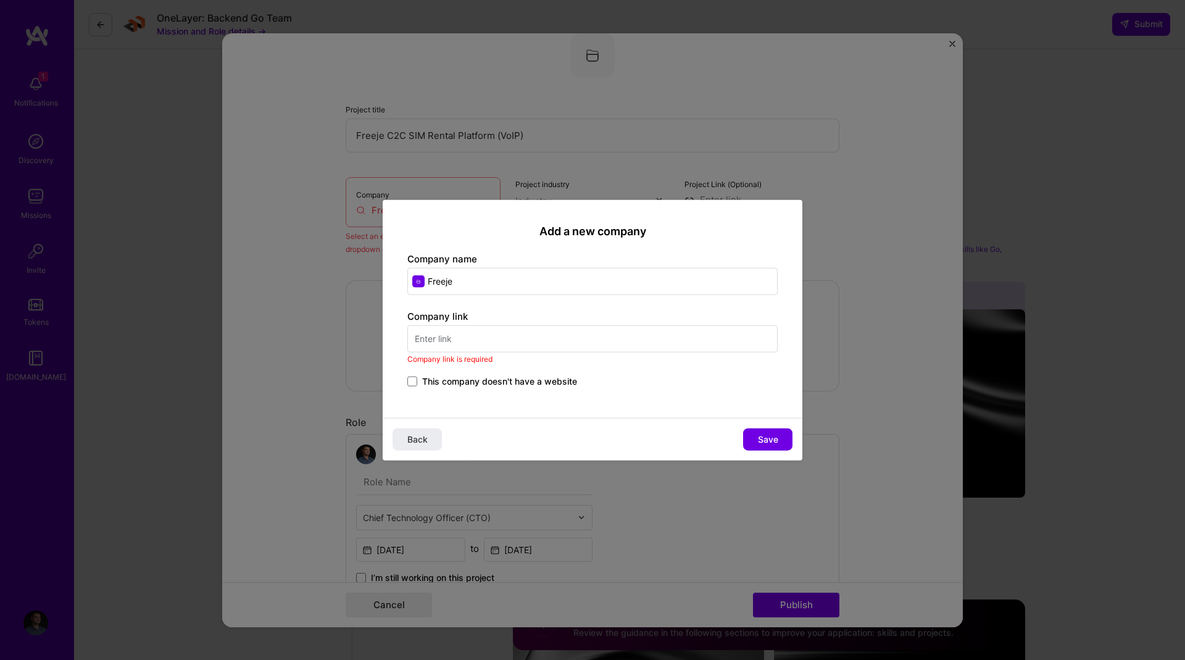
click at [448, 341] on input "text" at bounding box center [592, 338] width 370 height 27
paste input "[URL][DOMAIN_NAME]"
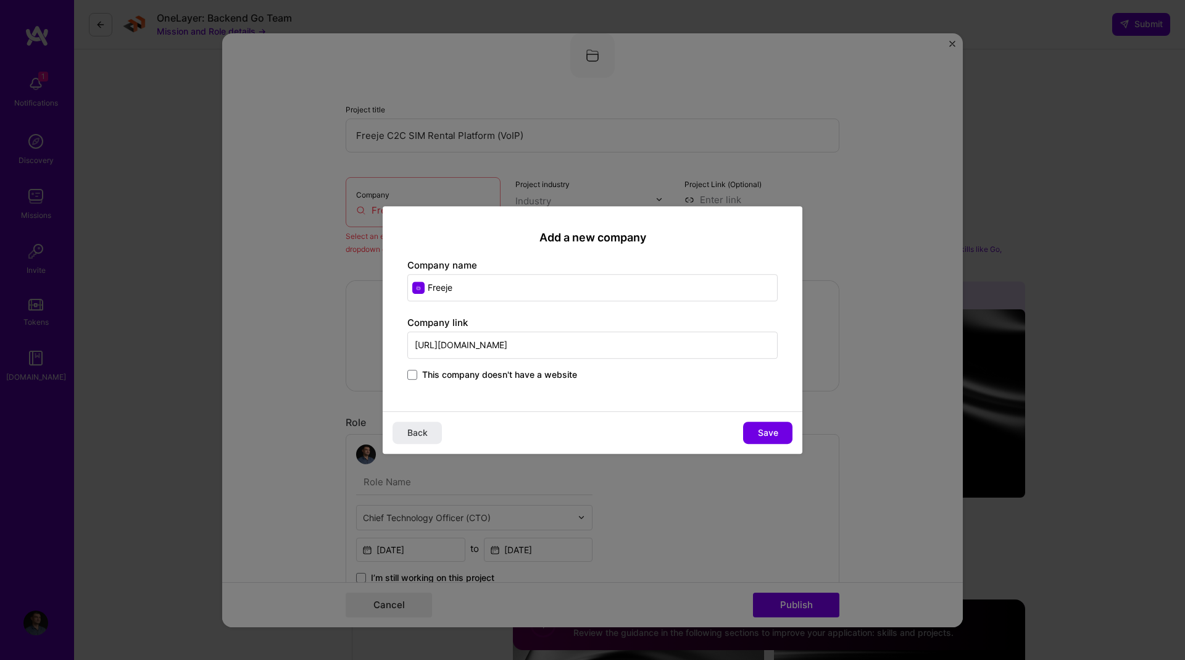
type input "[URL][DOMAIN_NAME]"
click at [769, 436] on span "Save" at bounding box center [768, 432] width 20 height 12
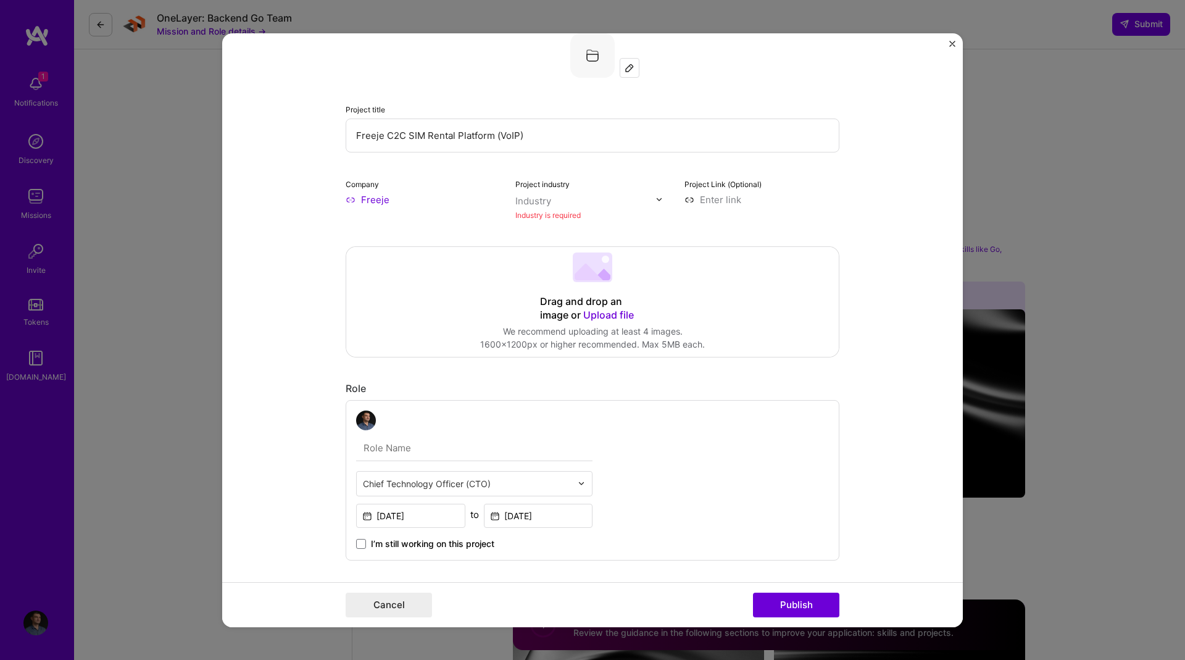
click at [655, 193] on div at bounding box center [662, 199] width 14 height 13
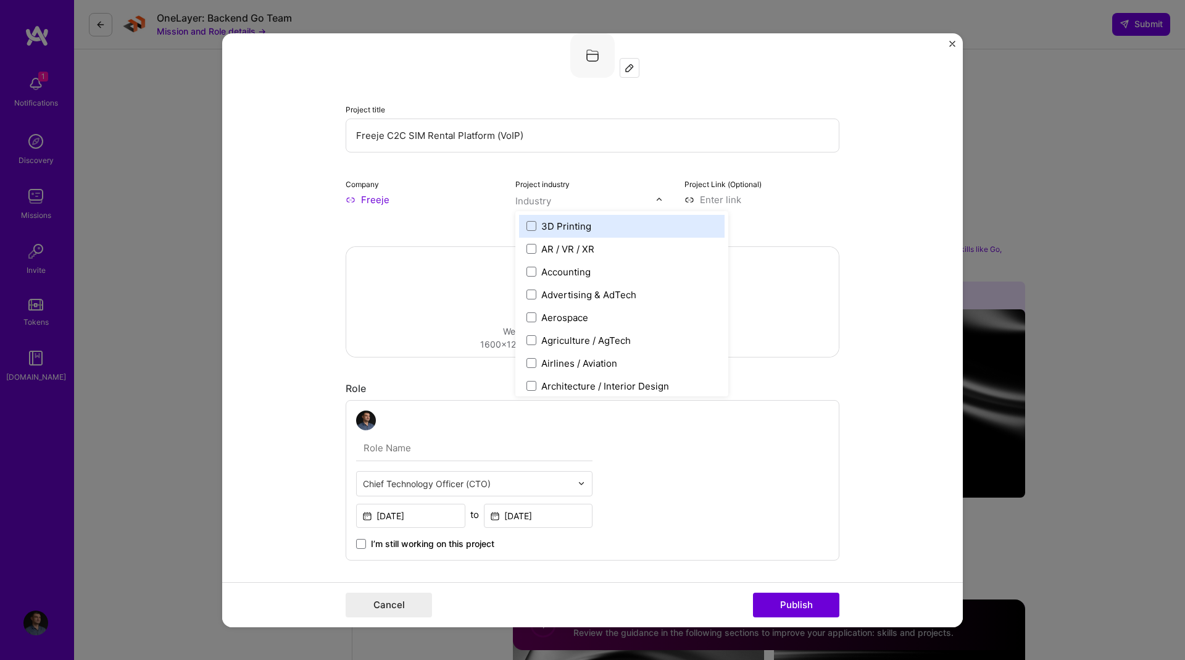
click at [657, 201] on img at bounding box center [658, 199] width 7 height 7
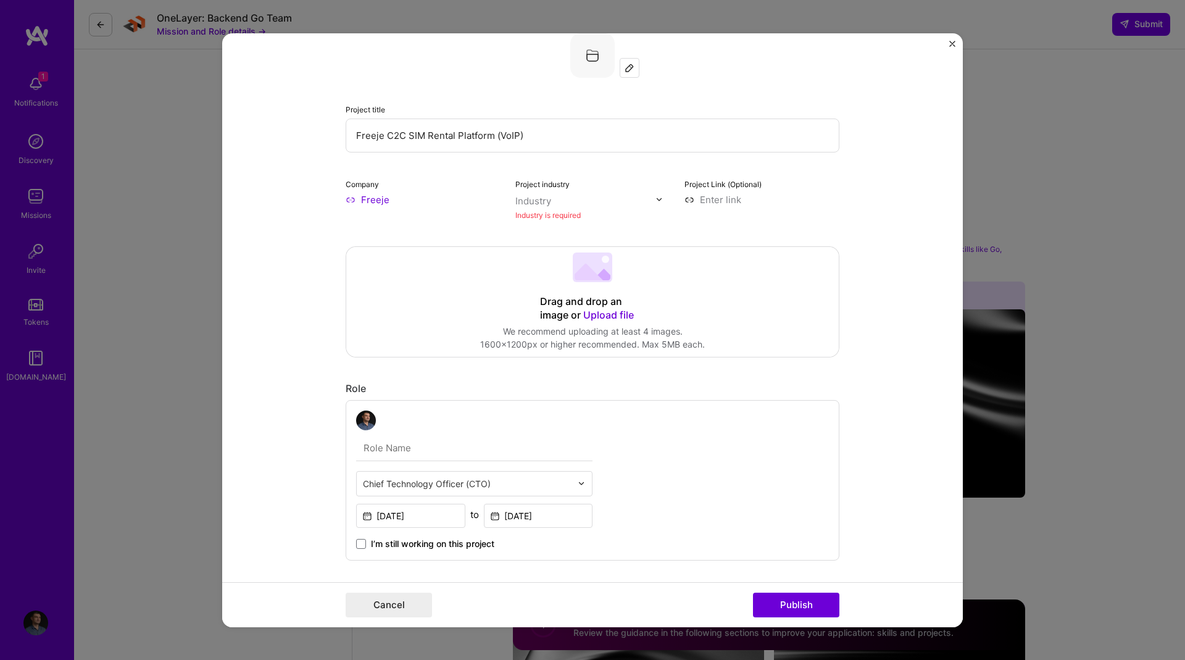
click at [657, 201] on img at bounding box center [658, 199] width 7 height 7
type input "tele"
click at [558, 231] on div "Telecom" at bounding box center [560, 225] width 38 height 13
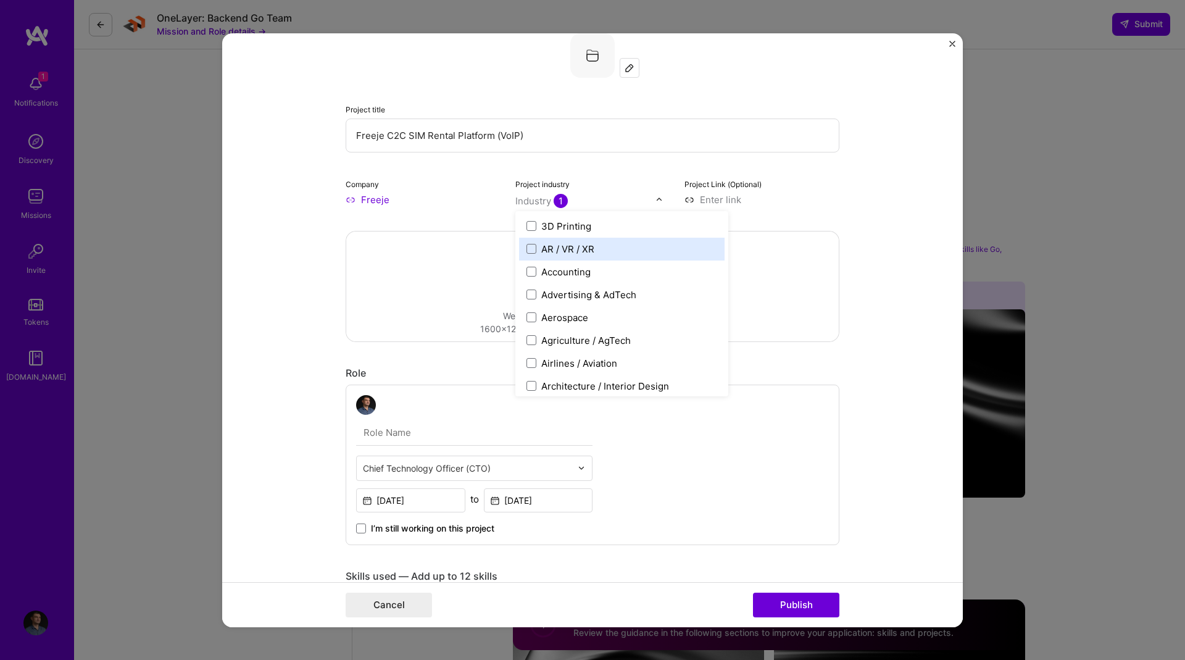
click at [768, 202] on input at bounding box center [761, 199] width 155 height 13
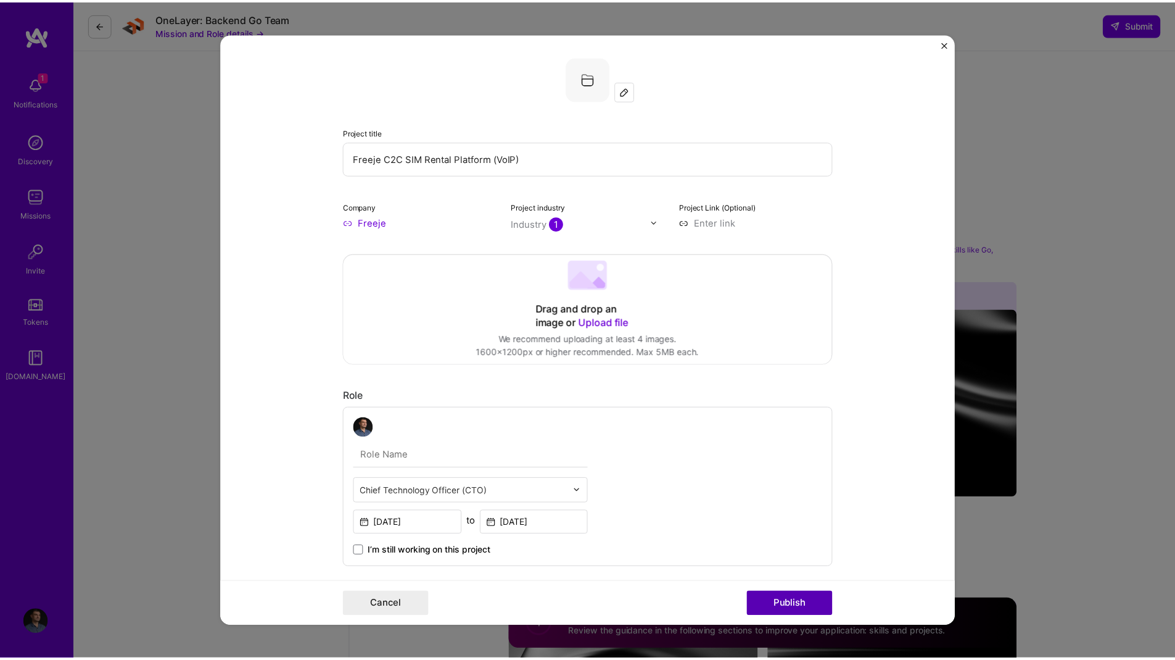
scroll to position [0, 0]
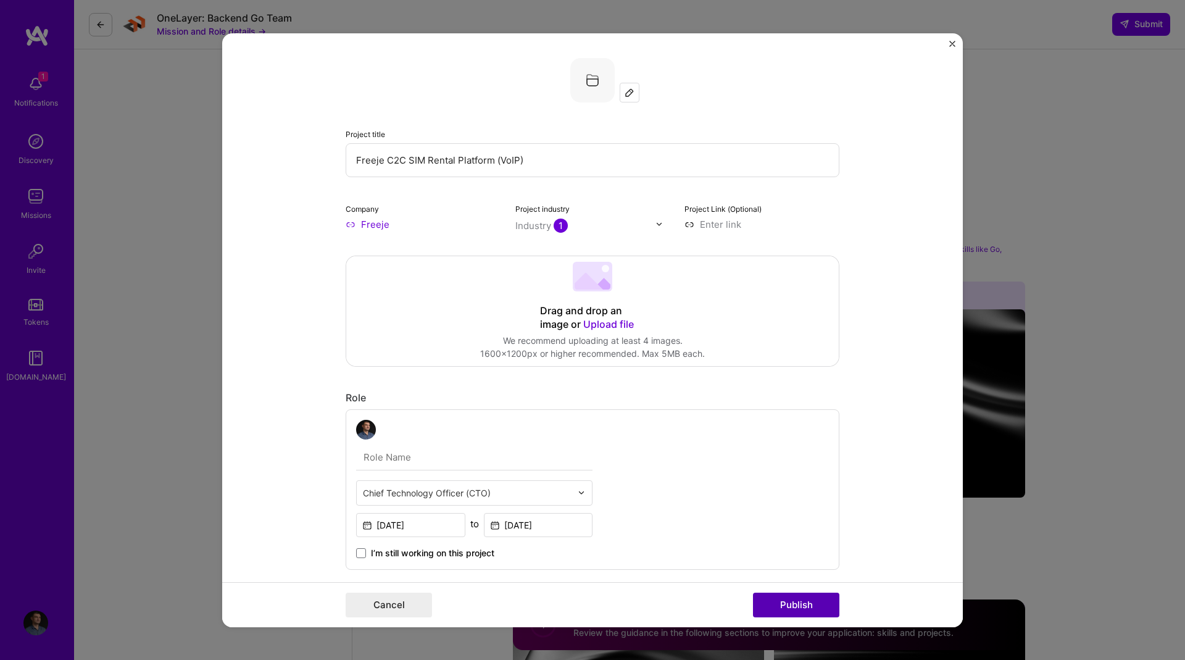
click at [799, 600] on button "Publish" at bounding box center [796, 604] width 86 height 25
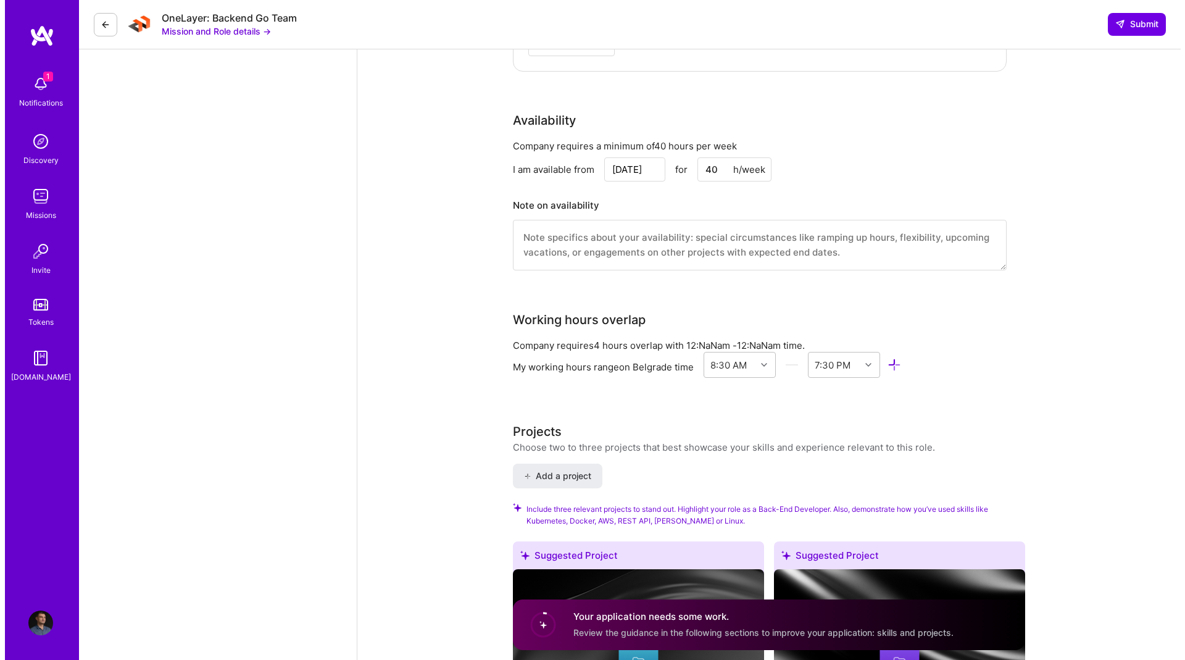
scroll to position [2000, 0]
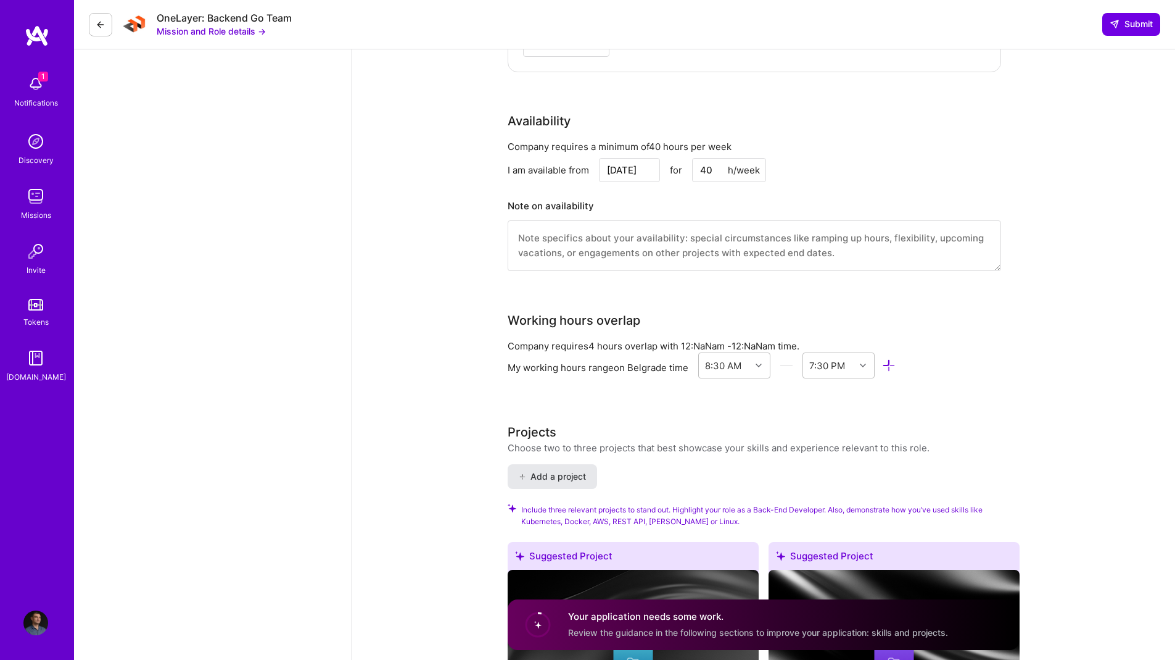
click at [561, 464] on button "Add a project" at bounding box center [552, 476] width 89 height 25
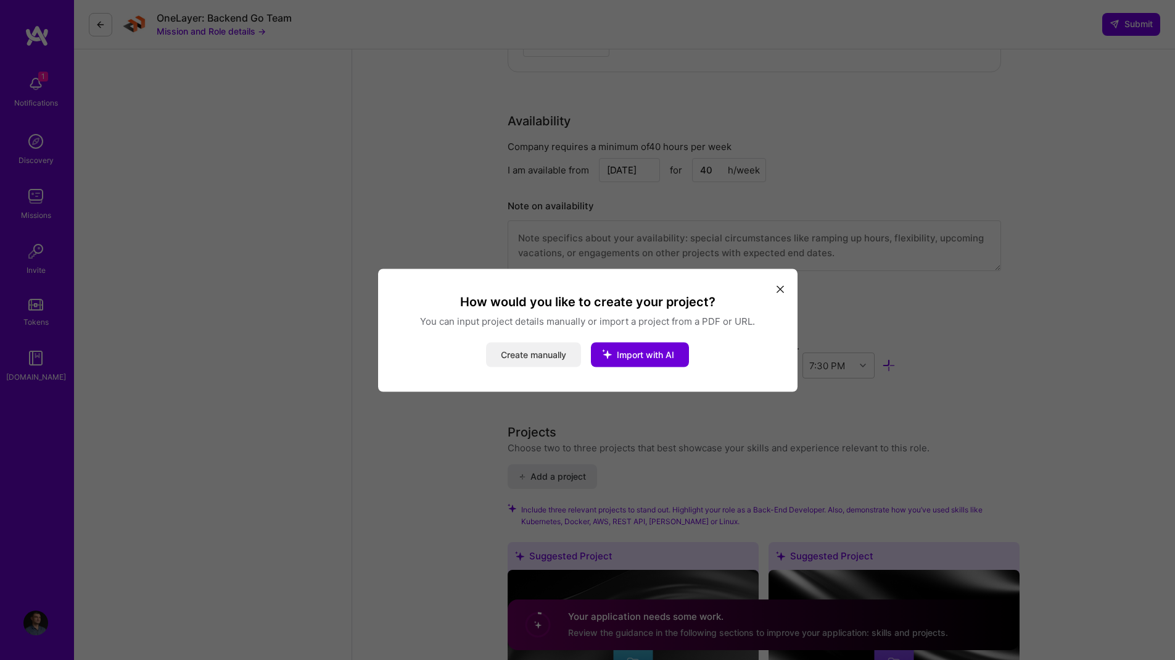
click at [518, 355] on button "Create manually" at bounding box center [533, 354] width 95 height 25
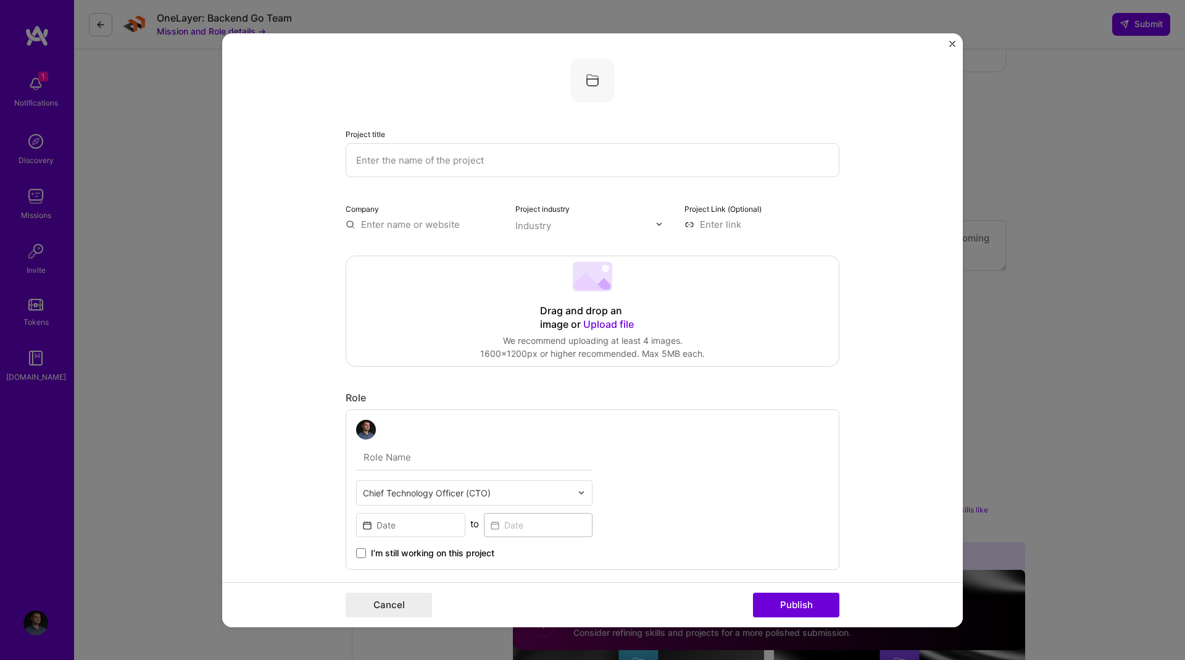
click at [409, 165] on input "text" at bounding box center [593, 160] width 494 height 34
paste input "High‐Traffic Social Network Stabilization"
type input "High‐Traffic Social Network Stabilization"
click at [417, 220] on input "text" at bounding box center [423, 223] width 155 height 13
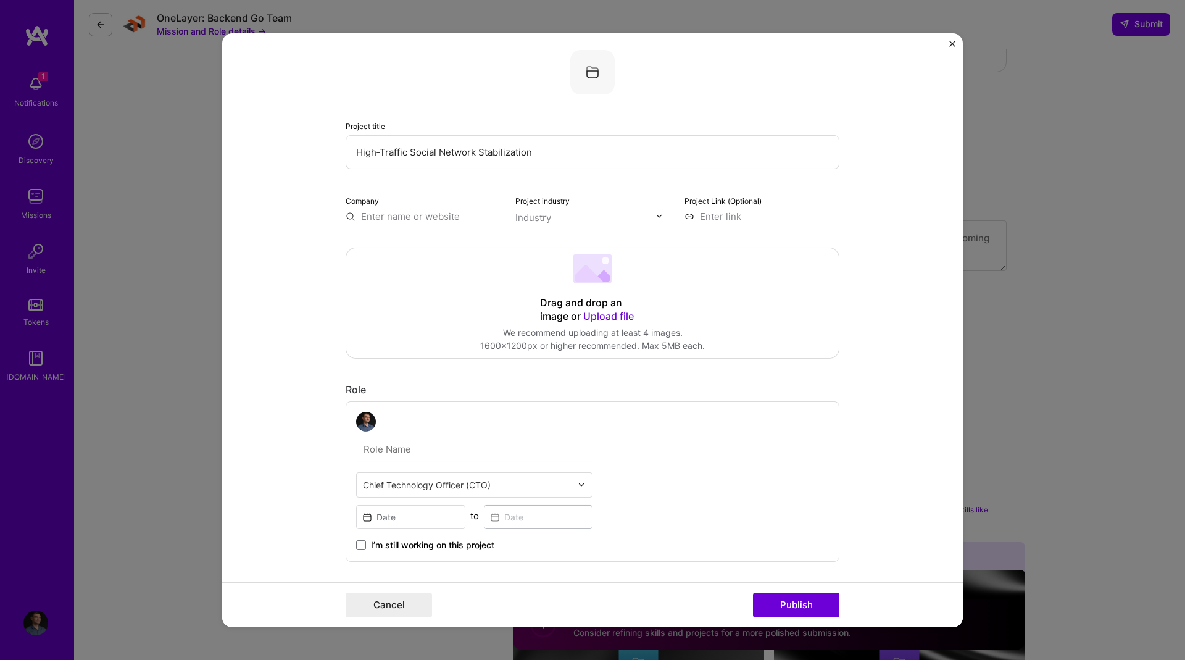
scroll to position [10, 0]
click at [389, 210] on input "text" at bounding box center [423, 213] width 155 height 13
click at [566, 220] on input "text" at bounding box center [585, 215] width 141 height 13
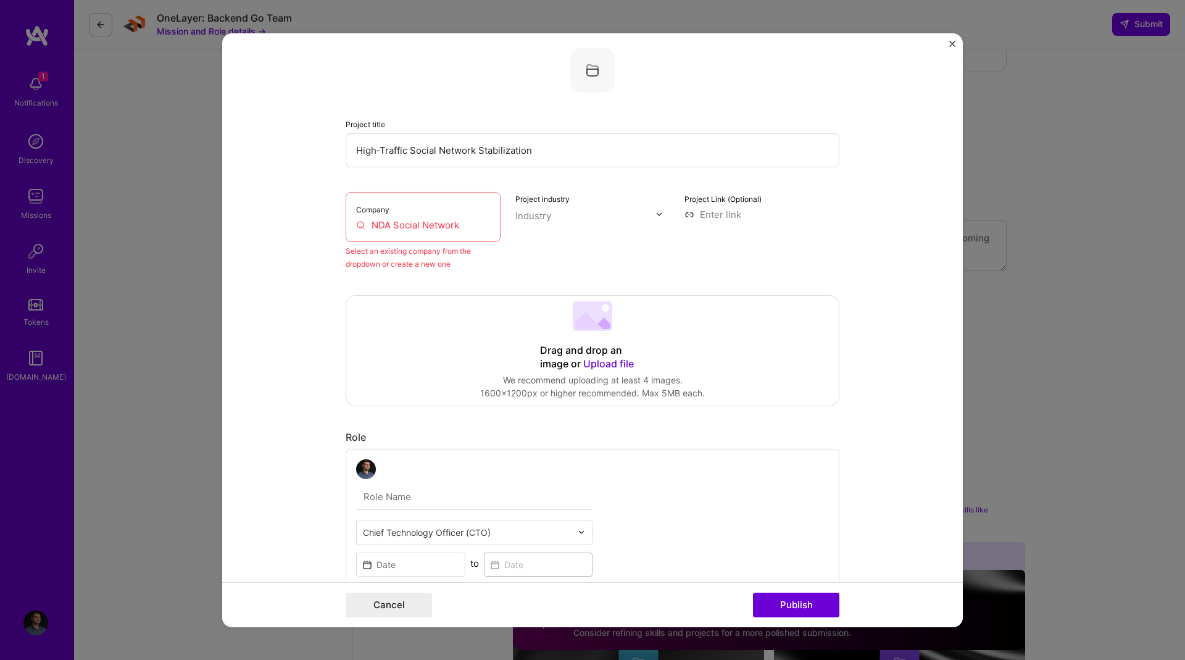
click at [454, 217] on div "Company NDA Social Network" at bounding box center [423, 216] width 155 height 50
click at [462, 225] on input "NDA Social Network" at bounding box center [423, 224] width 134 height 13
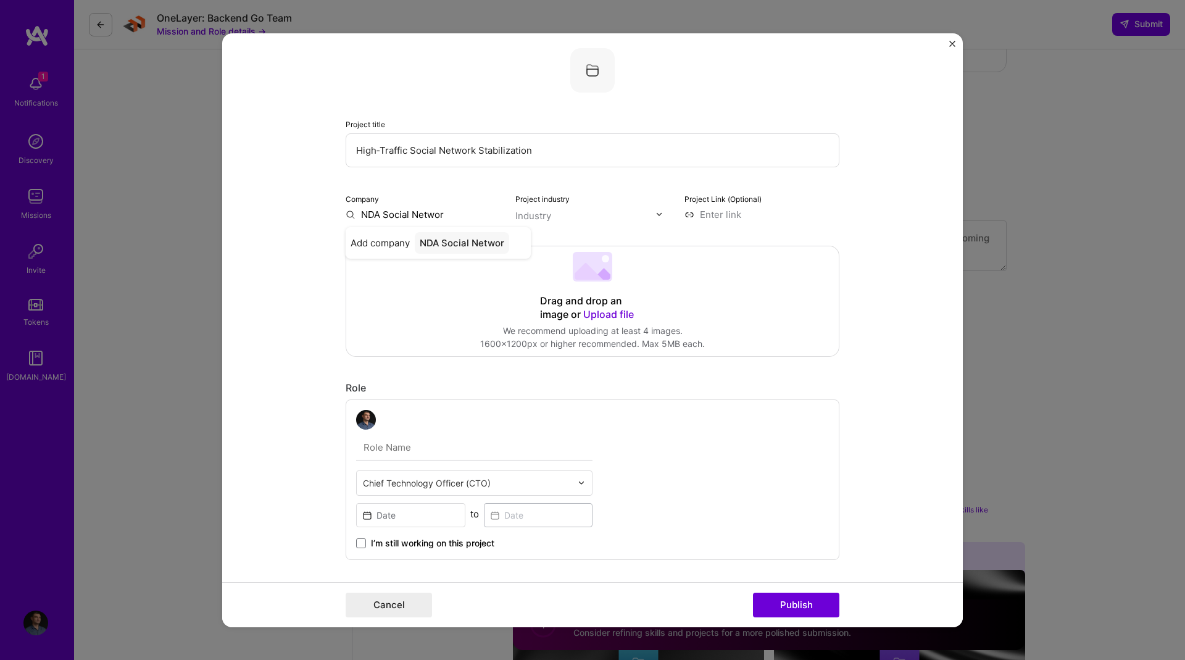
type input "NDA Social Network"
click at [481, 240] on div "NDA Social Network" at bounding box center [464, 242] width 99 height 22
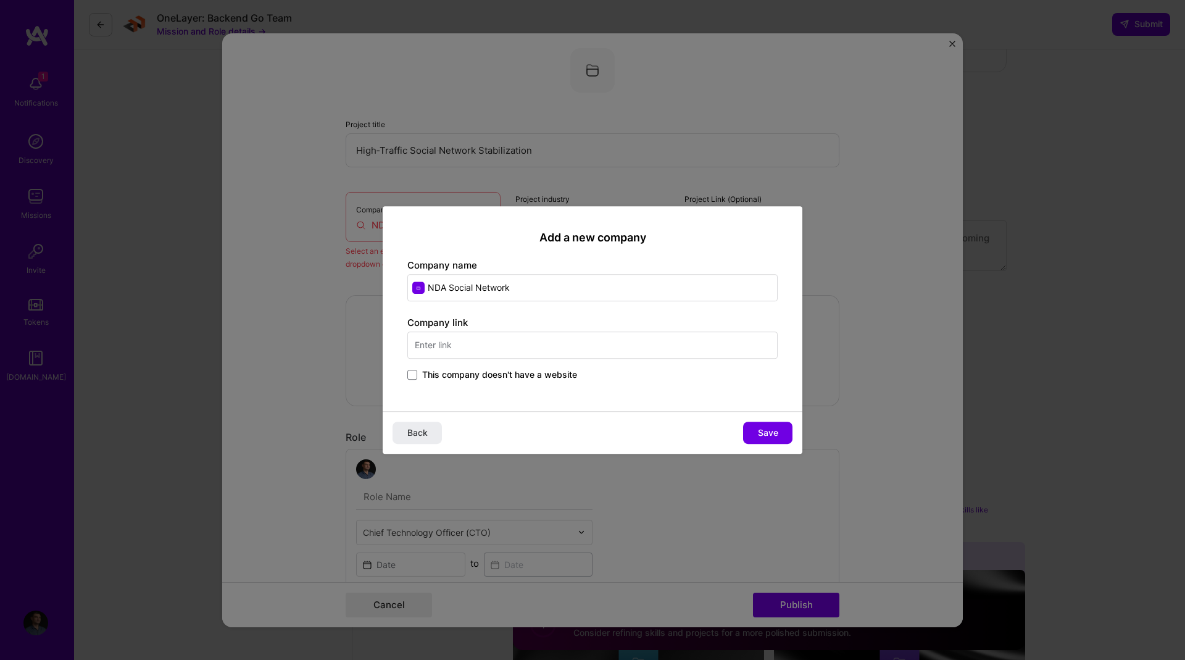
click at [466, 375] on span "This company doesn't have a website" at bounding box center [499, 374] width 155 height 12
click at [0, 0] on input "This company doesn't have a website" at bounding box center [0, 0] width 0 height 0
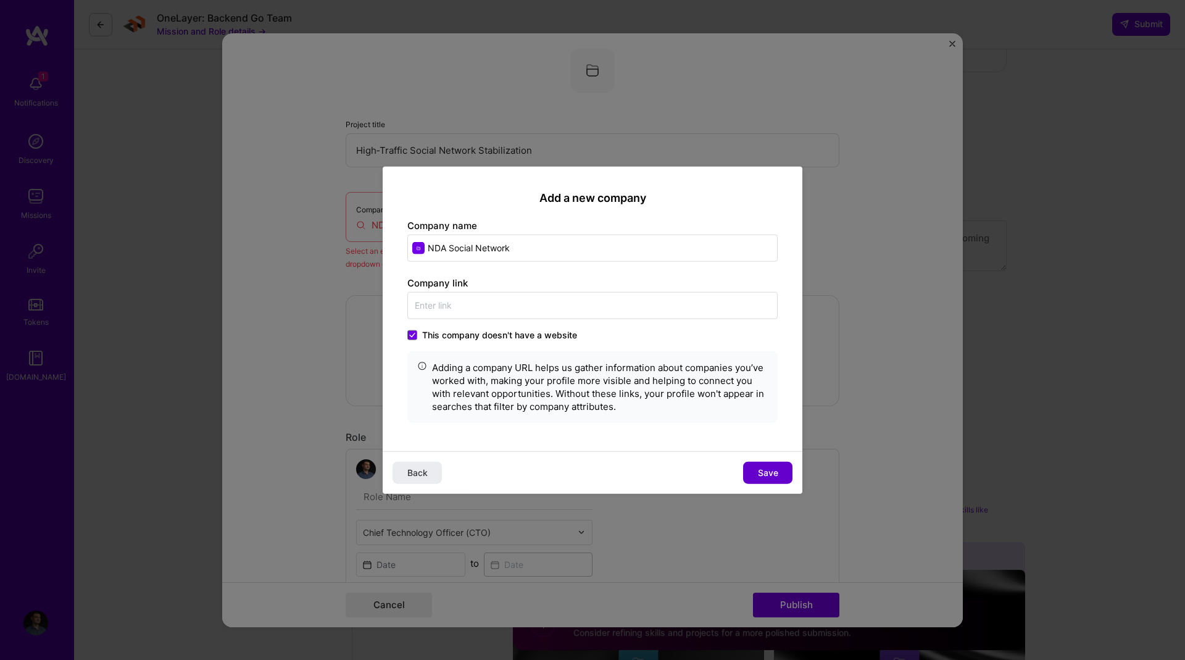
click at [773, 475] on span "Save" at bounding box center [768, 472] width 20 height 12
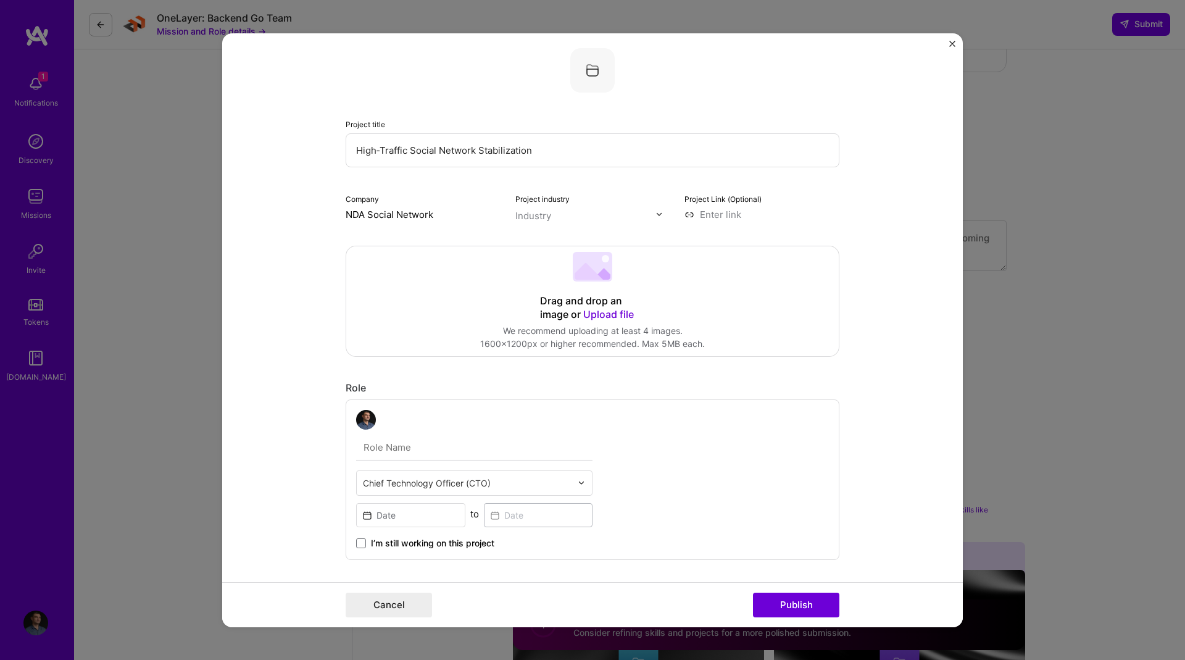
click at [584, 217] on input "text" at bounding box center [585, 215] width 141 height 13
type input "so"
click at [549, 288] on div "Social" at bounding box center [554, 286] width 27 height 13
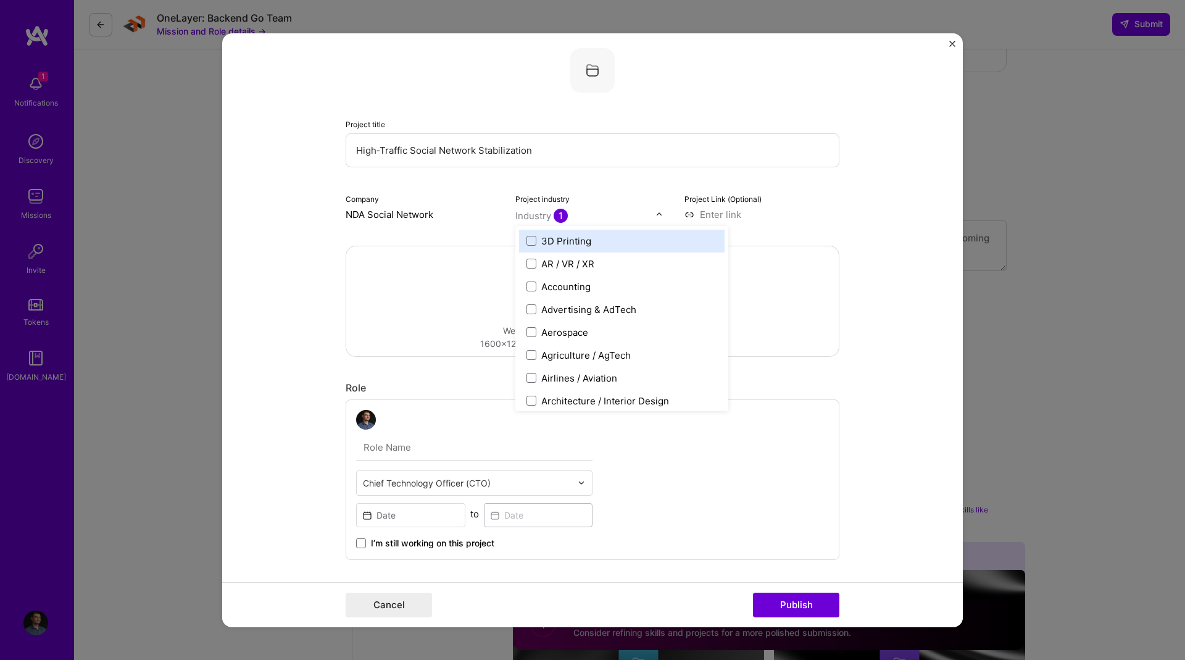
click at [808, 214] on input at bounding box center [761, 213] width 155 height 13
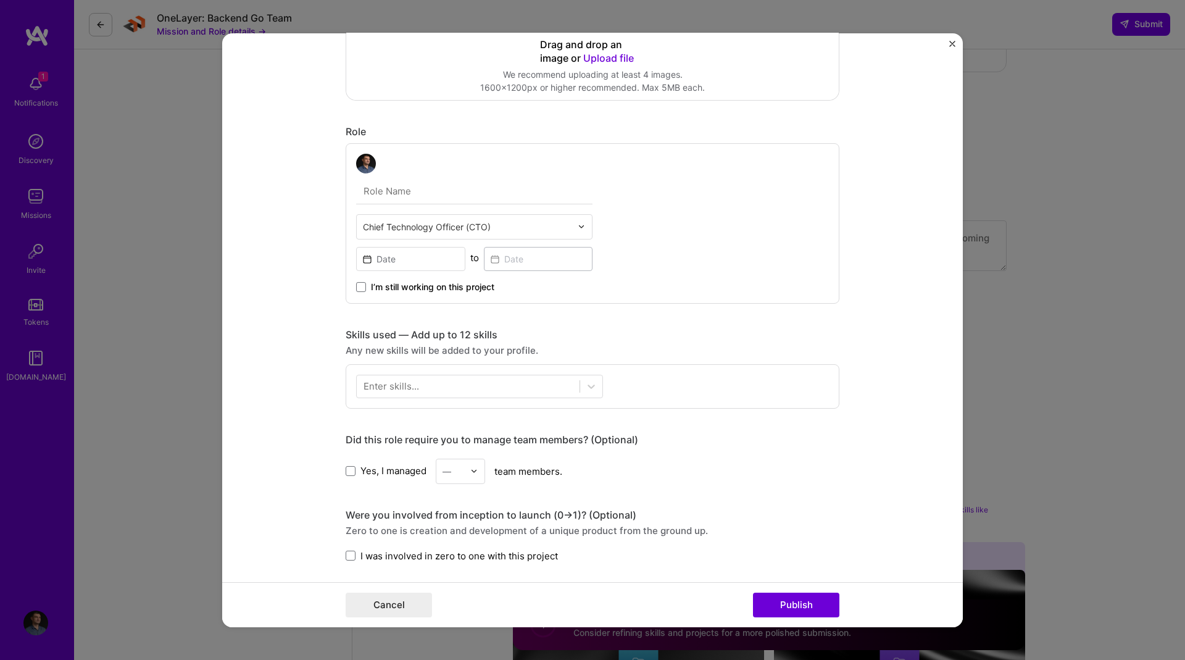
scroll to position [360, 0]
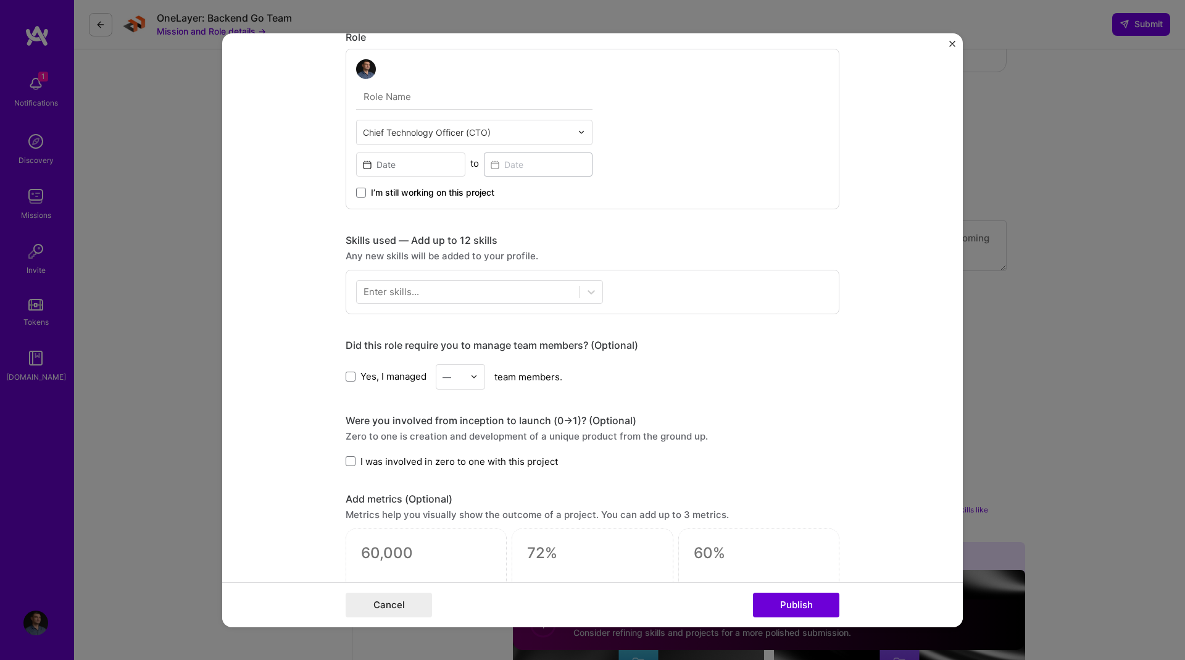
click at [411, 296] on div "Enter skills..." at bounding box center [391, 291] width 56 height 13
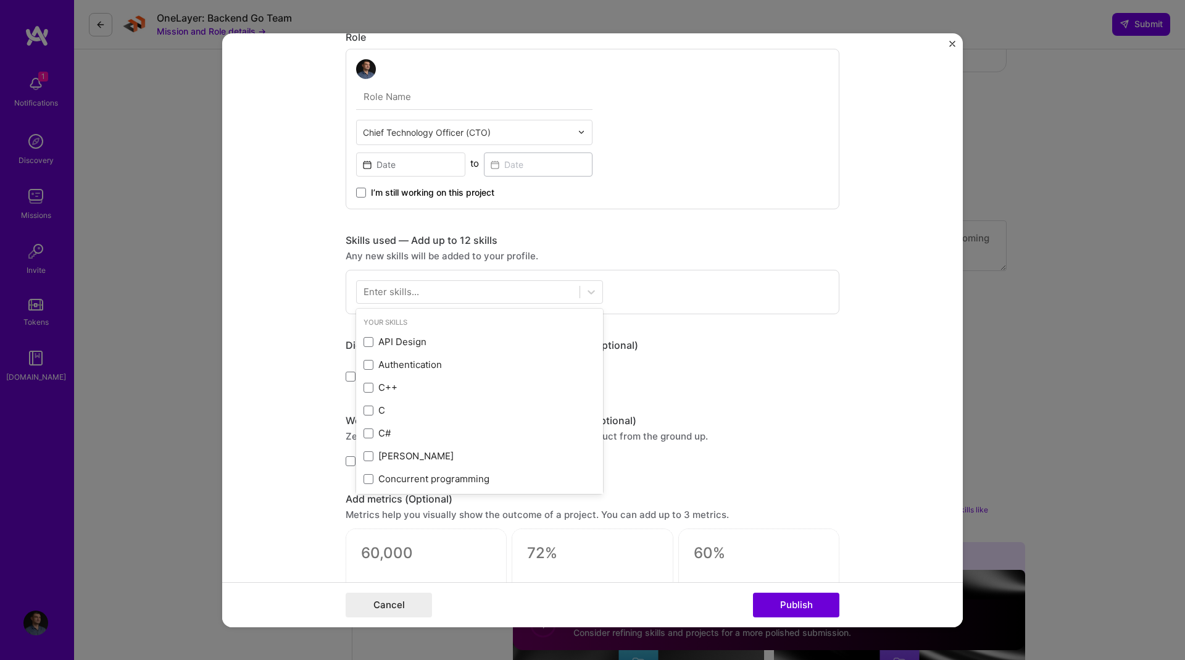
click at [400, 296] on div "Enter skills..." at bounding box center [391, 291] width 56 height 13
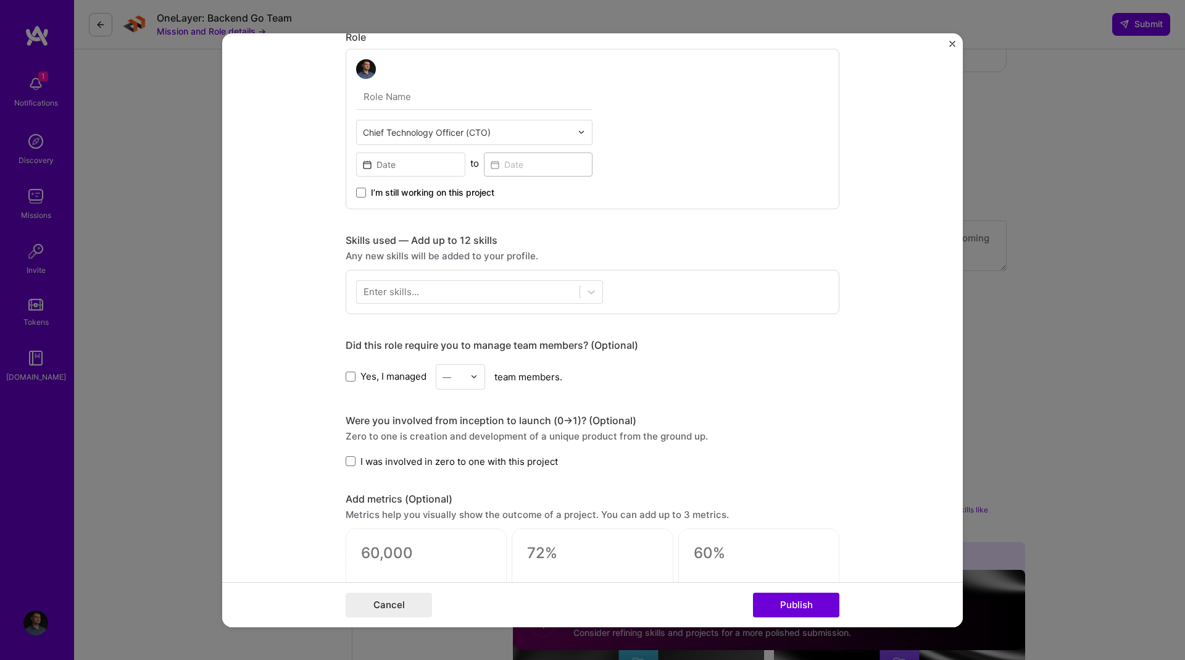
click at [400, 292] on div "Enter skills..." at bounding box center [391, 291] width 56 height 13
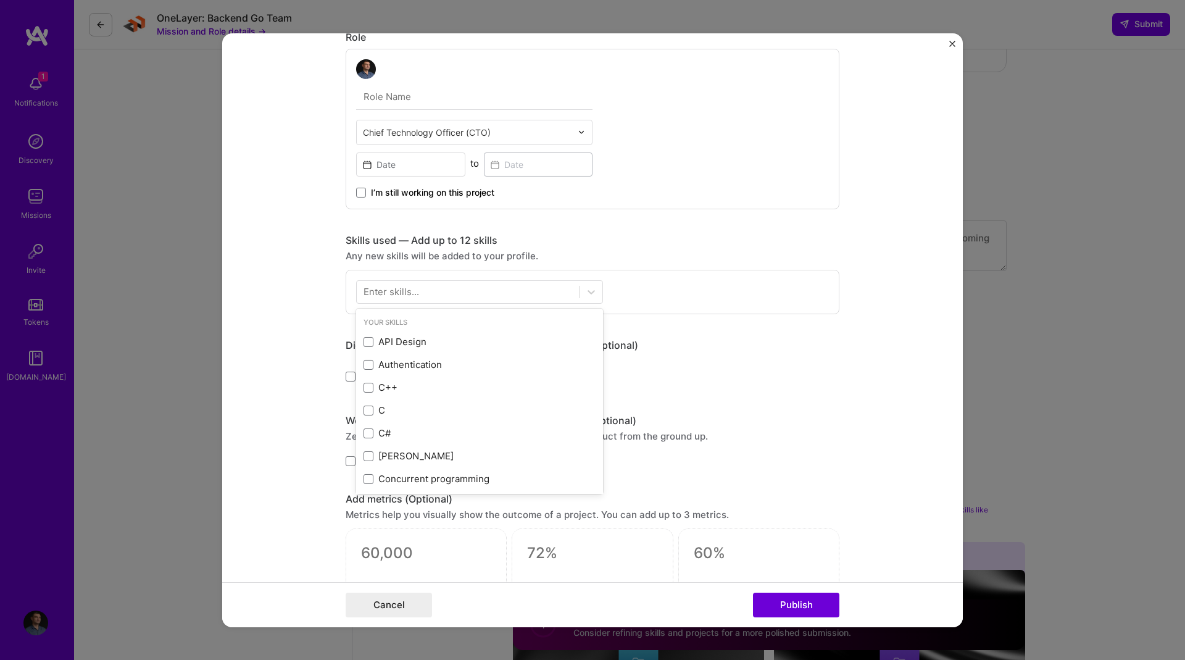
click at [384, 323] on div "Your Skills" at bounding box center [479, 321] width 247 height 13
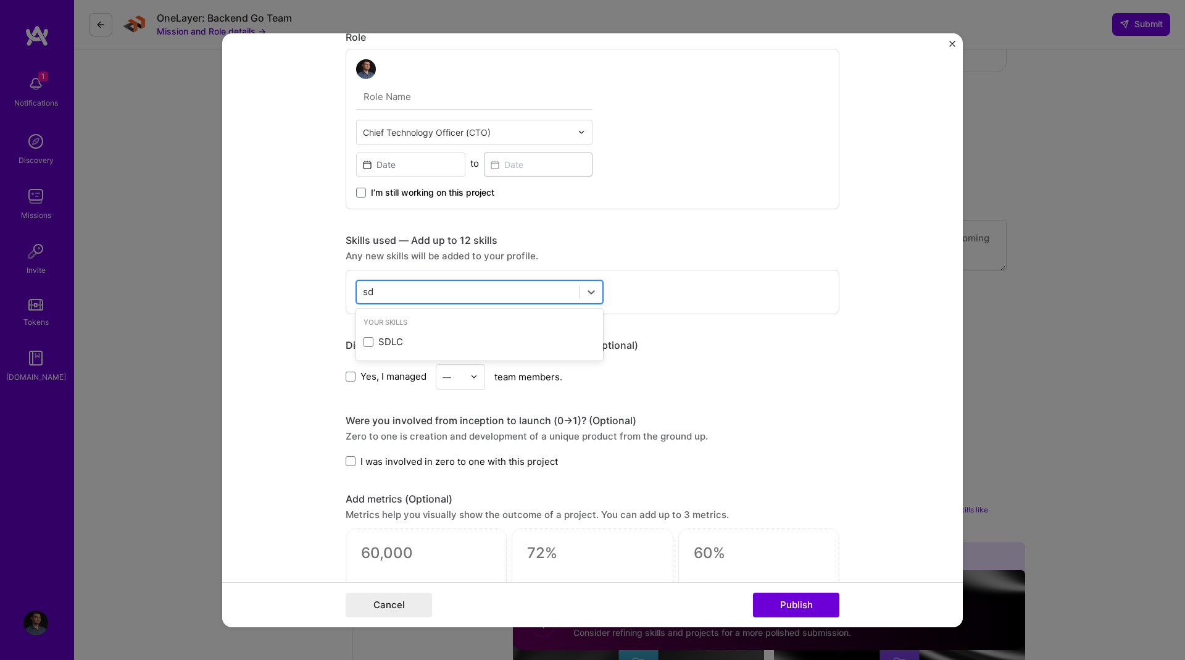
type input "s"
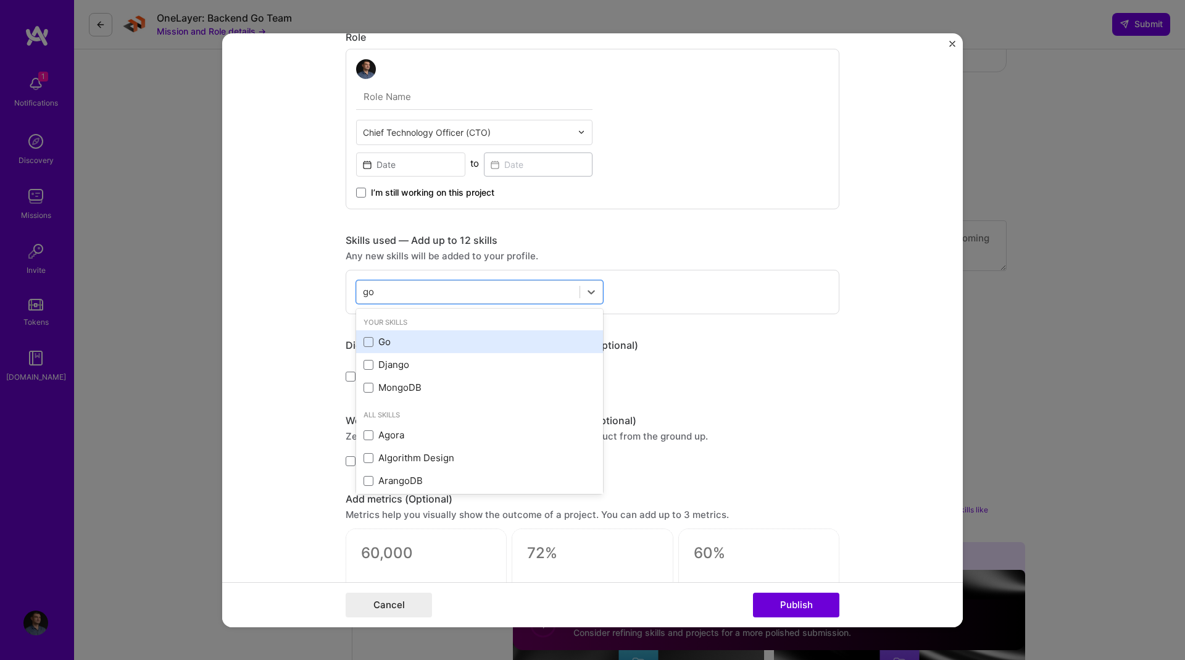
click at [384, 336] on div "Go" at bounding box center [479, 341] width 232 height 13
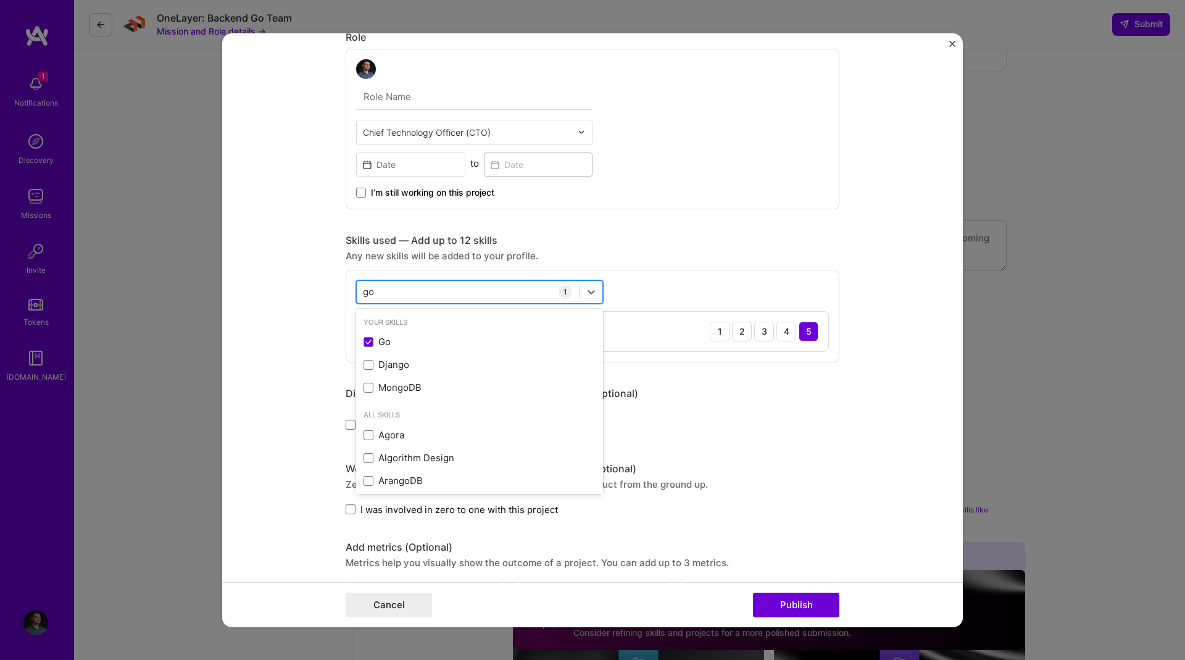
click at [405, 287] on div "go go" at bounding box center [468, 291] width 223 height 20
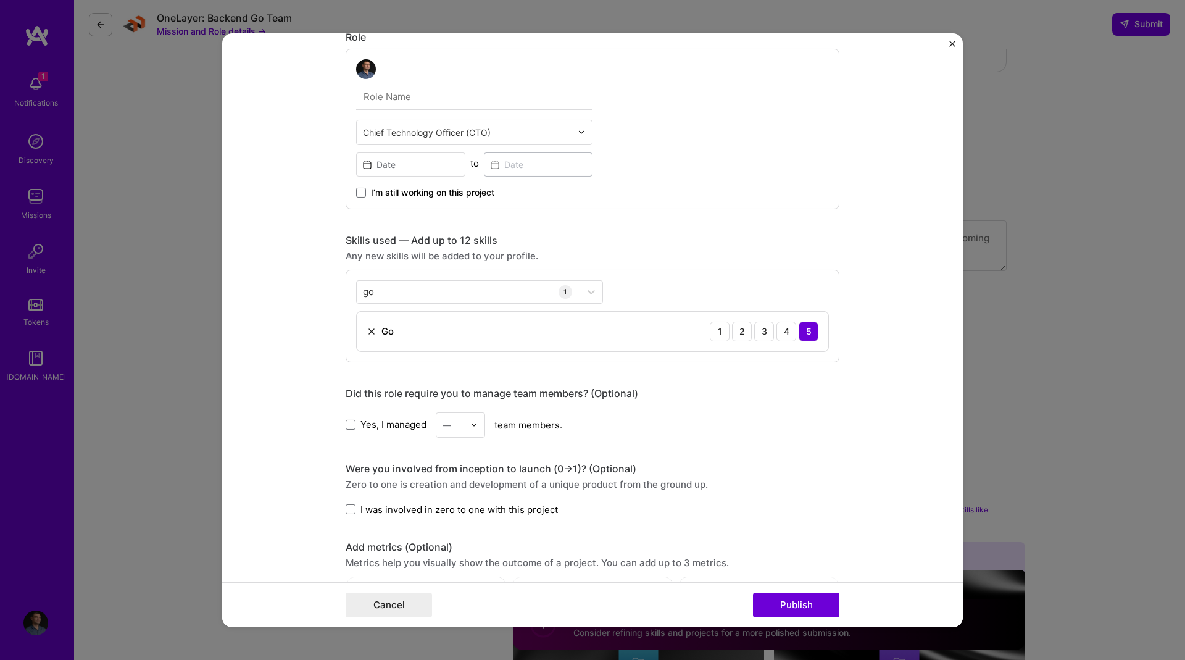
click at [404, 338] on div "Go 1 2 3 4 5" at bounding box center [592, 330] width 471 height 39
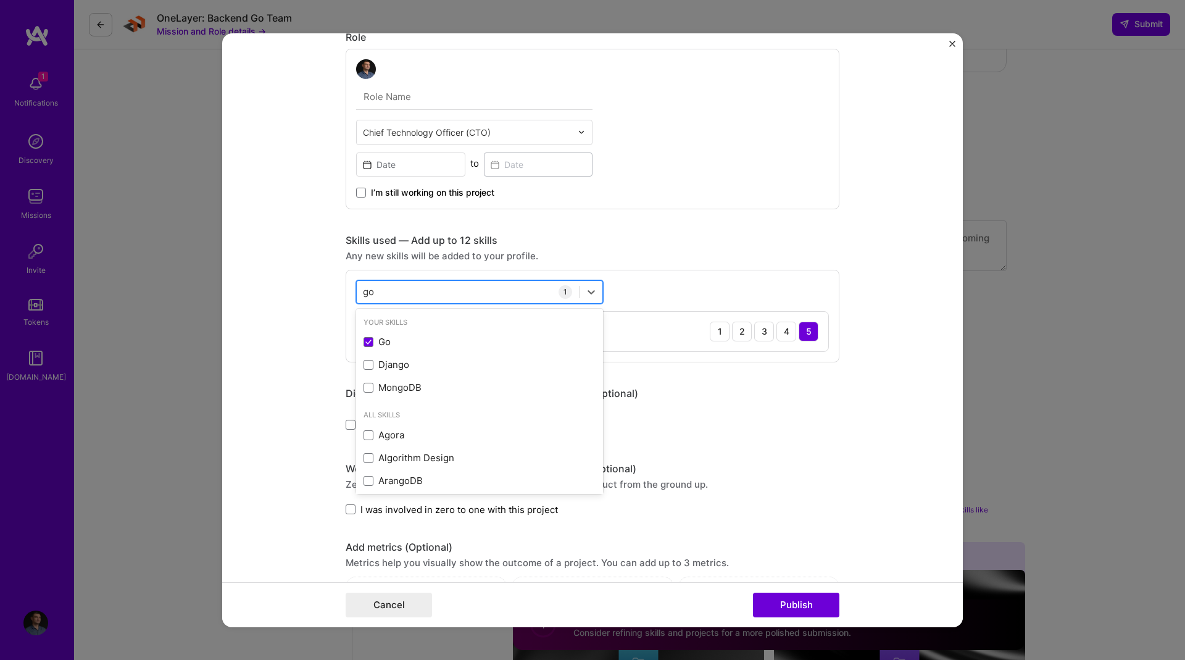
click at [400, 288] on div "go go" at bounding box center [468, 291] width 223 height 20
type input "g"
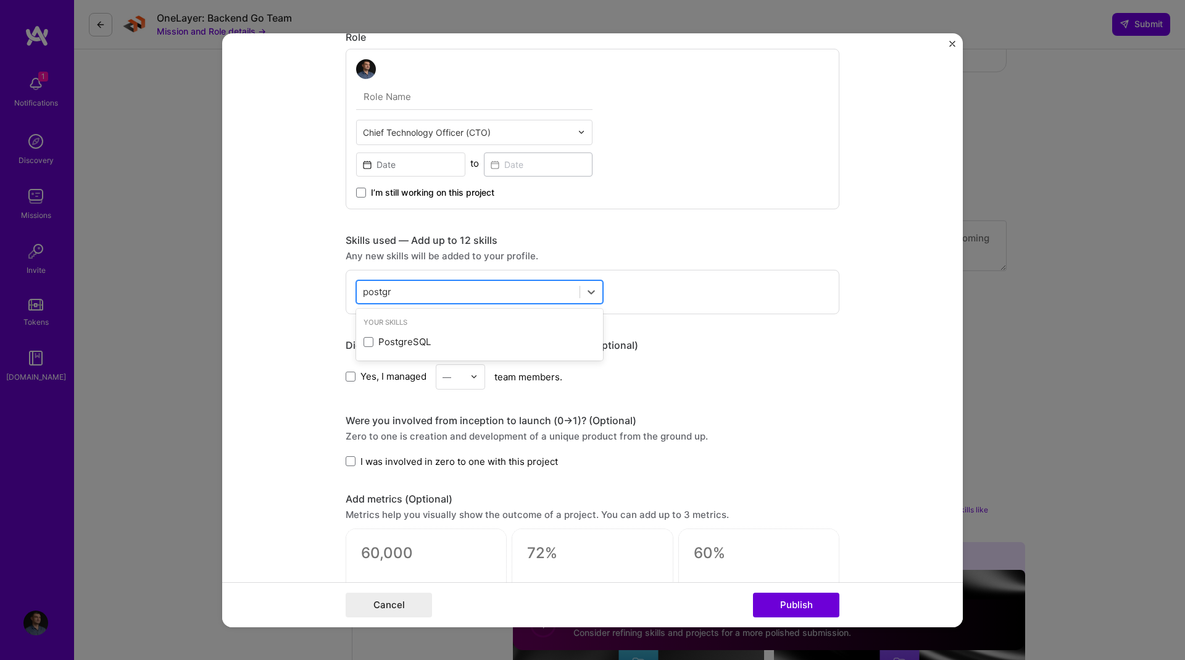
type input "postgre"
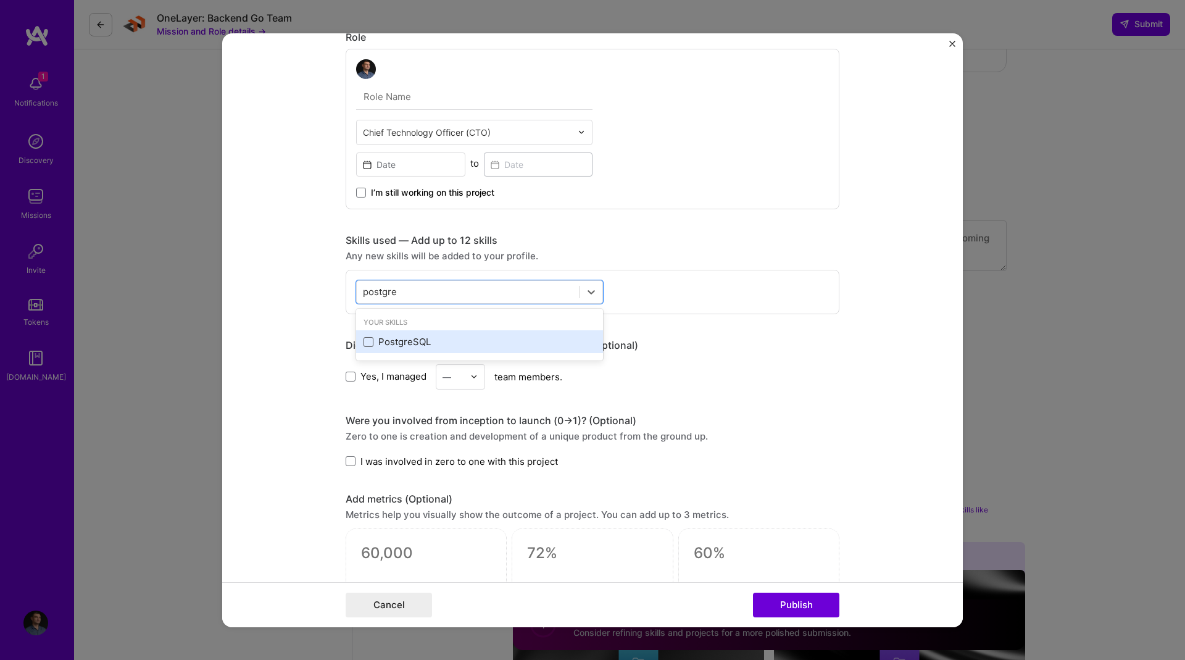
click at [363, 344] on span at bounding box center [368, 342] width 10 height 10
click at [0, 0] on input "checkbox" at bounding box center [0, 0] width 0 height 0
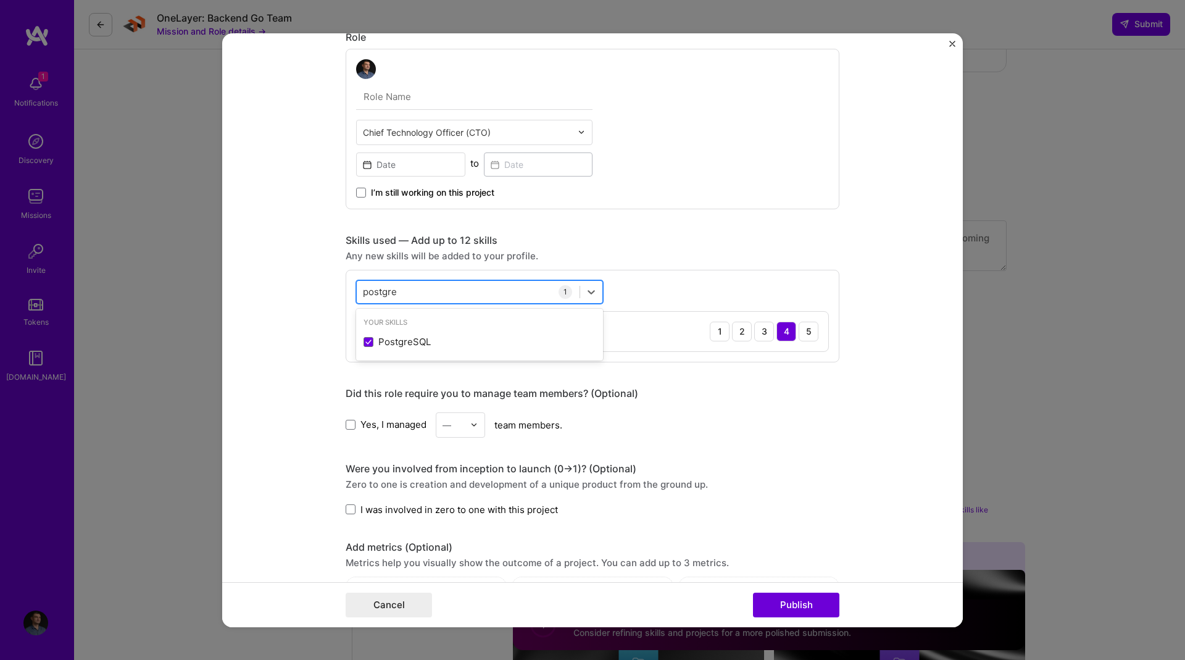
click at [434, 289] on div "postgre postgre" at bounding box center [468, 291] width 223 height 20
click at [371, 290] on input "postgre" at bounding box center [380, 291] width 35 height 13
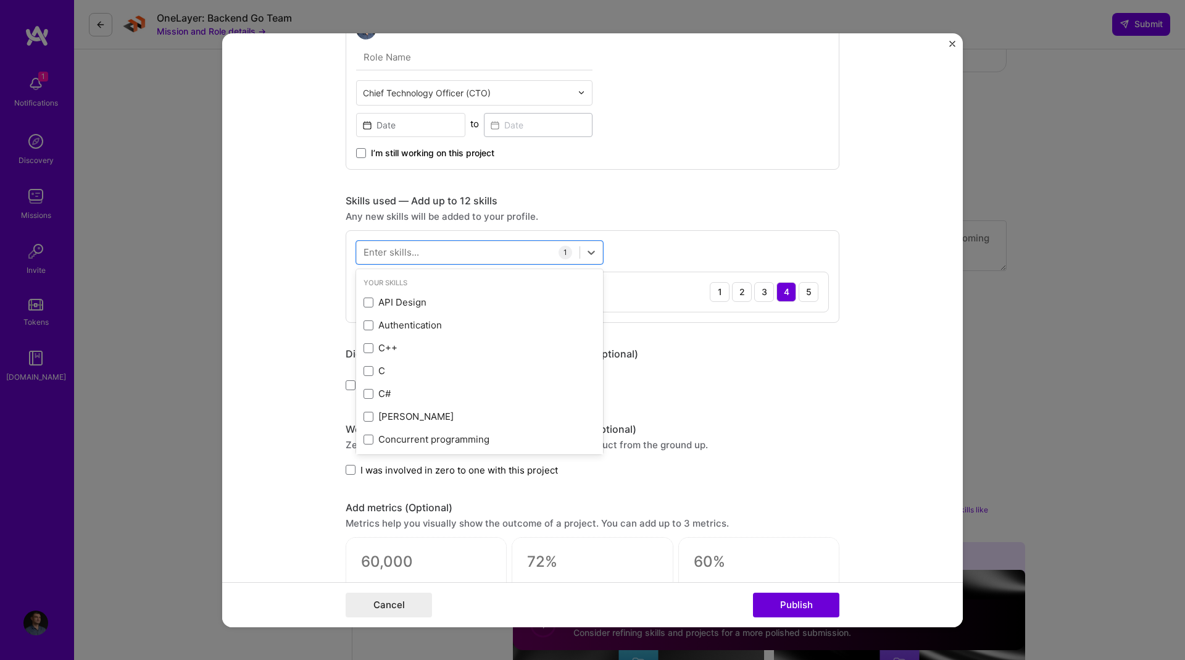
click at [328, 344] on form "Project title High‐Traffic Social Network Stabilization Company NDA Social Netw…" at bounding box center [592, 330] width 740 height 594
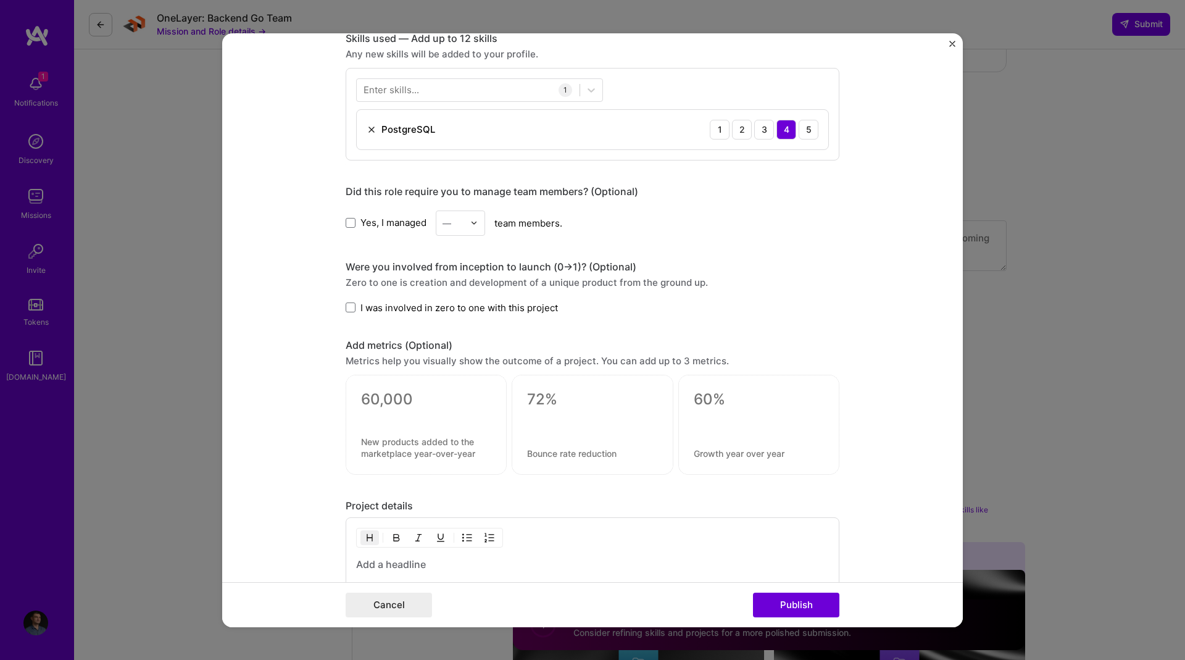
scroll to position [573, 0]
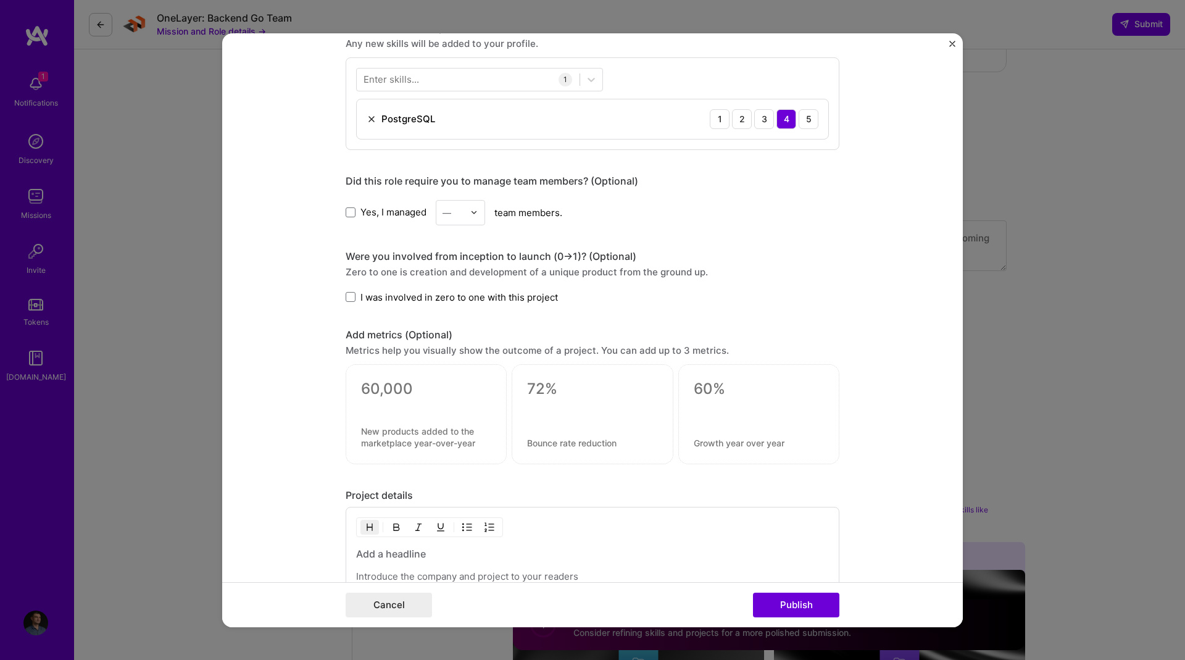
click at [363, 206] on span "Yes, I managed" at bounding box center [393, 211] width 66 height 13
click at [0, 0] on input "Yes, I managed" at bounding box center [0, 0] width 0 height 0
click at [450, 210] on input "text" at bounding box center [453, 211] width 22 height 13
click at [441, 397] on div "25+" at bounding box center [460, 399] width 42 height 23
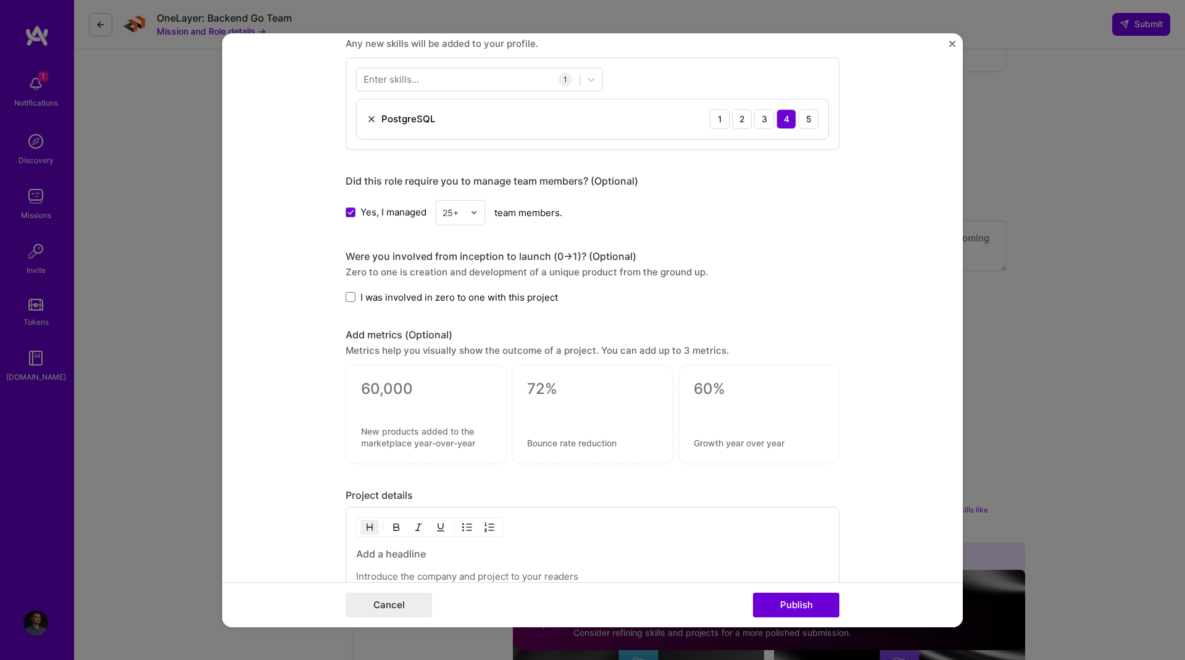
click at [327, 255] on form "Project title High‐Traffic Social Network Stabilization Company NDA Social Netw…" at bounding box center [592, 330] width 740 height 594
click at [355, 297] on label "I was involved in zero to one with this project" at bounding box center [452, 296] width 212 height 13
click at [0, 0] on input "I was involved in zero to one with this project" at bounding box center [0, 0] width 0 height 0
click at [347, 297] on icon at bounding box center [350, 296] width 6 height 5
click at [0, 0] on input "I was involved in zero to one with this project" at bounding box center [0, 0] width 0 height 0
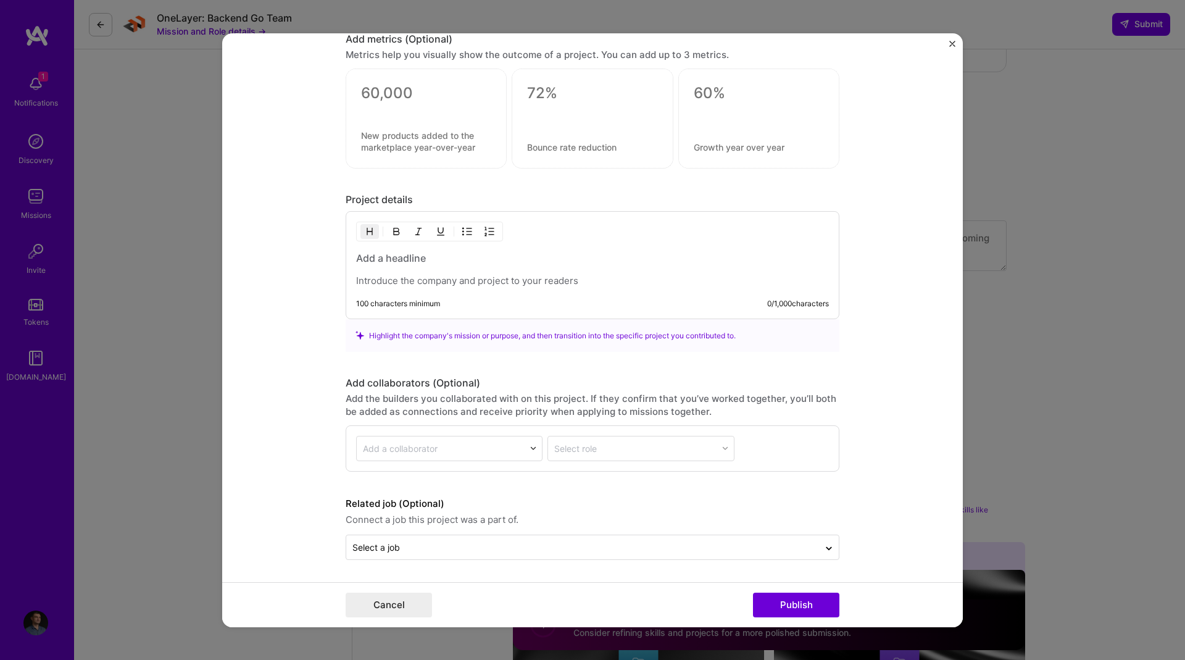
scroll to position [869, 0]
click at [384, 276] on p at bounding box center [592, 280] width 473 height 12
click at [379, 270] on div at bounding box center [592, 269] width 473 height 36
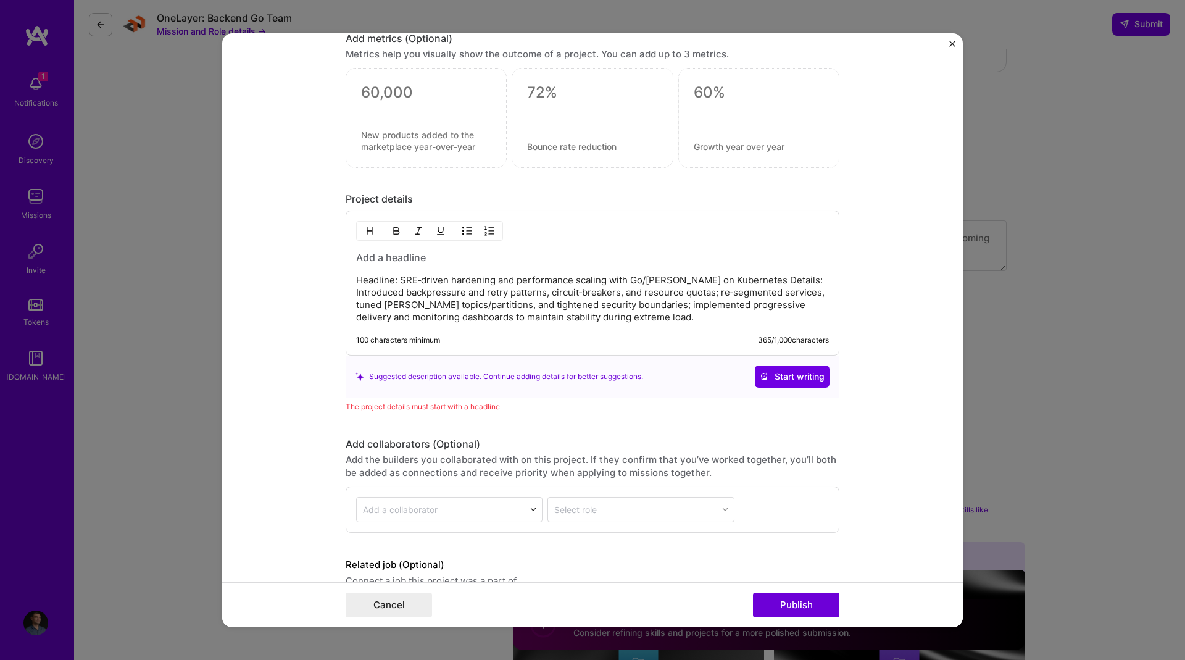
click at [406, 252] on h3 at bounding box center [592, 258] width 473 height 14
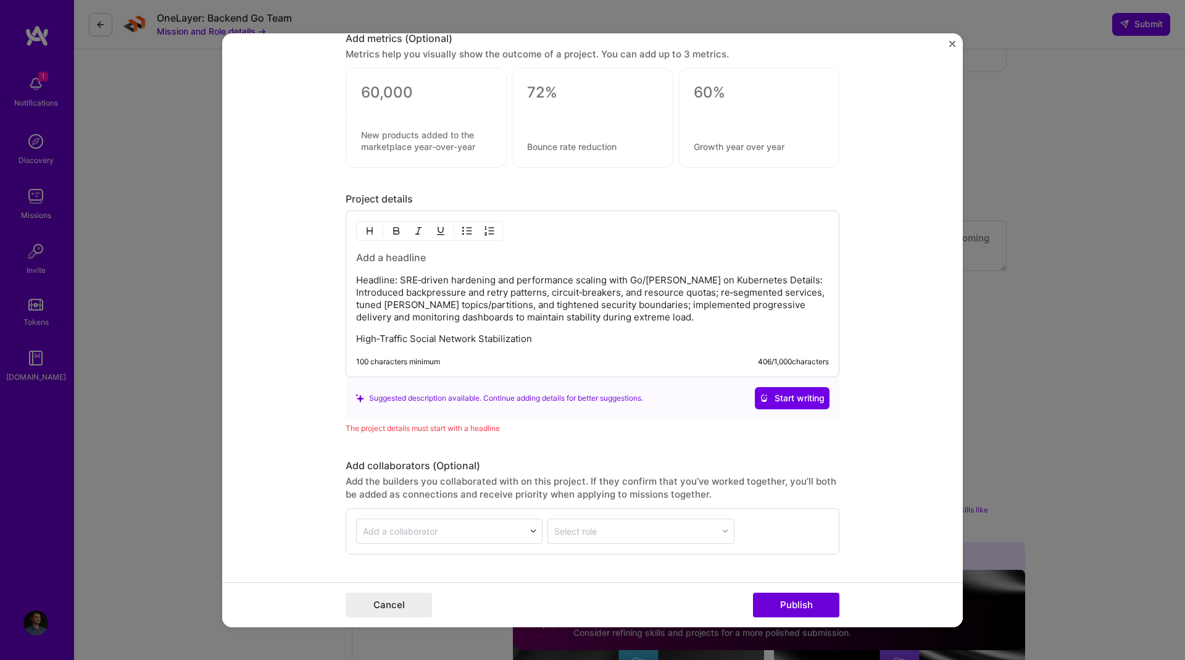
click at [548, 341] on p "High‐Traffic Social Network Stabilization" at bounding box center [592, 339] width 473 height 12
click at [438, 258] on h3 at bounding box center [592, 258] width 473 height 14
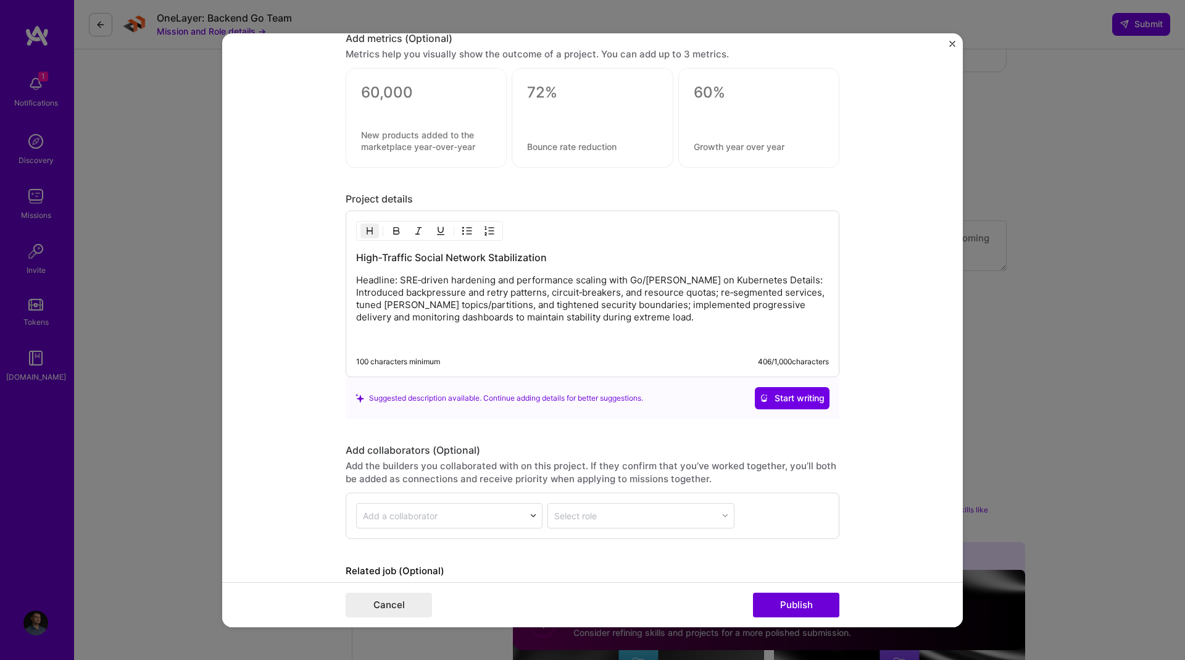
scroll to position [937, 0]
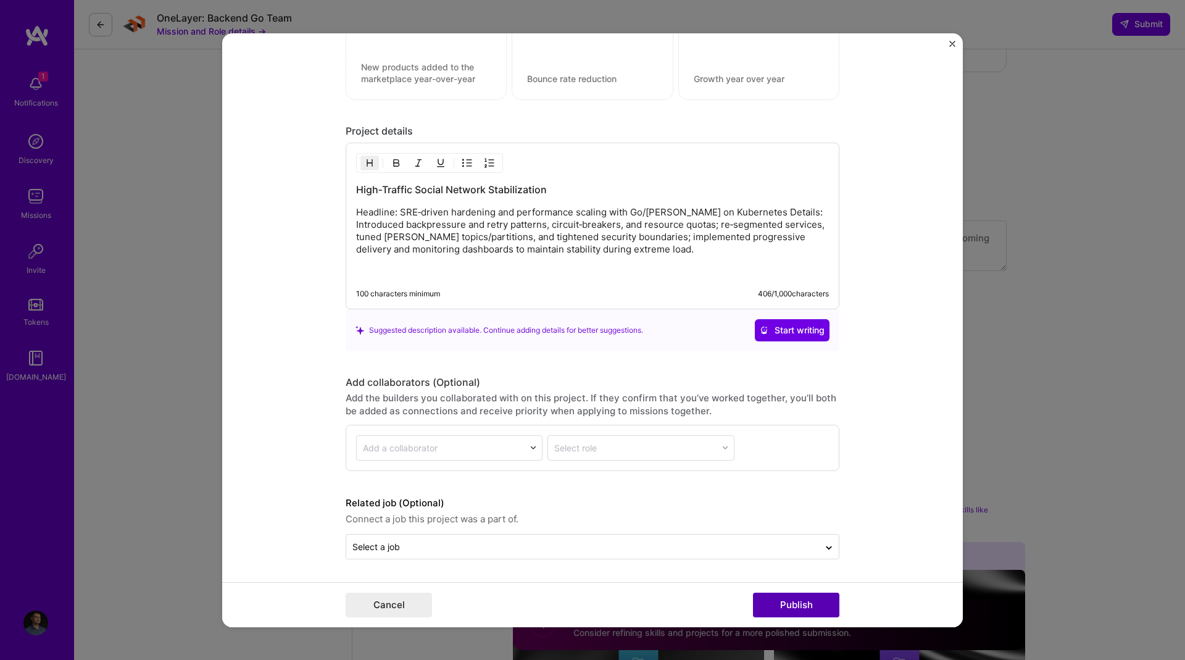
click at [796, 597] on button "Publish" at bounding box center [796, 604] width 86 height 25
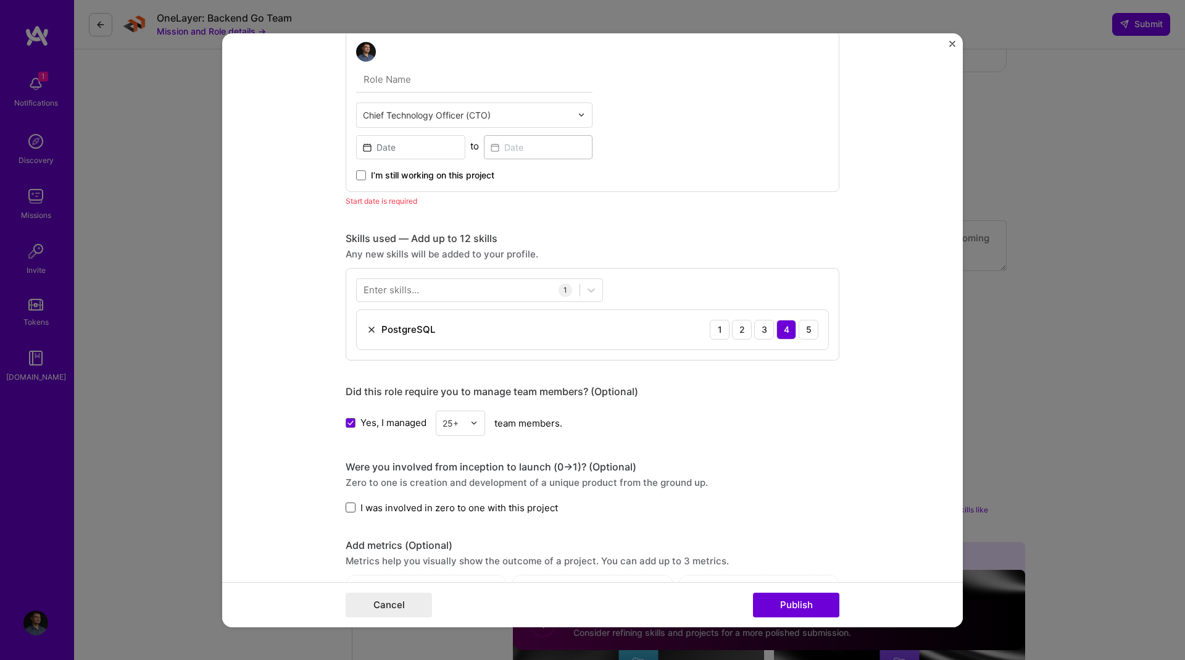
scroll to position [358, 0]
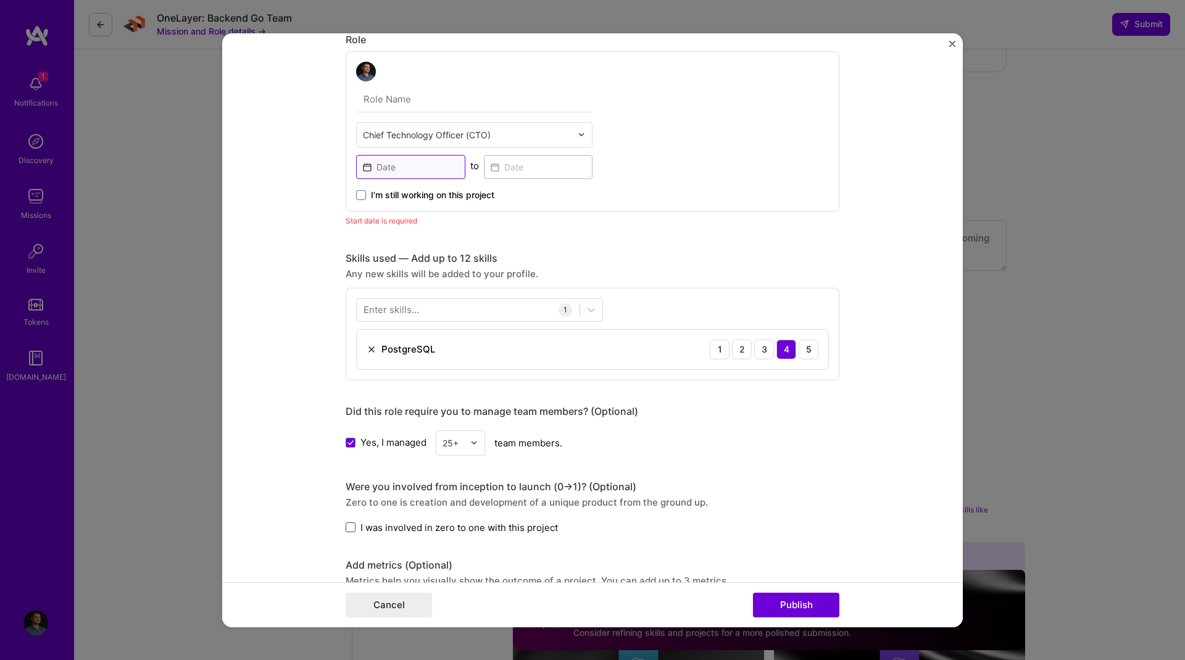
click at [392, 171] on input at bounding box center [410, 166] width 109 height 24
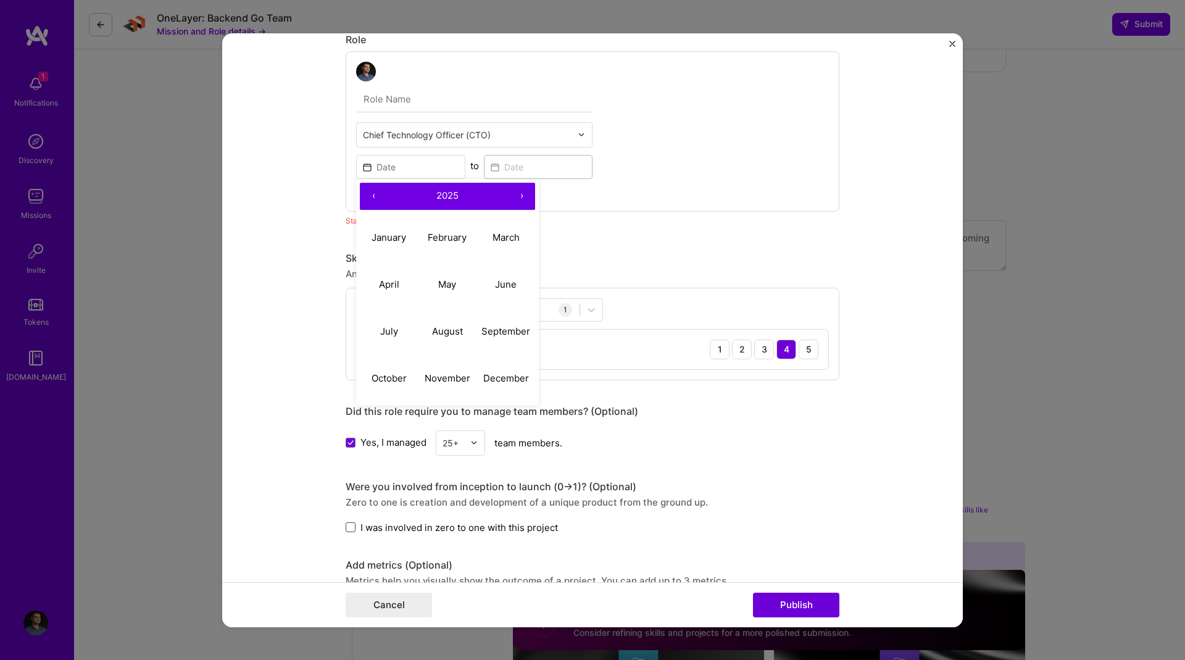
click at [366, 194] on button "‹" at bounding box center [373, 195] width 27 height 27
click at [371, 200] on button "‹" at bounding box center [373, 195] width 27 height 27
click at [445, 279] on abbr "May" at bounding box center [447, 284] width 18 height 12
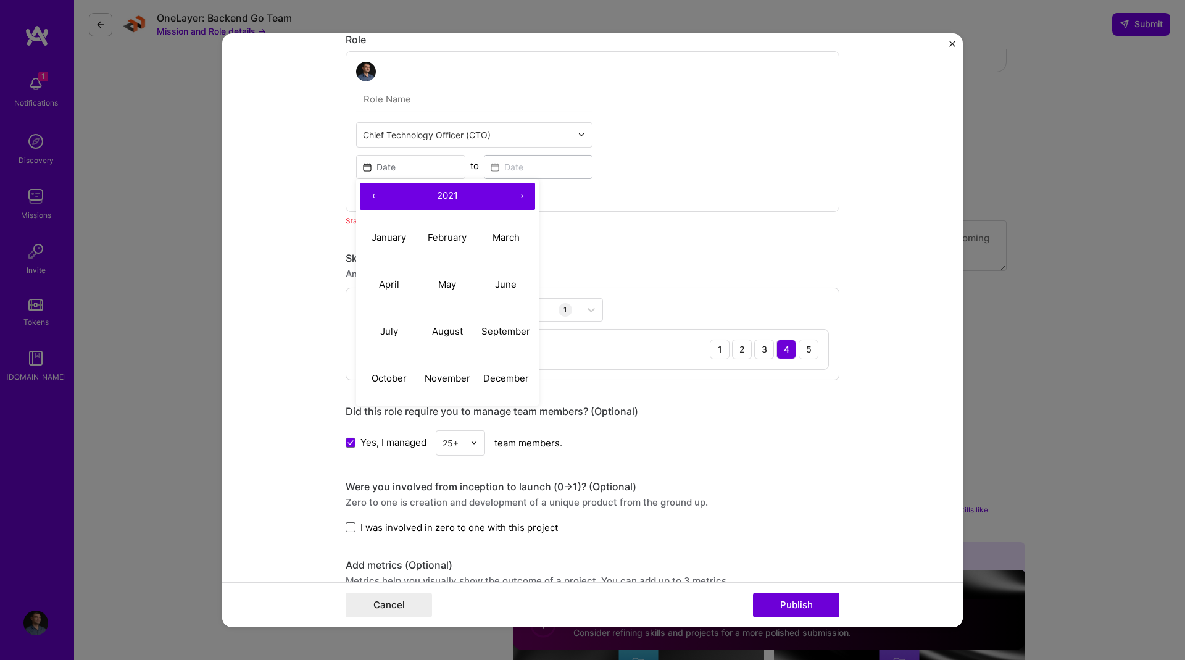
type input "[DATE]"
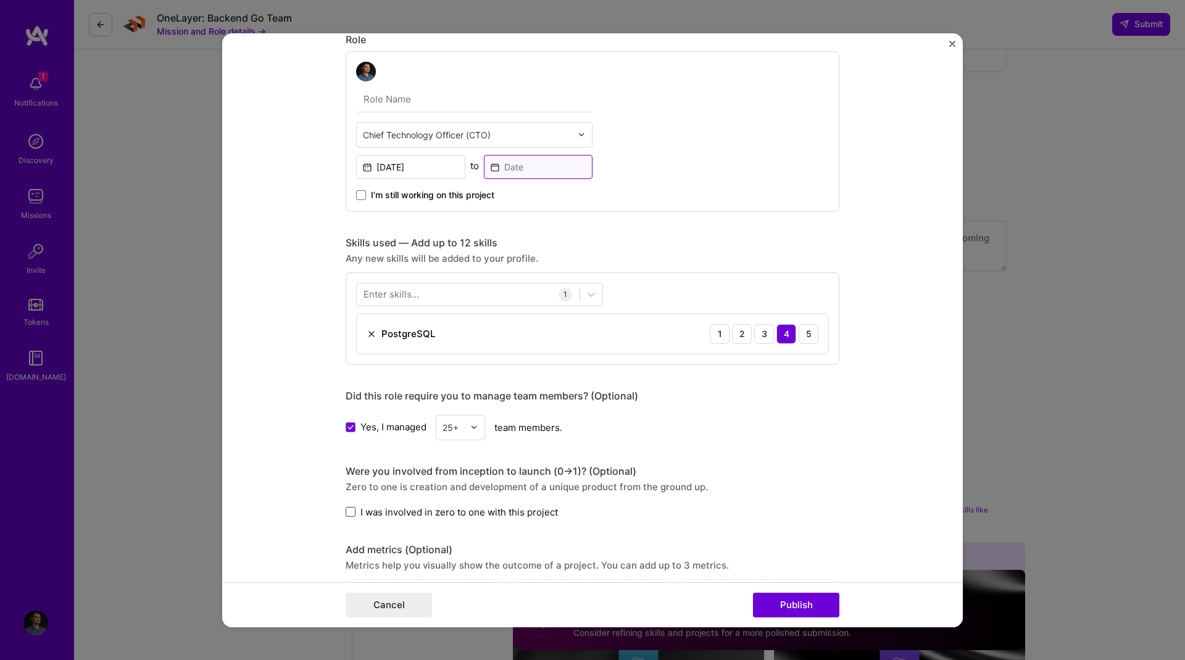
click at [529, 170] on input at bounding box center [538, 166] width 109 height 24
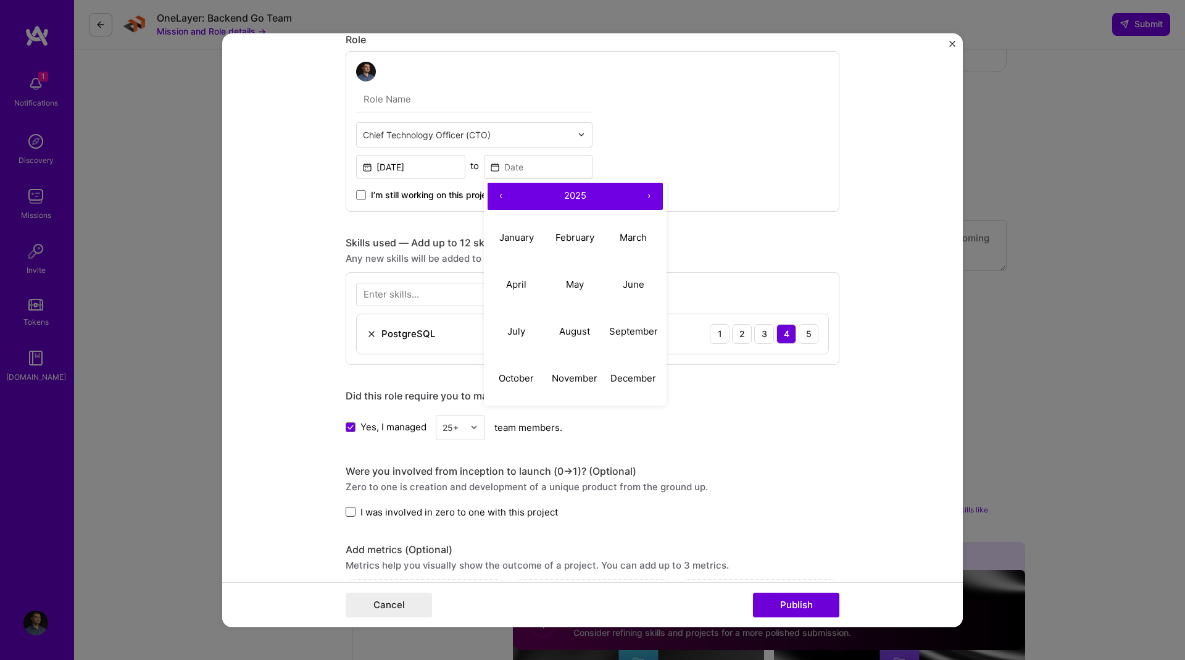
click at [500, 193] on button "‹" at bounding box center [500, 195] width 27 height 27
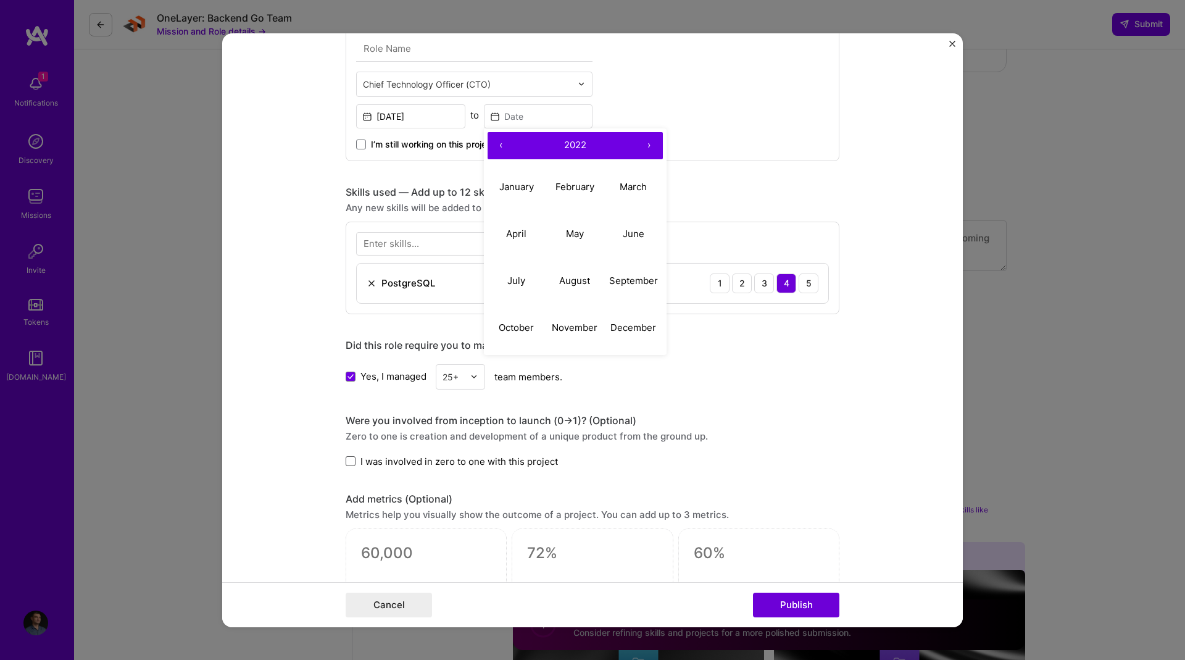
scroll to position [412, 0]
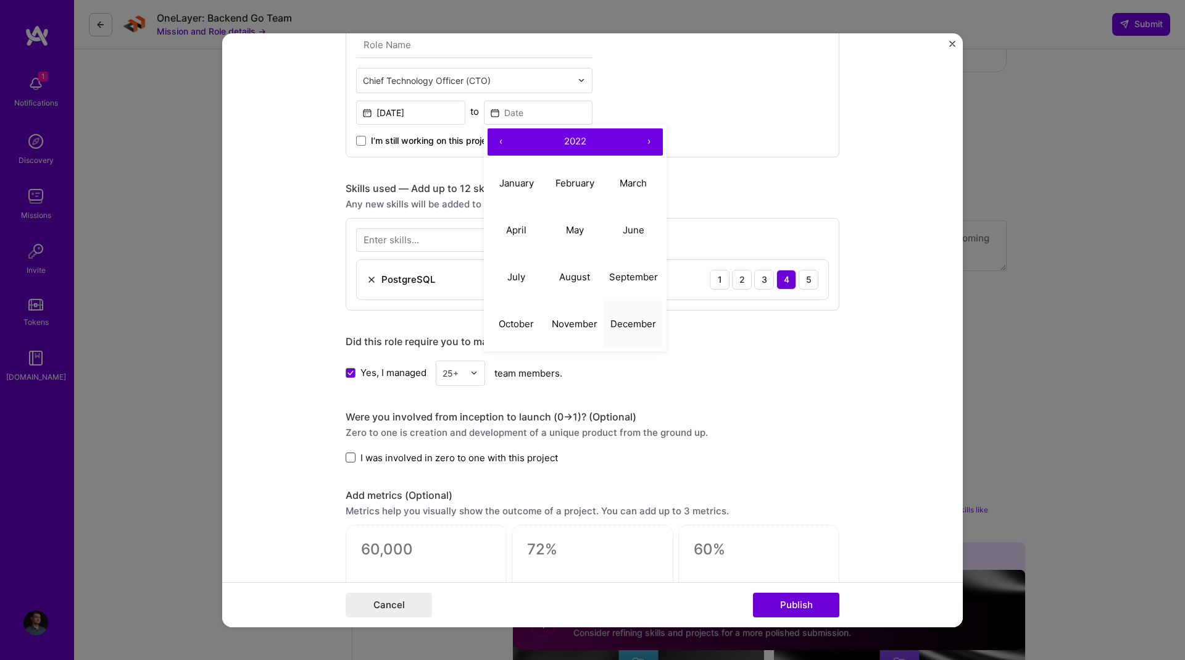
click at [621, 326] on abbr "December" at bounding box center [633, 324] width 46 height 12
type input "[DATE]"
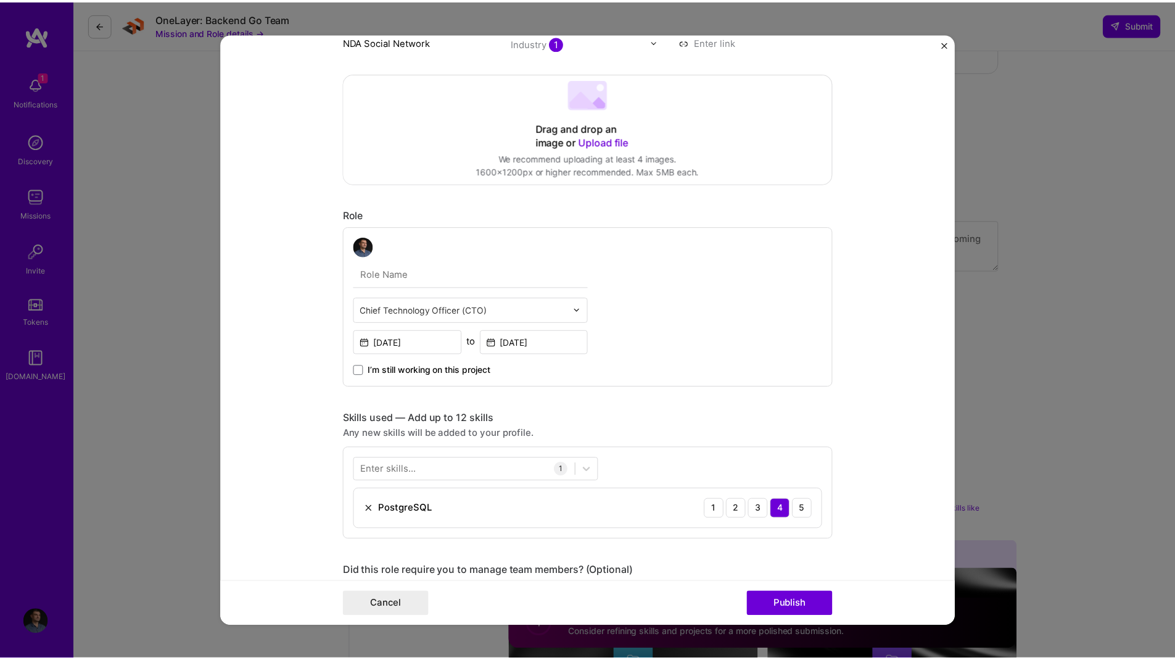
scroll to position [180, 0]
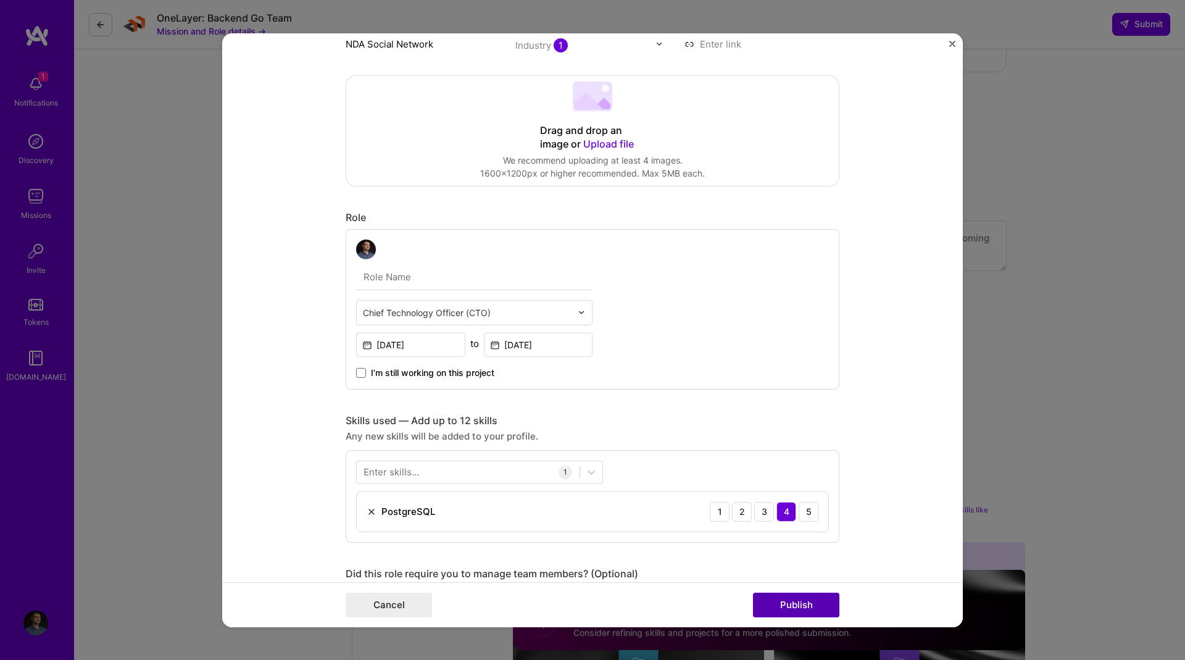
click at [808, 608] on button "Publish" at bounding box center [796, 604] width 86 height 25
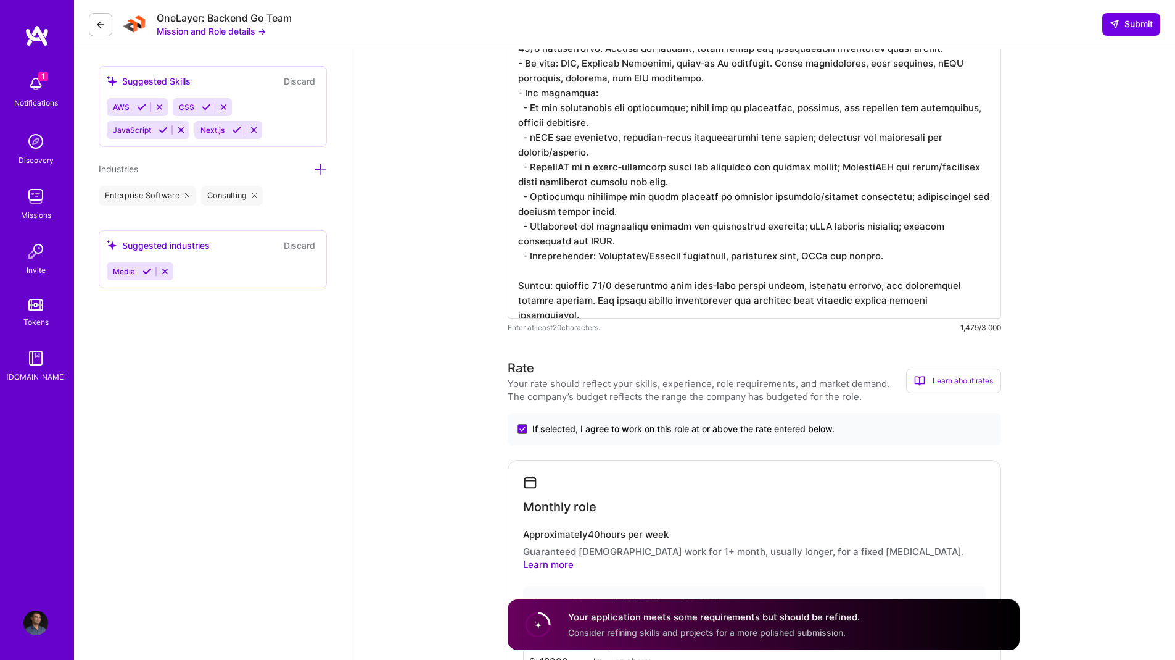
scroll to position [1378, 0]
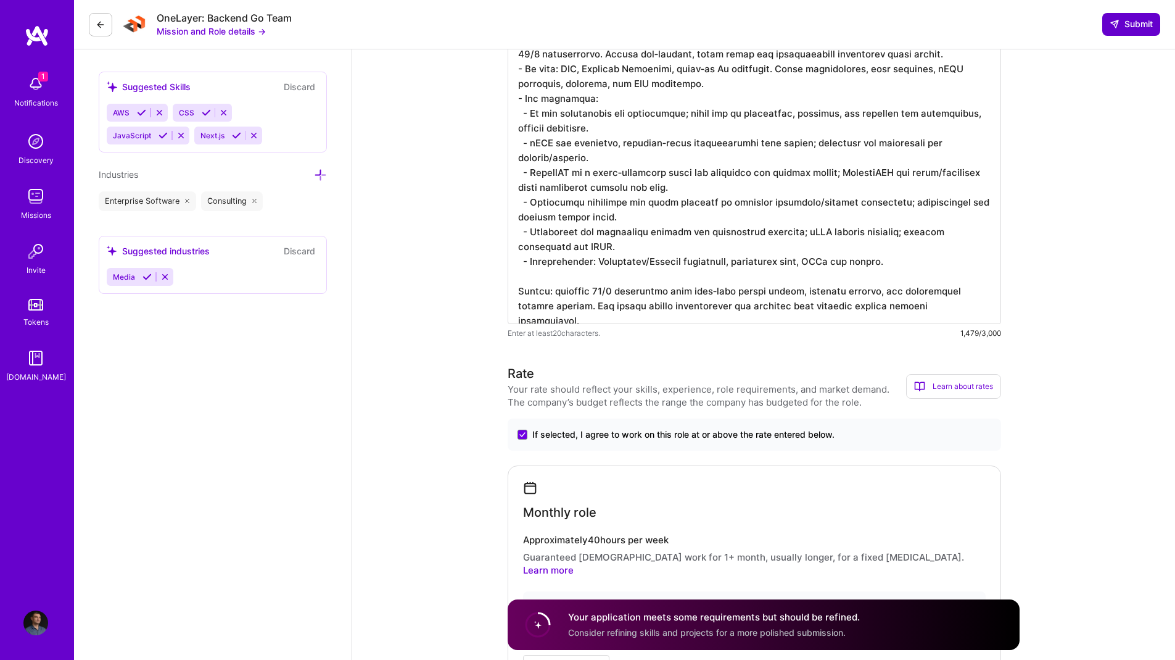
click at [1128, 23] on span "Submit" at bounding box center [1131, 24] width 43 height 12
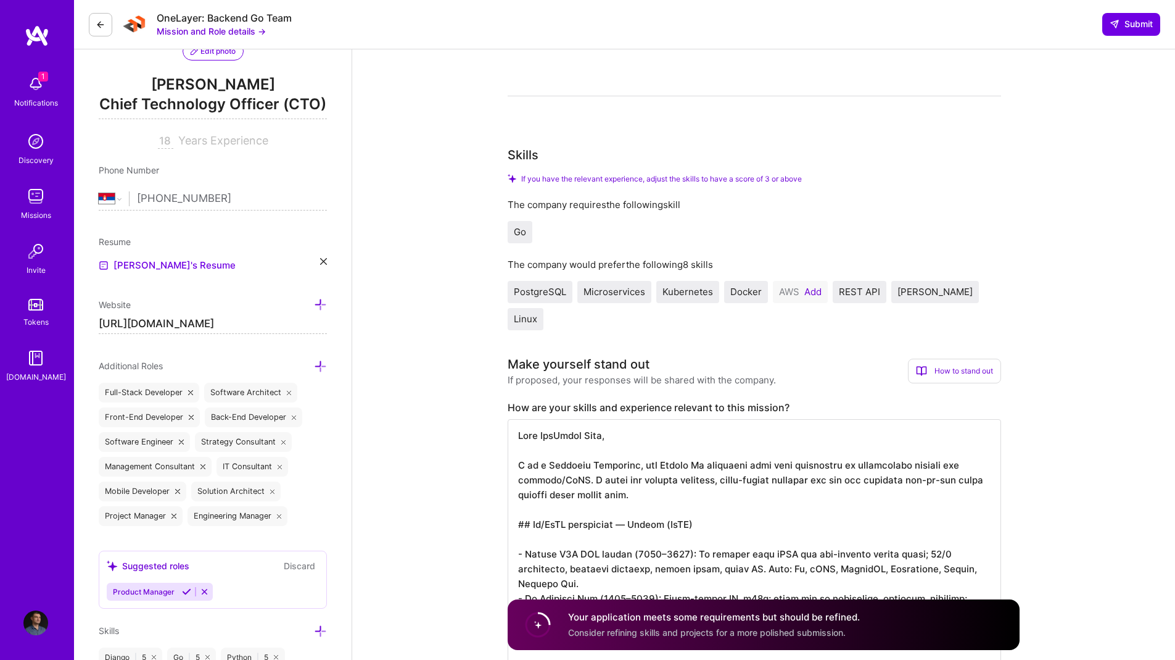
scroll to position [143, 0]
click at [1121, 21] on span "Submit" at bounding box center [1131, 24] width 43 height 12
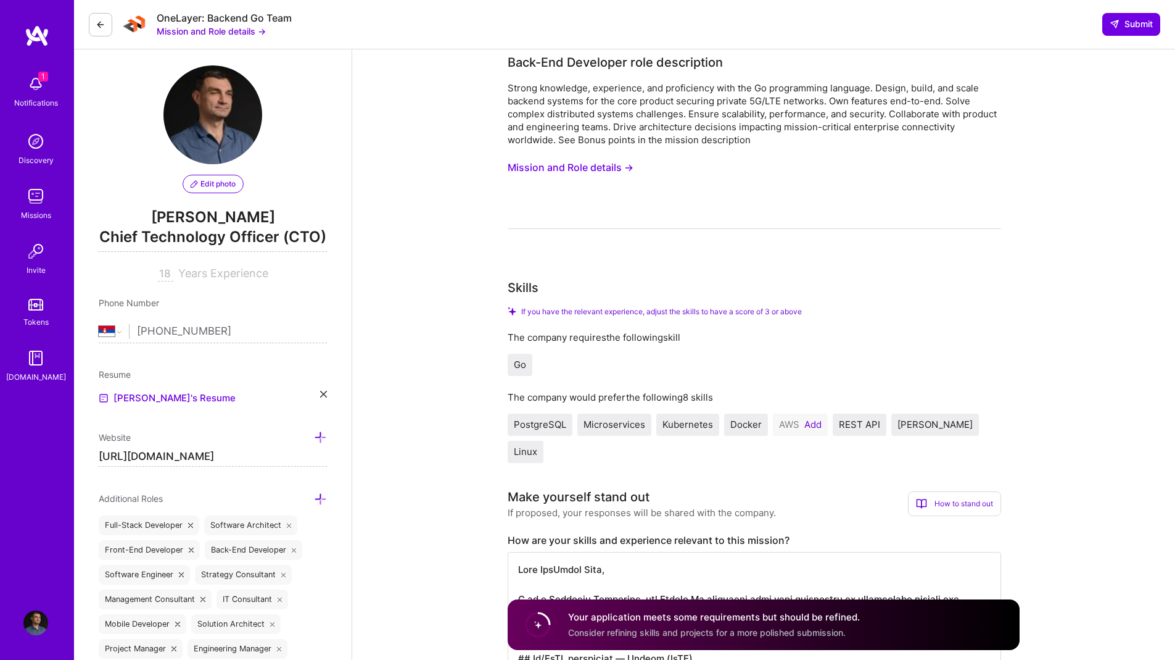
scroll to position [0, 0]
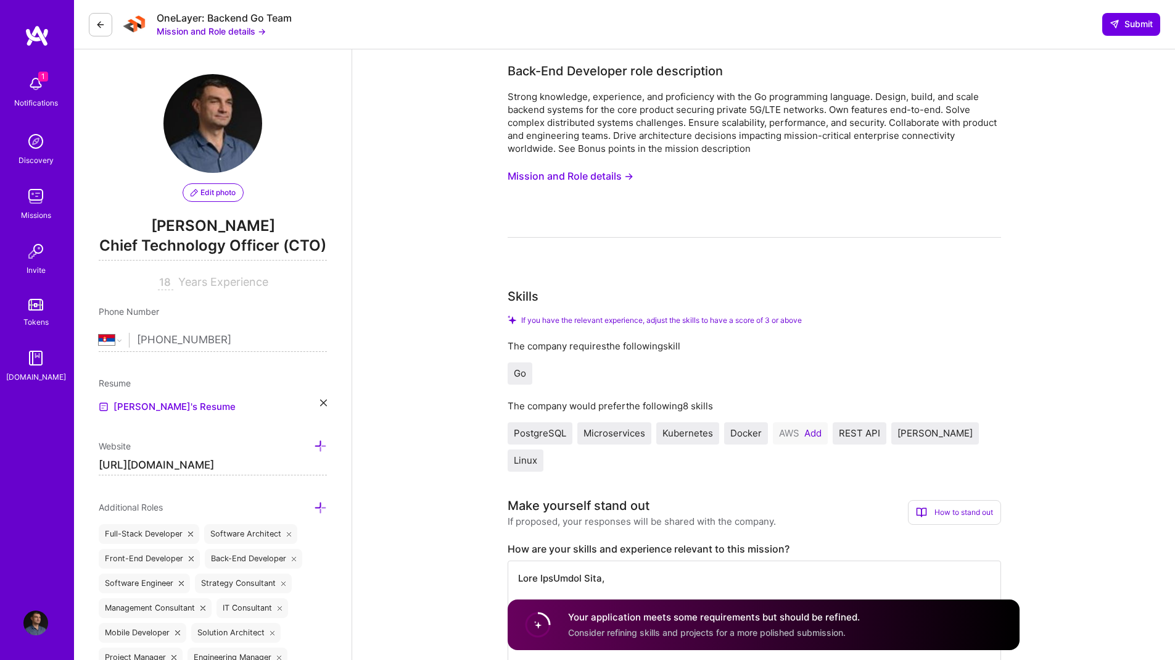
click at [814, 430] on button "Add" at bounding box center [813, 433] width 17 height 10
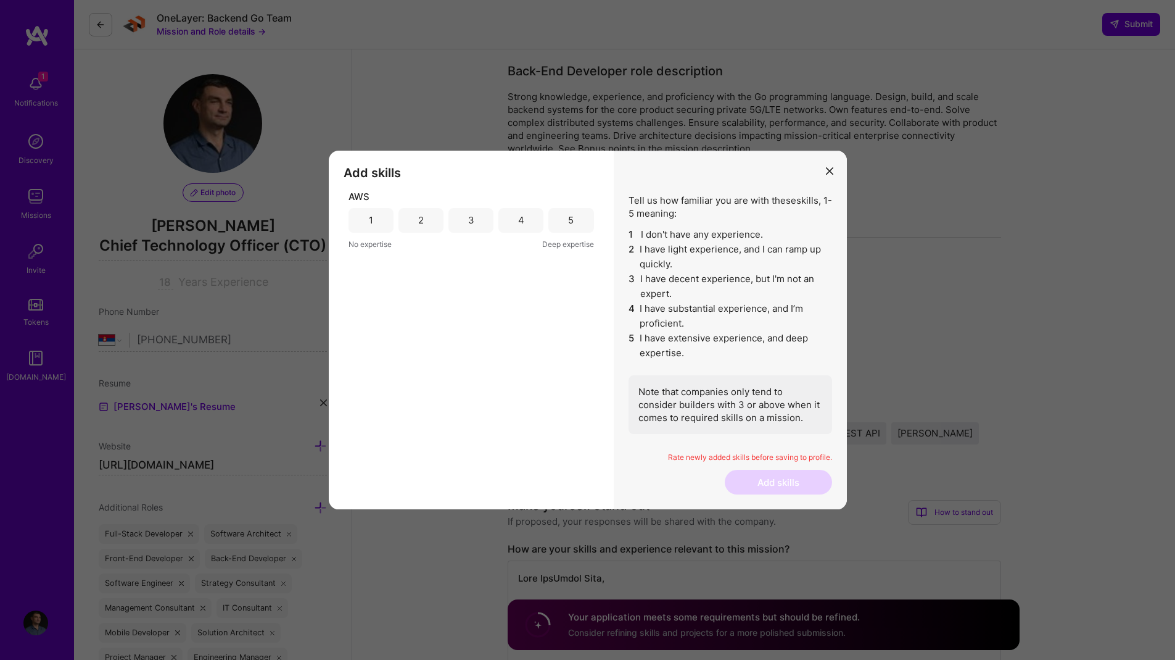
click at [528, 224] on div "4" at bounding box center [521, 220] width 45 height 25
click at [781, 476] on button "Add skills" at bounding box center [778, 482] width 107 height 25
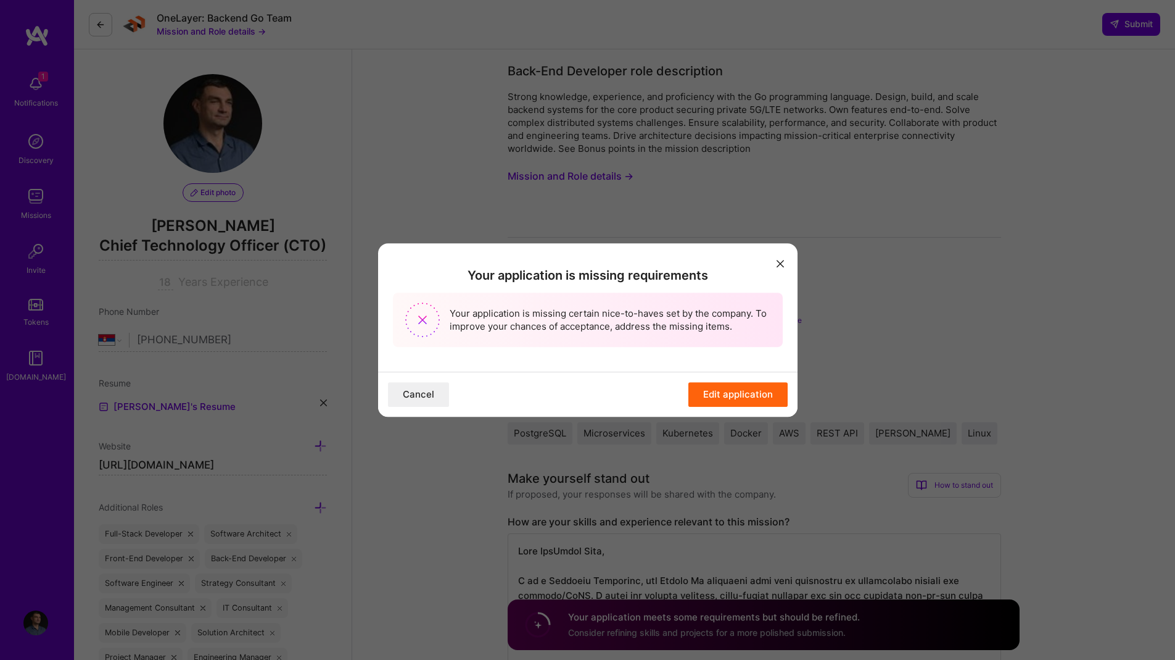
click at [735, 391] on button "Edit application" at bounding box center [738, 394] width 99 height 25
click at [732, 402] on button "Edit application" at bounding box center [738, 394] width 99 height 25
click at [784, 263] on button "modal" at bounding box center [780, 263] width 15 height 20
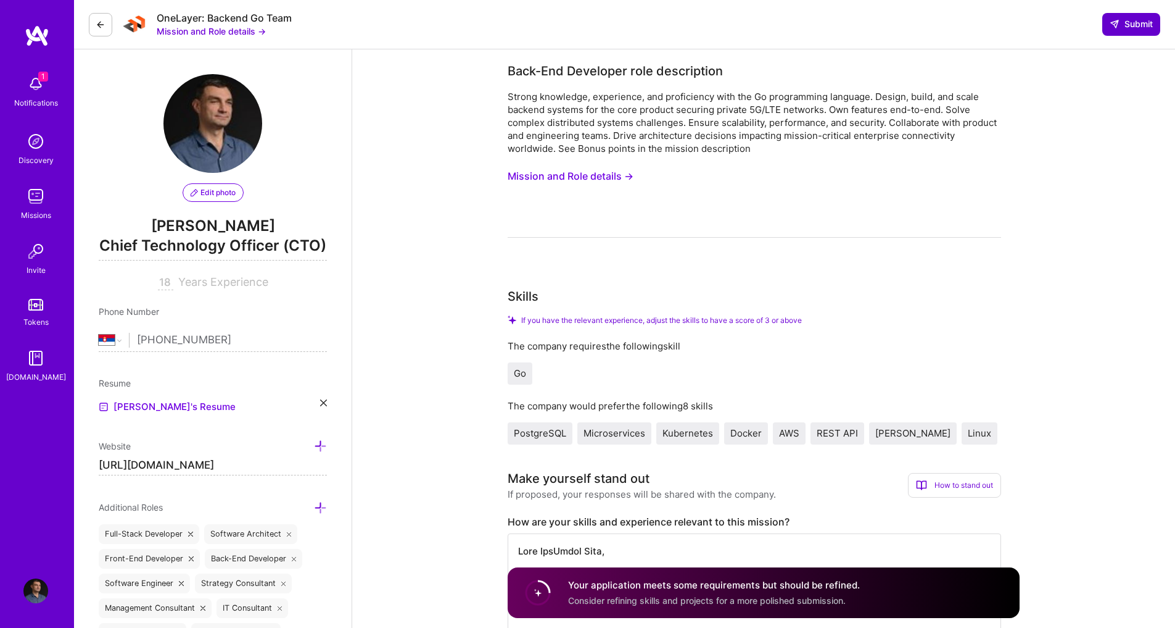
click at [1132, 25] on span "Submit" at bounding box center [1131, 24] width 43 height 12
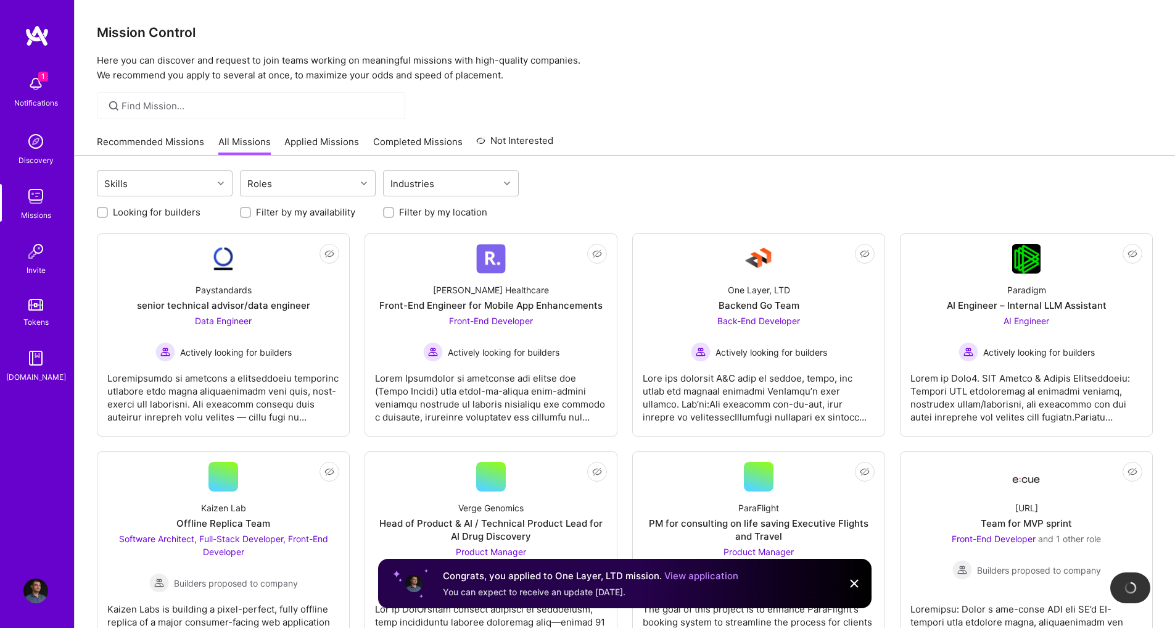
click at [682, 576] on link "View application" at bounding box center [702, 576] width 74 height 12
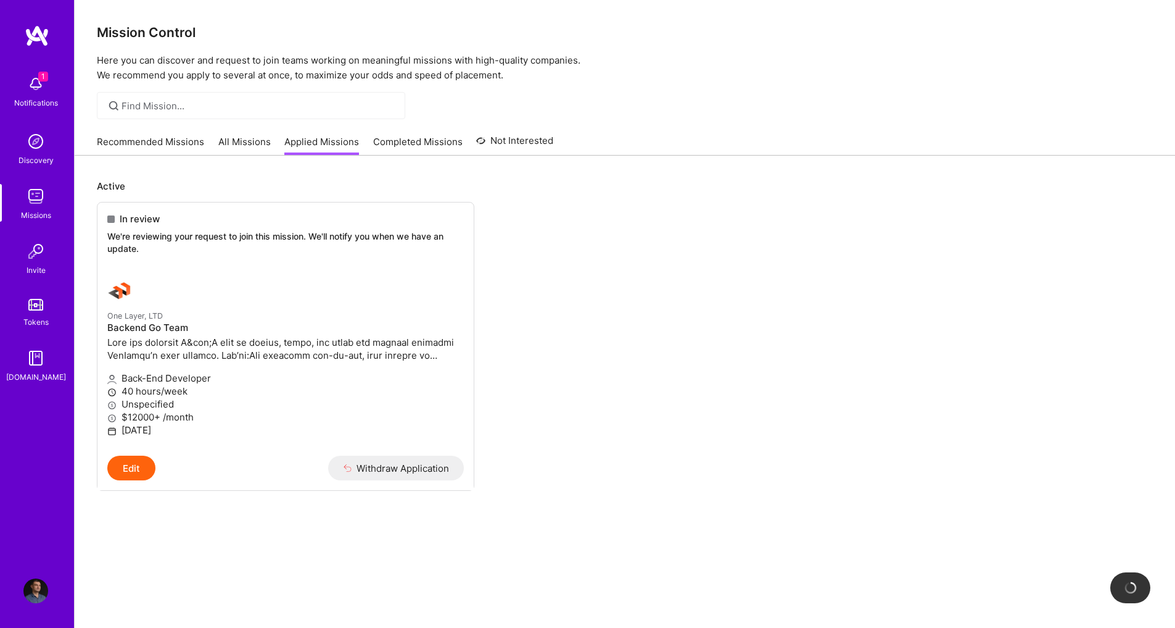
click at [48, 39] on img at bounding box center [37, 36] width 25 height 22
